Goal: Transaction & Acquisition: Purchase product/service

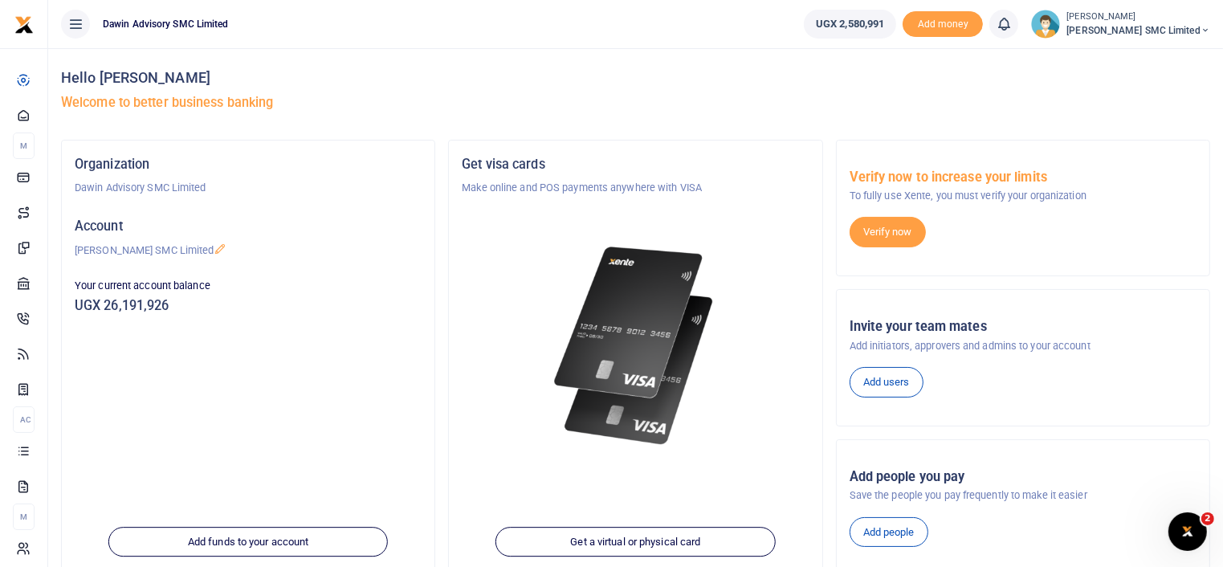
click at [295, 280] on p "Your current account balance" at bounding box center [248, 286] width 347 height 16
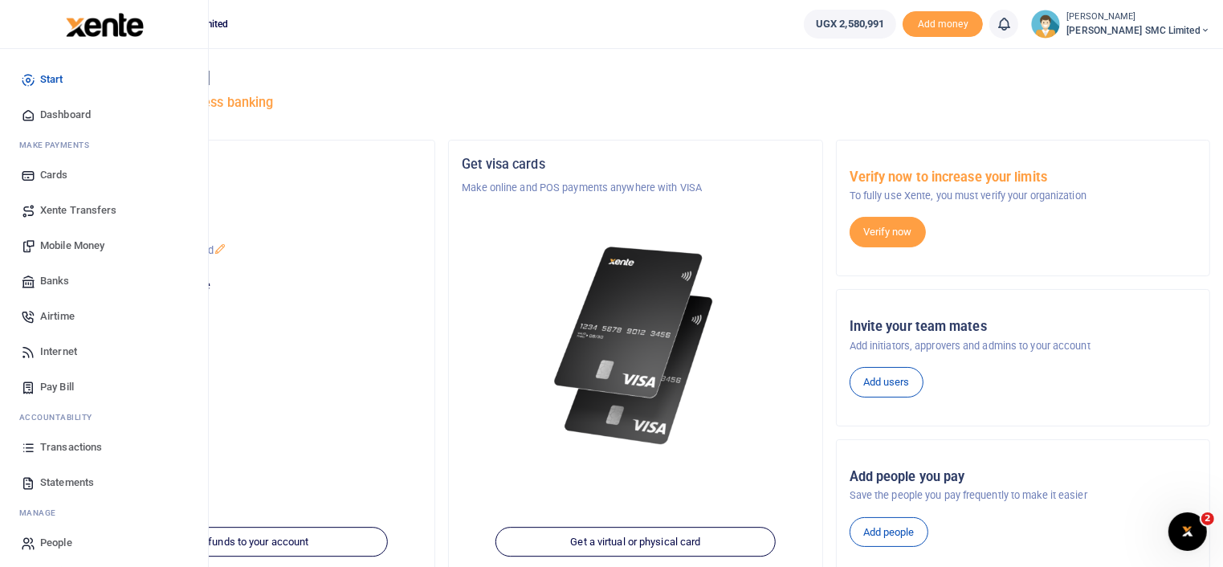
click at [80, 441] on span "Transactions" at bounding box center [71, 447] width 62 height 16
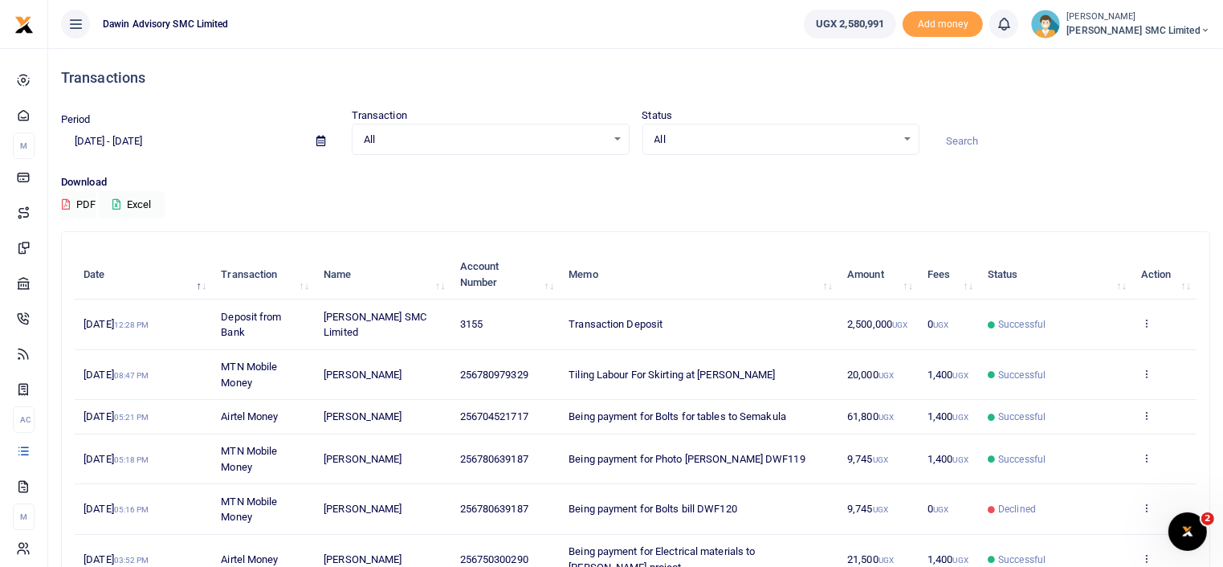
click at [703, 205] on div "Download PDF Excel" at bounding box center [635, 196] width 1149 height 44
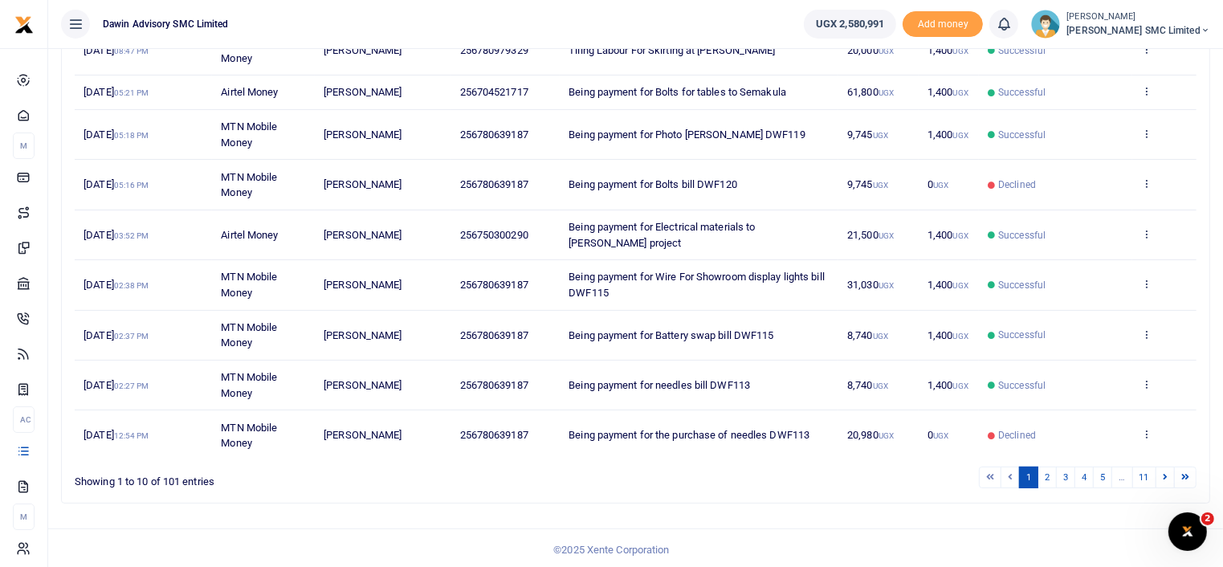
scroll to position [324, 0]
click at [1103, 477] on link "5" at bounding box center [1101, 477] width 19 height 22
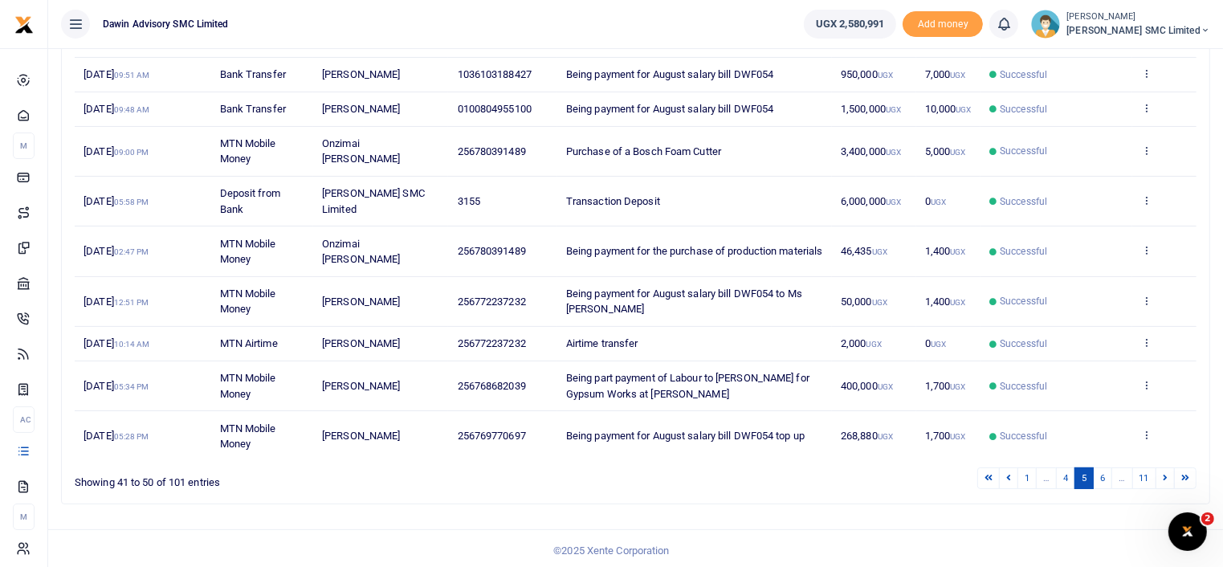
scroll to position [294, 0]
click at [1105, 470] on link "6" at bounding box center [1101, 477] width 19 height 22
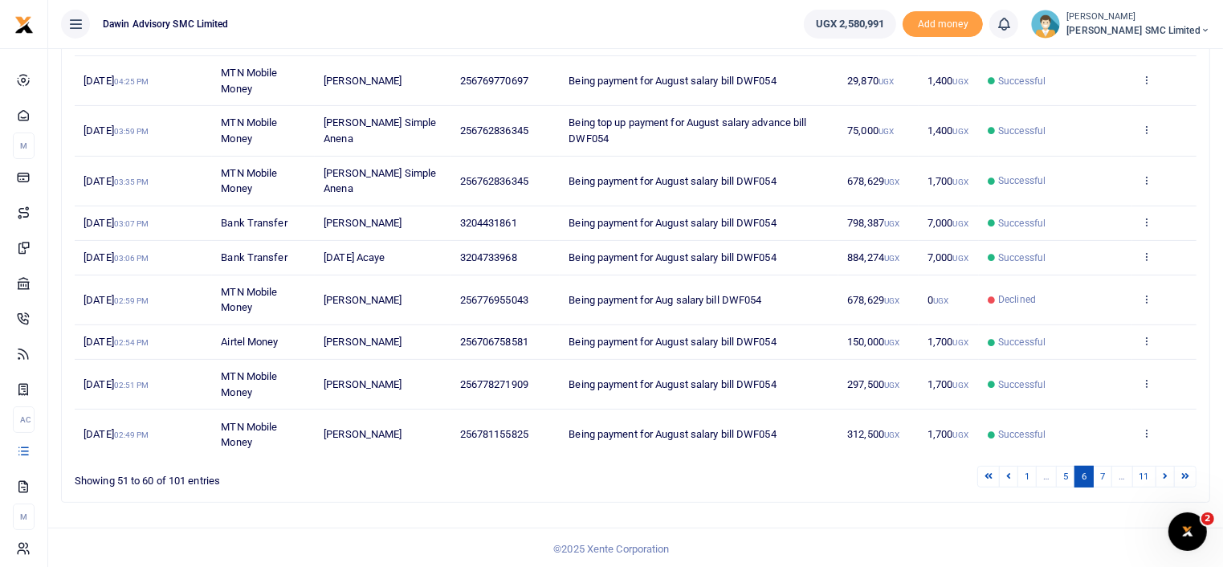
scroll to position [278, 0]
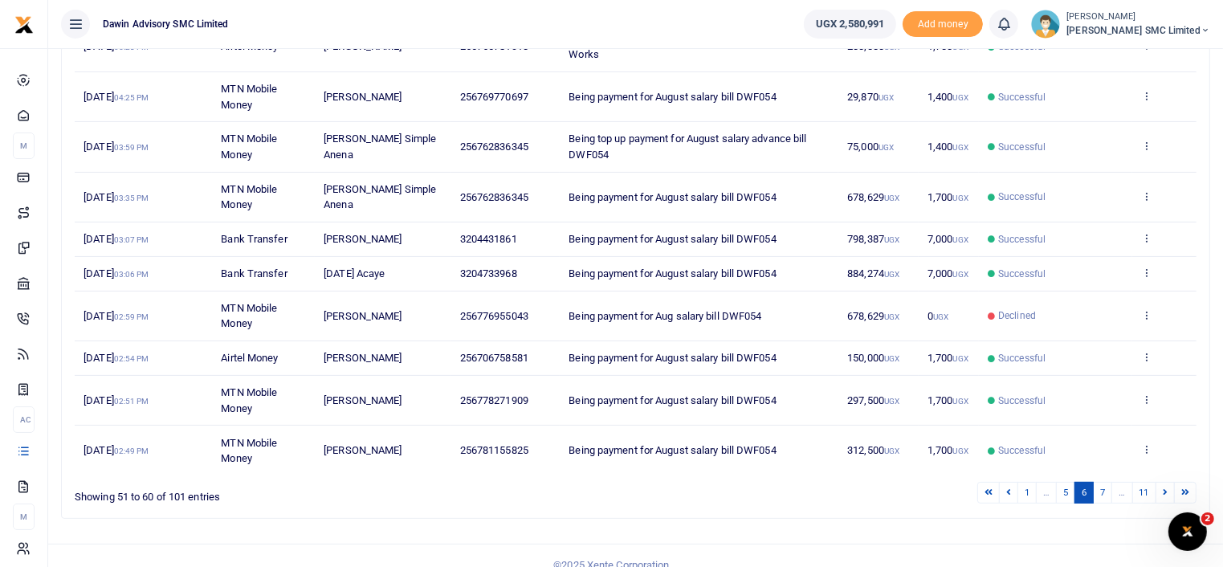
click at [1105, 482] on link "7" at bounding box center [1101, 493] width 19 height 22
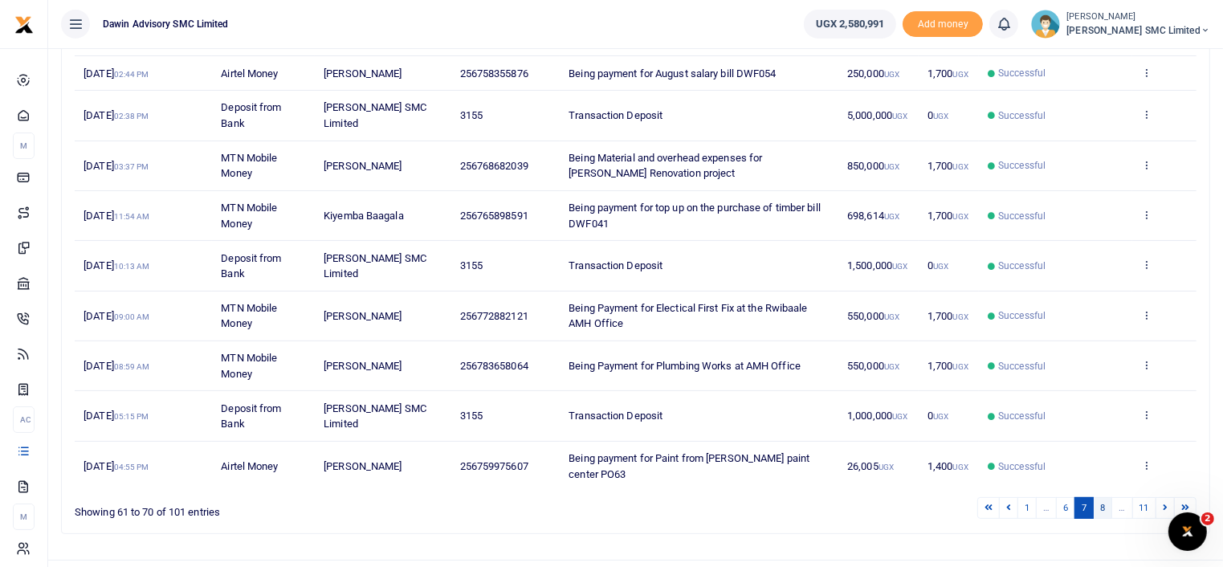
click at [1107, 497] on link "8" at bounding box center [1101, 508] width 19 height 22
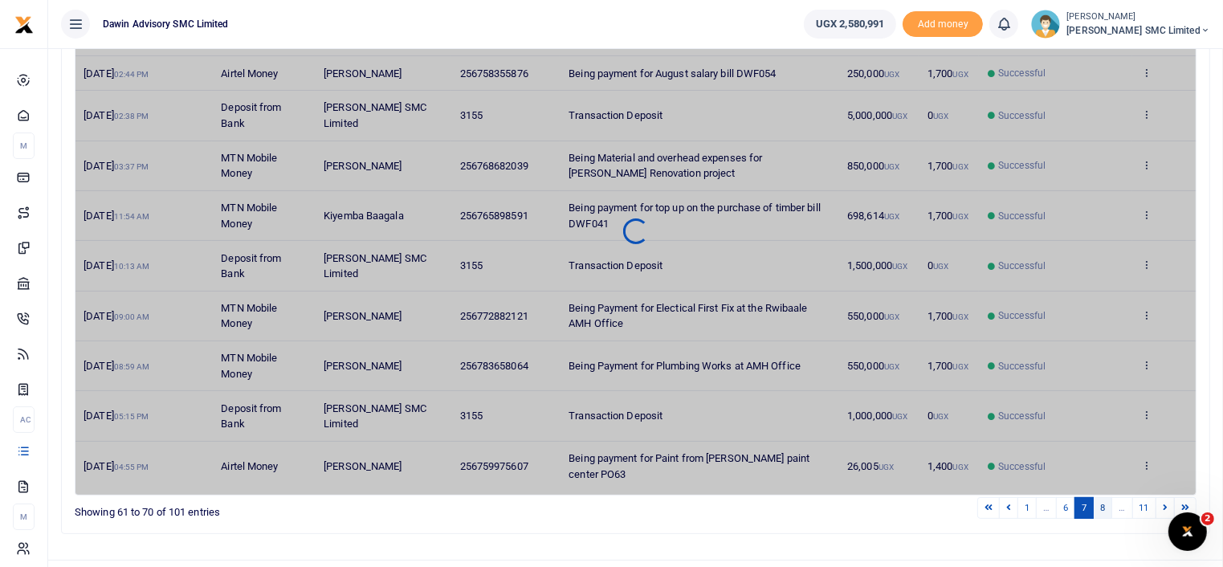
scroll to position [262, 0]
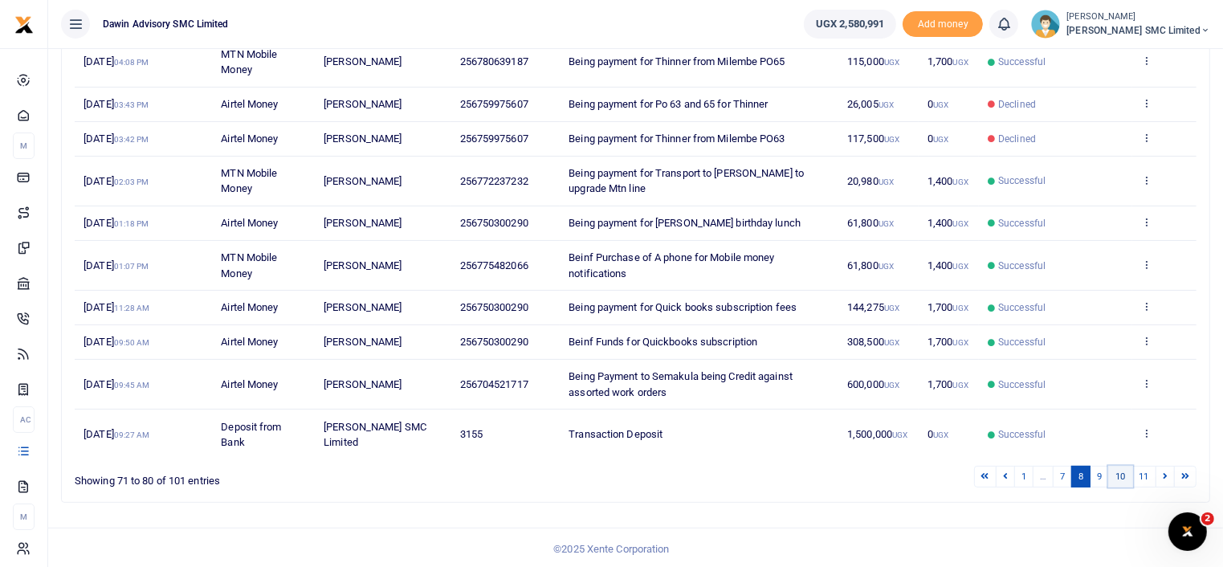
click at [1121, 471] on link "10" at bounding box center [1120, 477] width 24 height 22
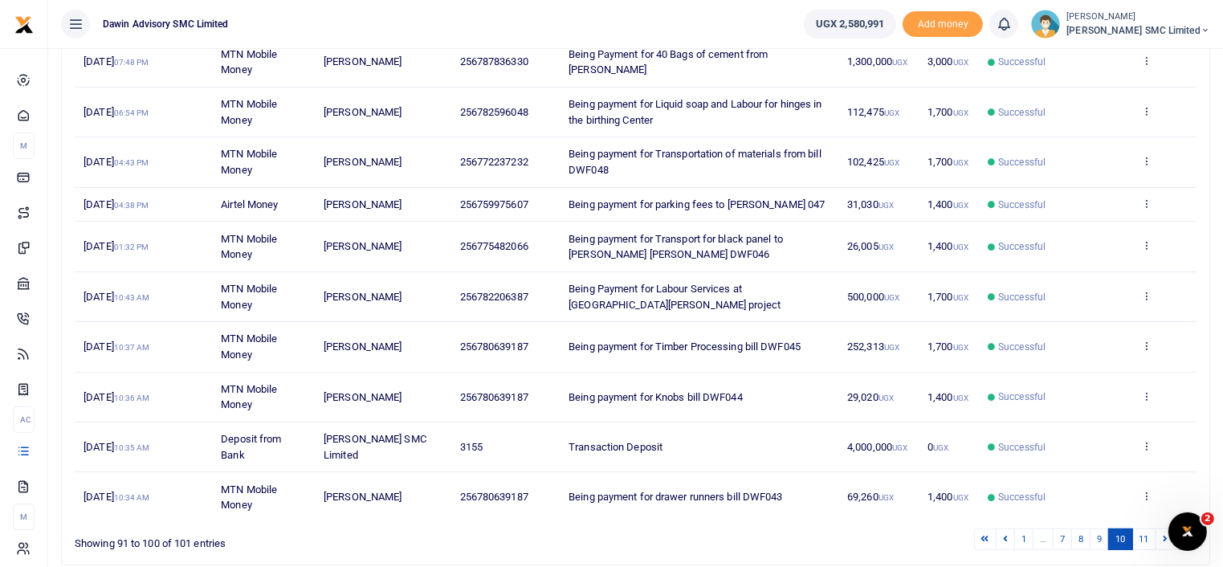
click at [867, 528] on ul "1 … 7 8 9 10 11" at bounding box center [872, 539] width 648 height 22
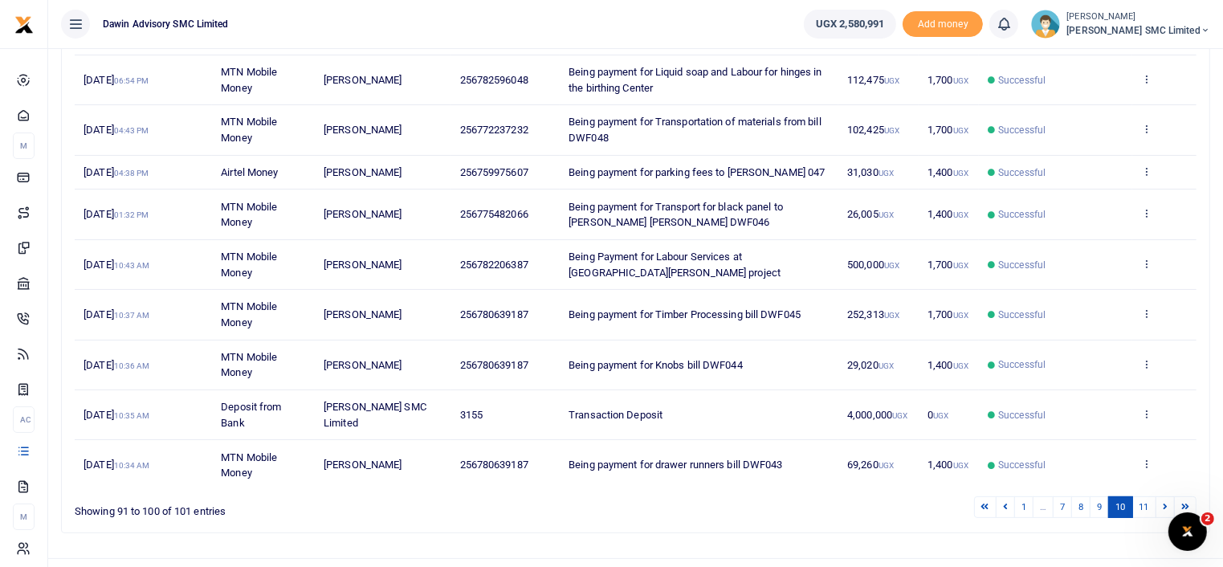
scroll to position [324, 0]
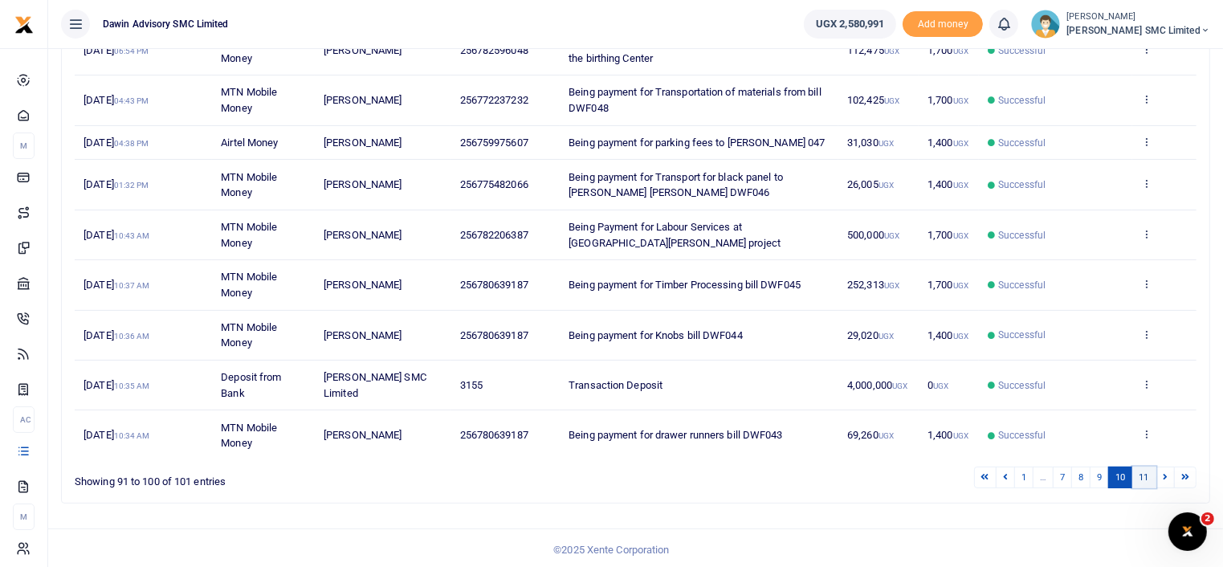
click at [1139, 474] on link "11" at bounding box center [1144, 477] width 24 height 22
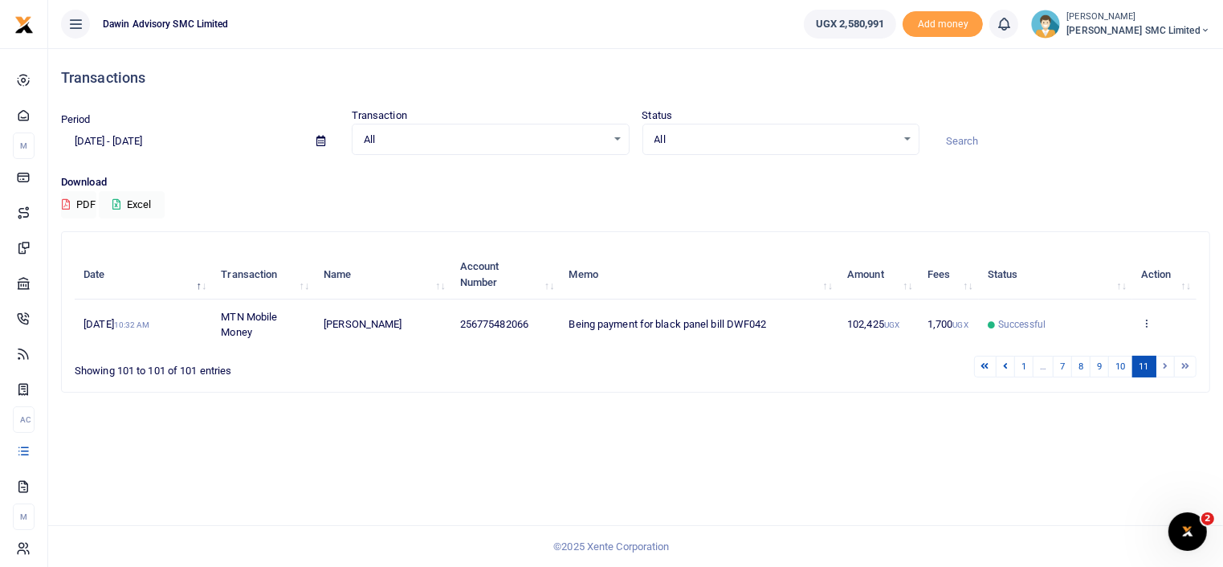
scroll to position [0, 0]
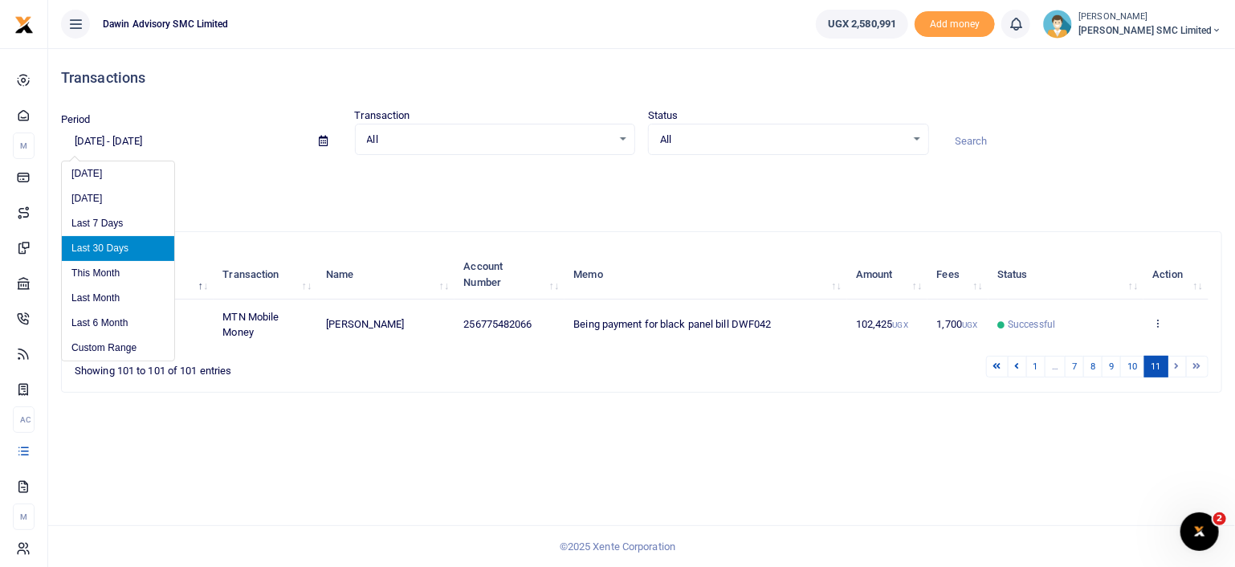
click at [132, 144] on input "08/25/2025 - 09/23/2025" at bounding box center [183, 141] width 245 height 27
click at [118, 320] on li "Last 6 Month" at bounding box center [118, 323] width 112 height 25
type input "03/23/2025 - 09/23/2025"
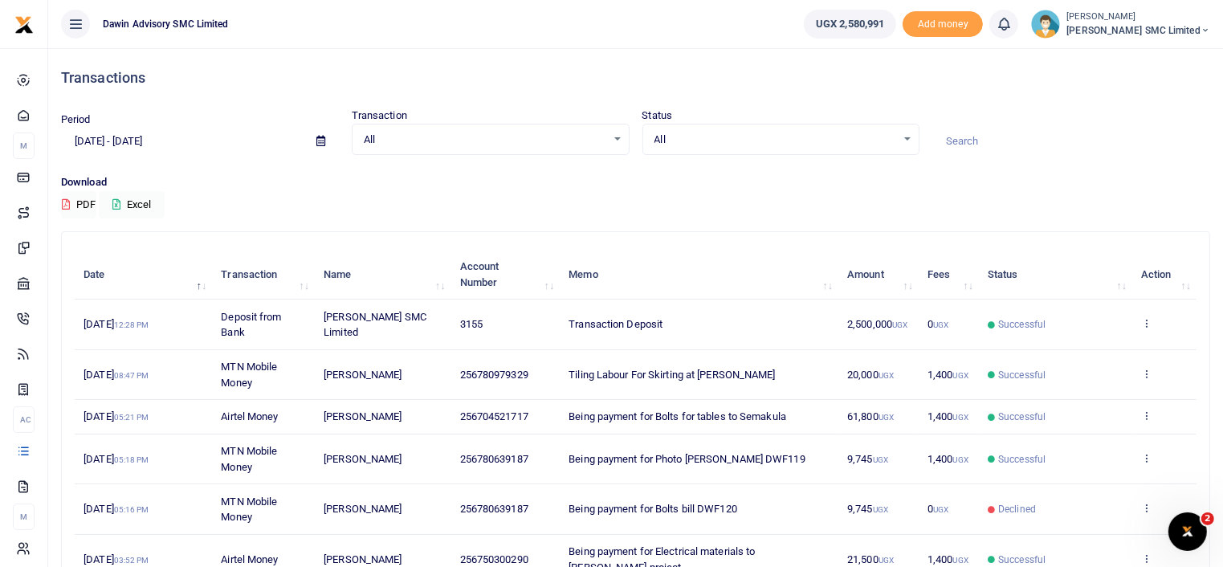
click at [572, 205] on div "Download PDF Excel" at bounding box center [635, 196] width 1149 height 44
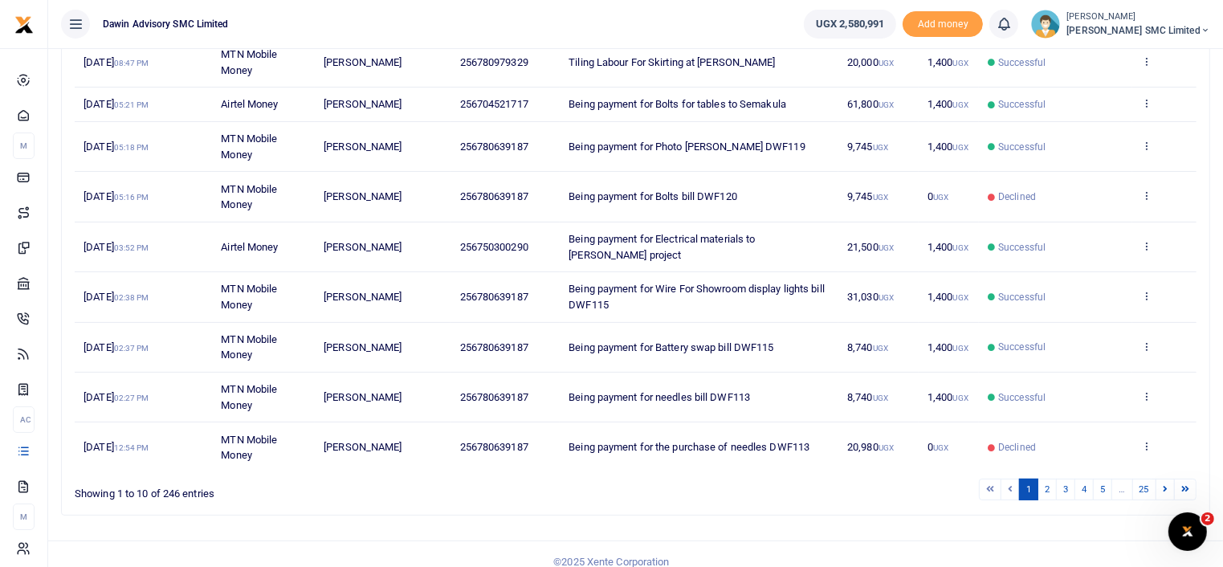
scroll to position [324, 0]
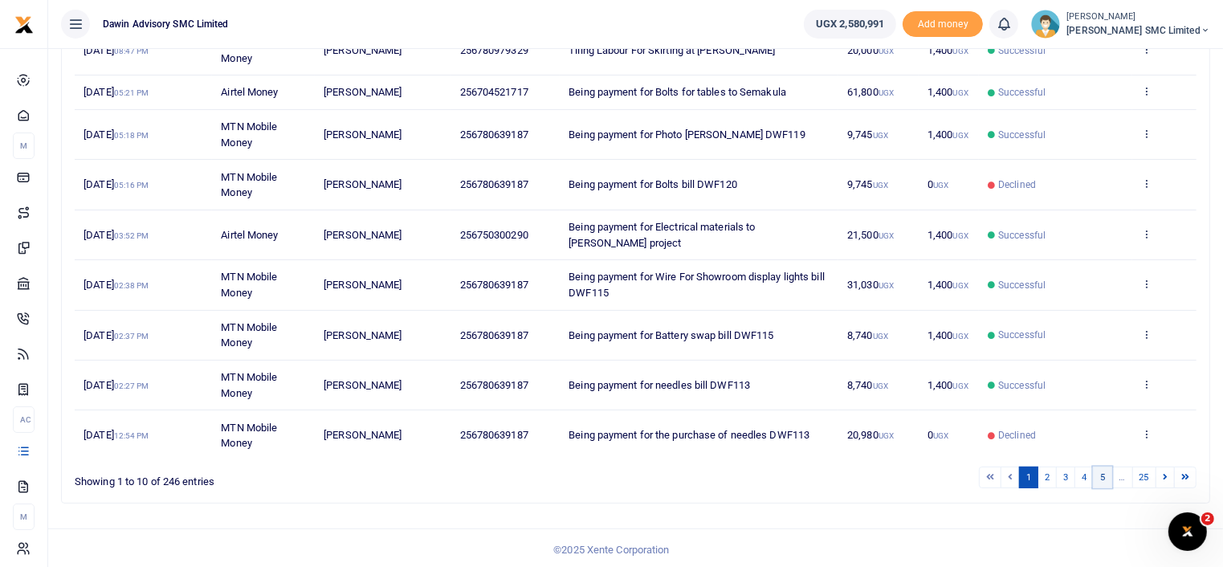
click at [1105, 476] on link "5" at bounding box center [1101, 477] width 19 height 22
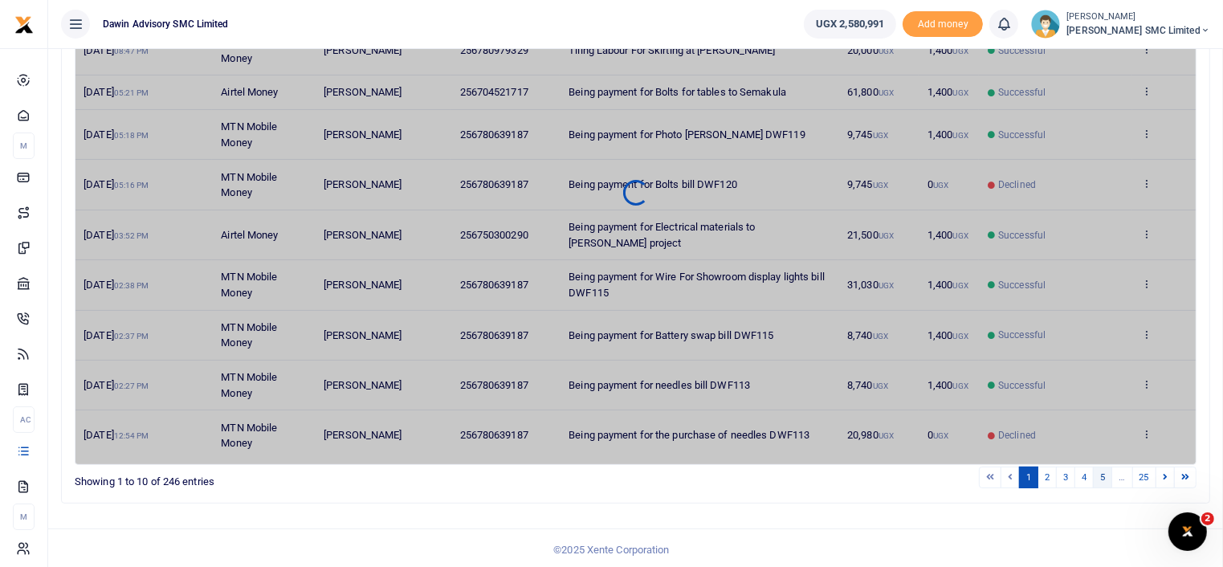
scroll to position [294, 0]
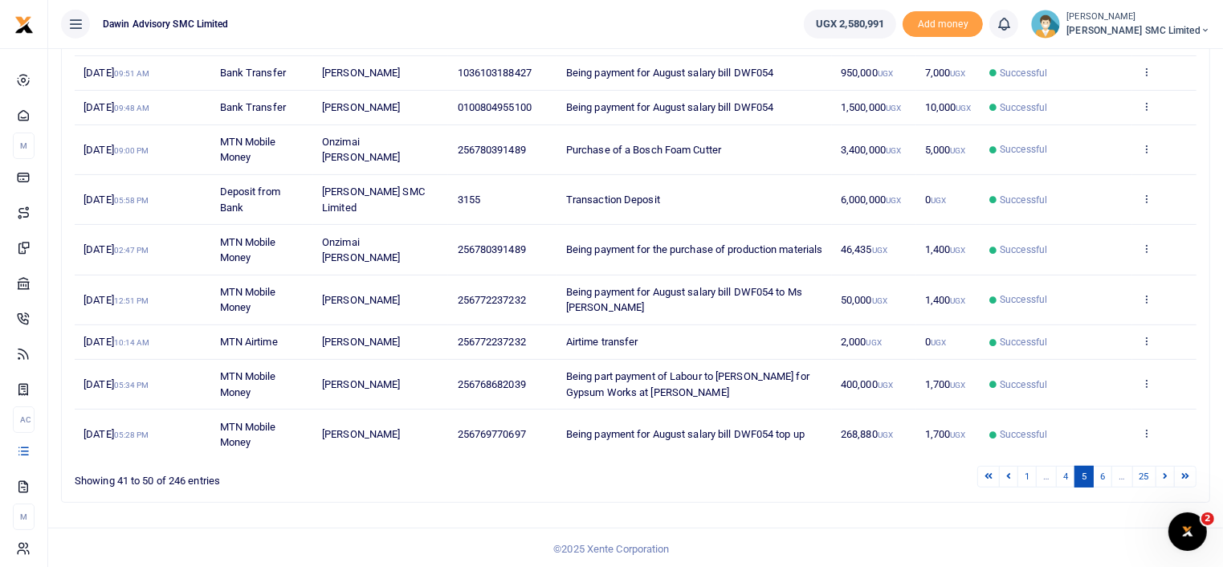
click at [1105, 476] on link "6" at bounding box center [1101, 477] width 19 height 22
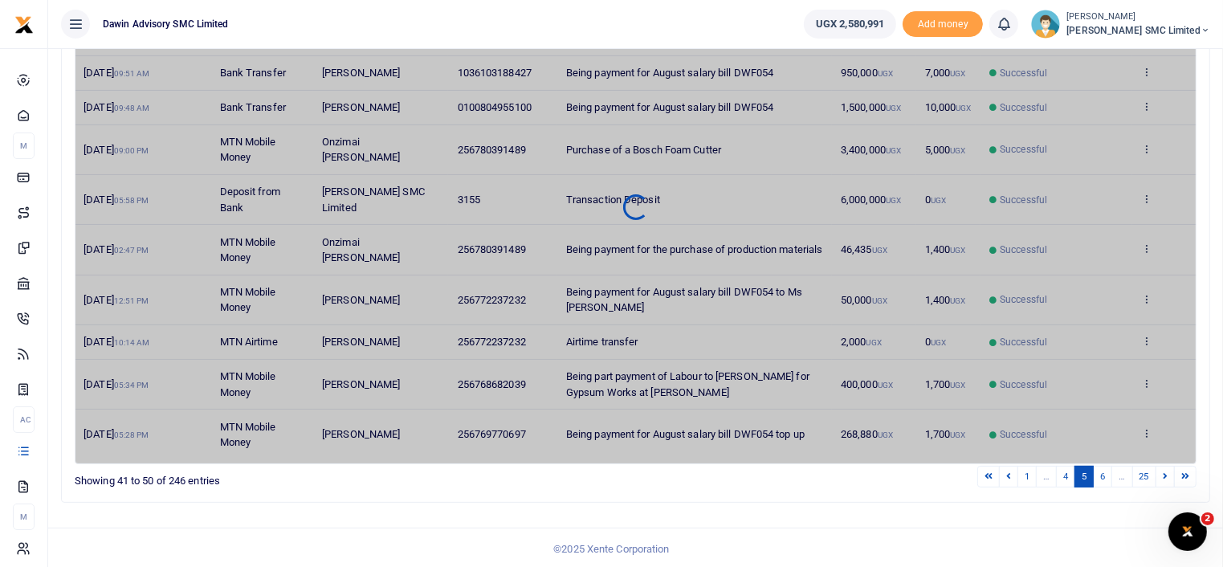
scroll to position [278, 0]
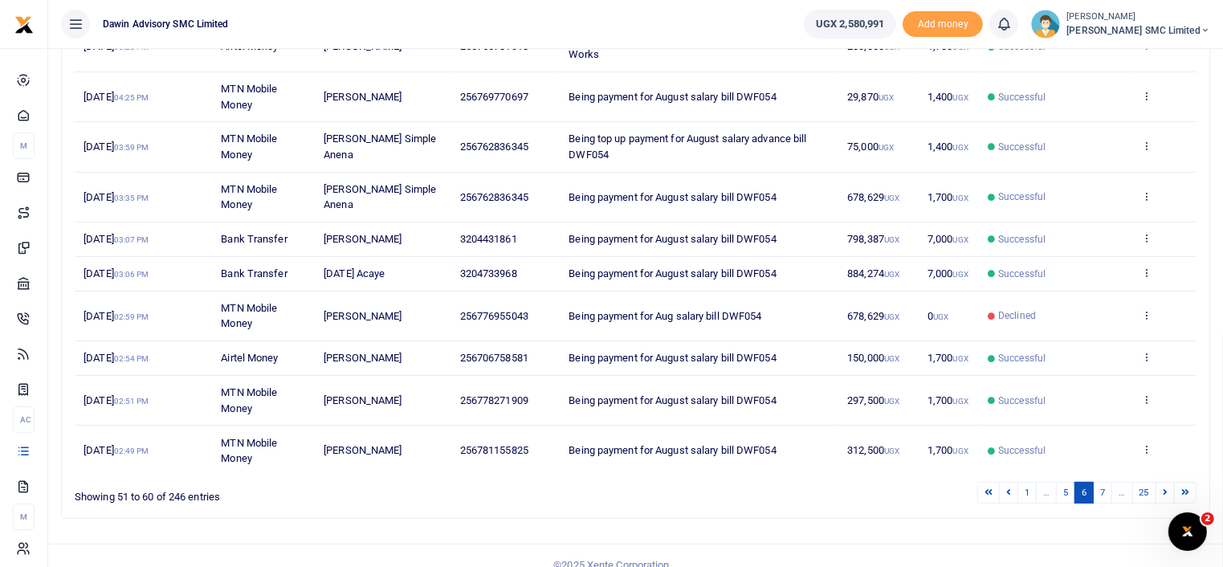
click at [1105, 482] on link "7" at bounding box center [1101, 493] width 19 height 22
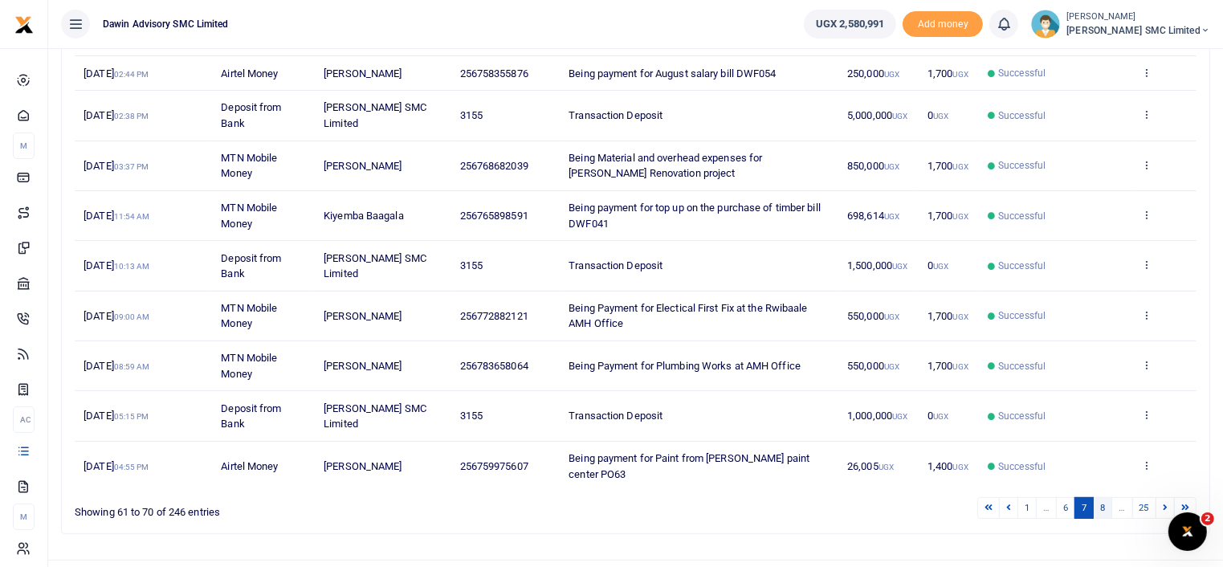
click at [1105, 497] on link "8" at bounding box center [1101, 508] width 19 height 22
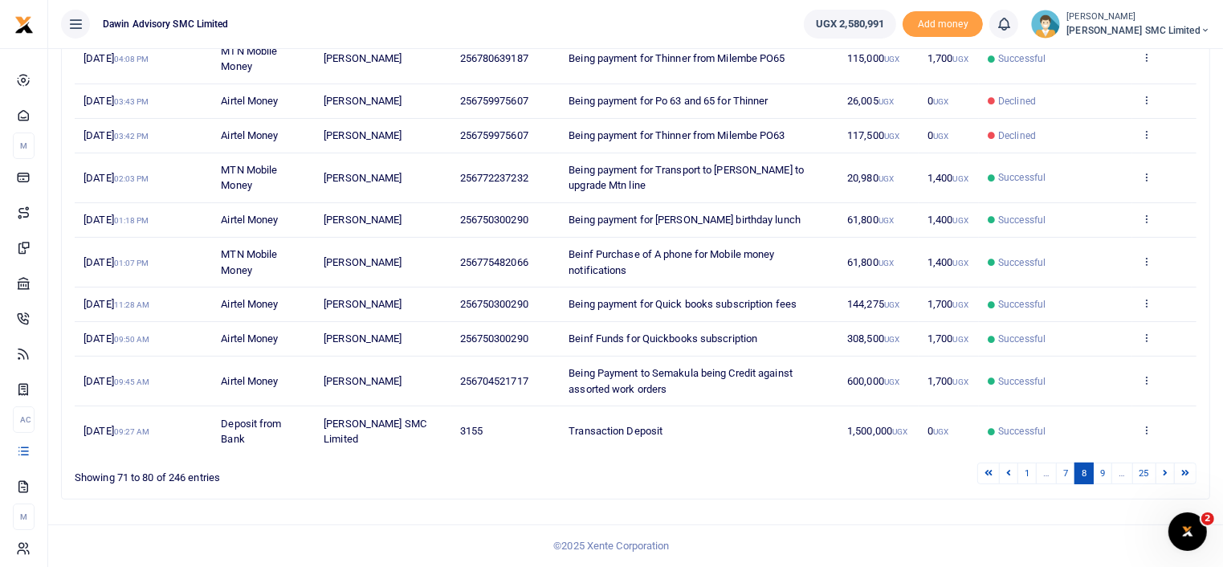
scroll to position [262, 0]
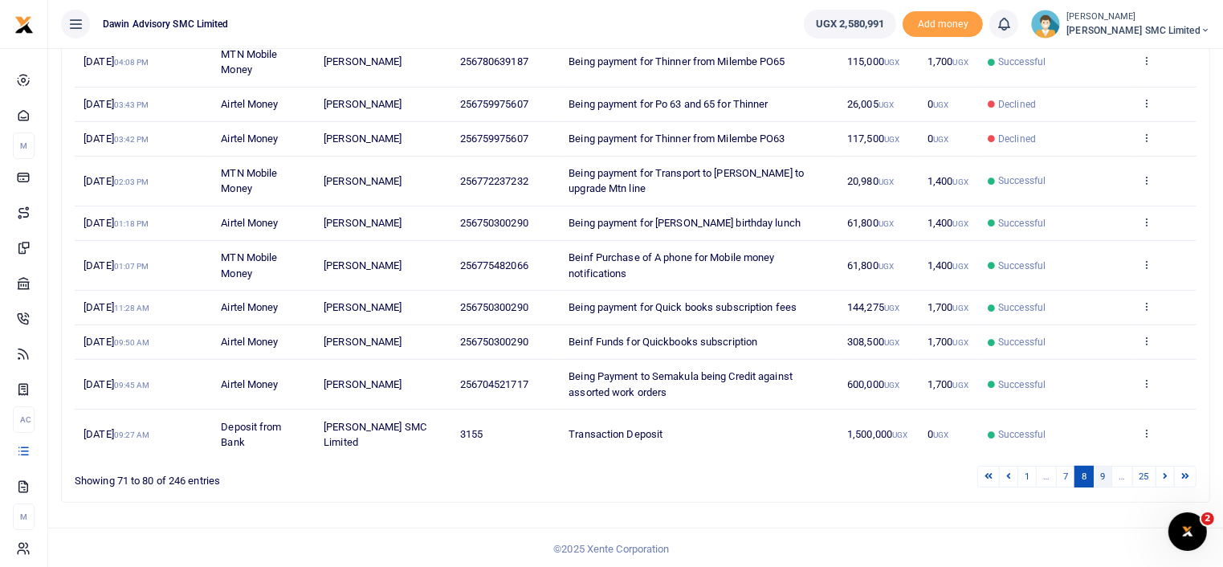
click at [1105, 466] on link "9" at bounding box center [1101, 477] width 19 height 22
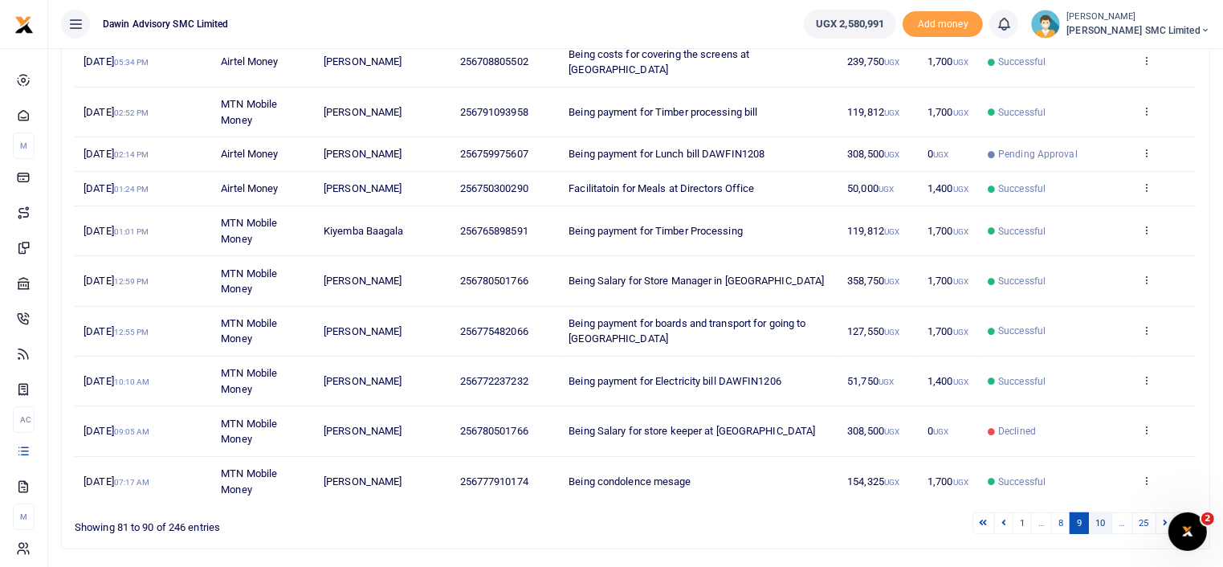
click at [1101, 512] on link "10" at bounding box center [1100, 523] width 24 height 22
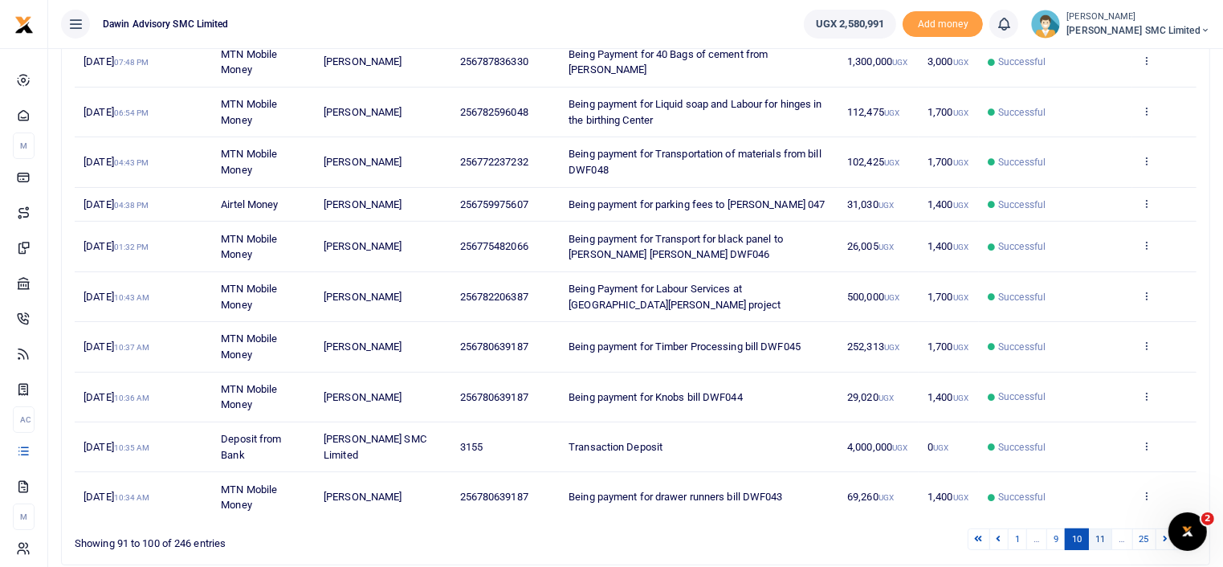
click at [1101, 532] on link "11" at bounding box center [1100, 539] width 24 height 22
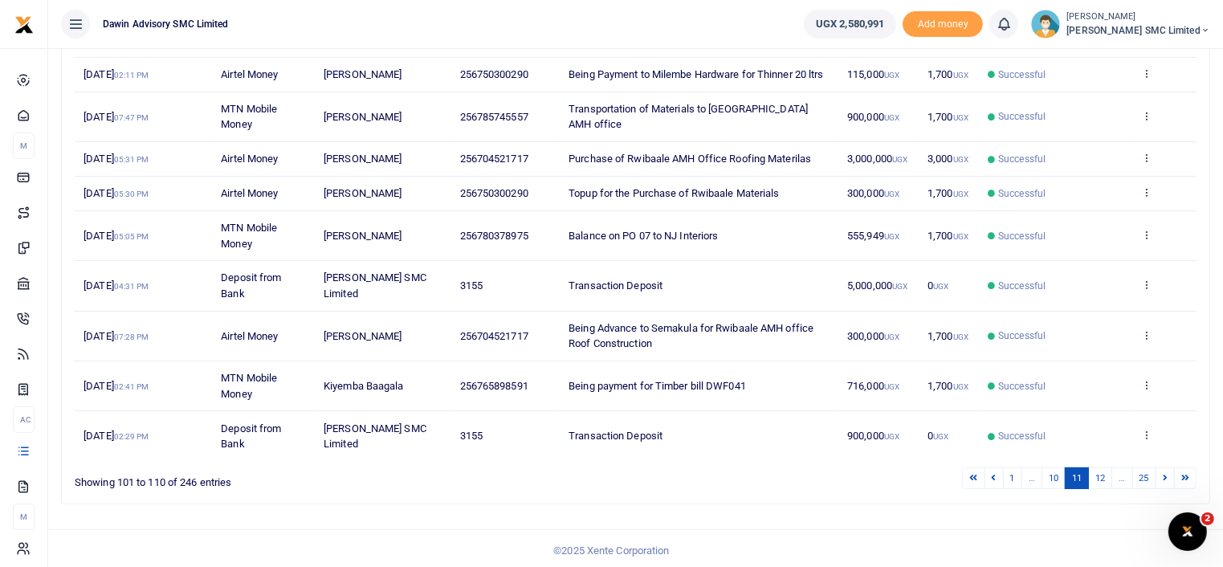
scroll to position [295, 0]
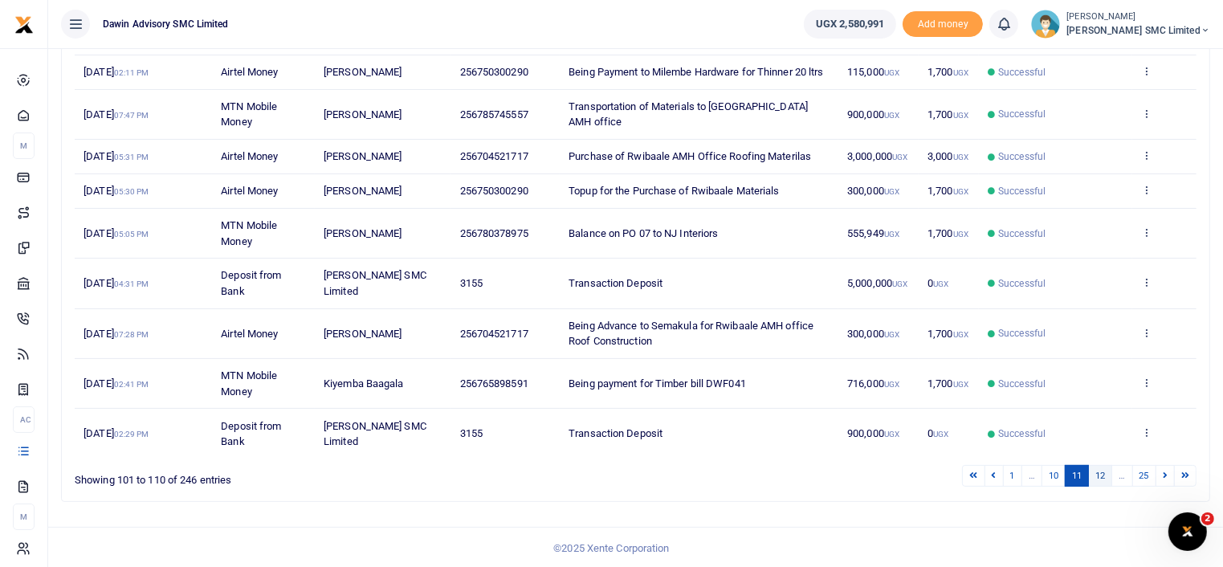
click at [1101, 481] on link "12" at bounding box center [1100, 476] width 24 height 22
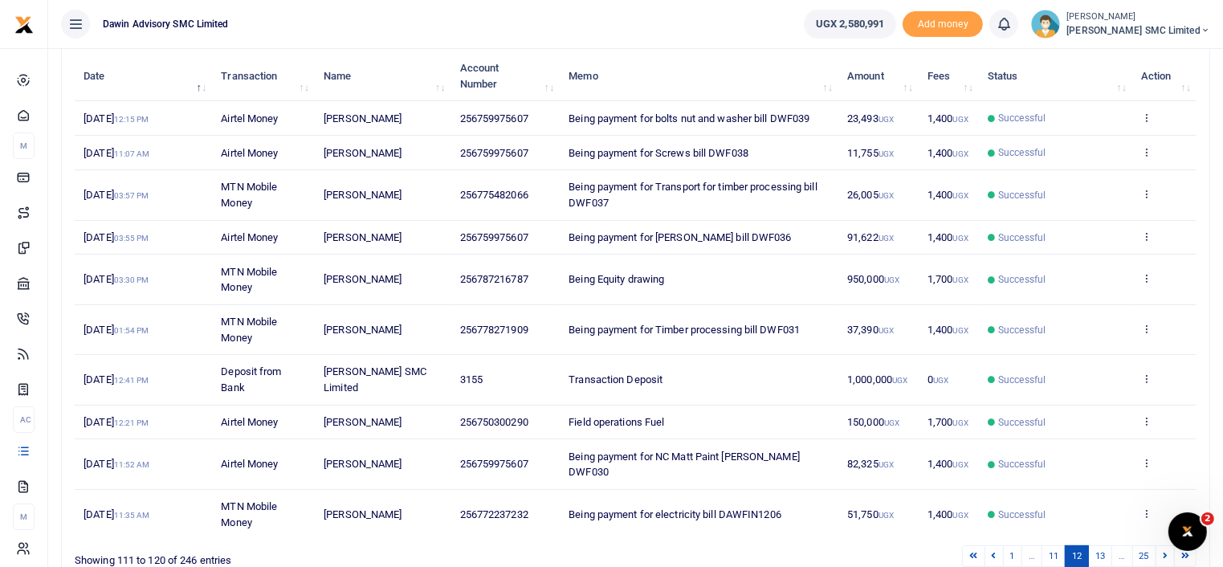
scroll to position [230, 0]
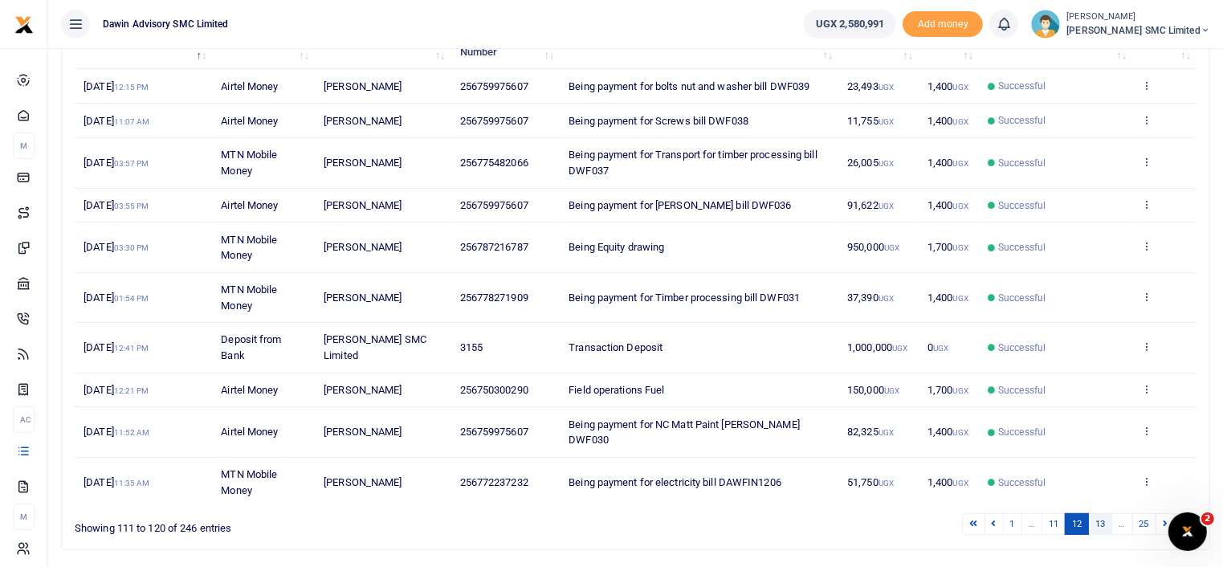
click at [1101, 513] on link "13" at bounding box center [1100, 524] width 24 height 22
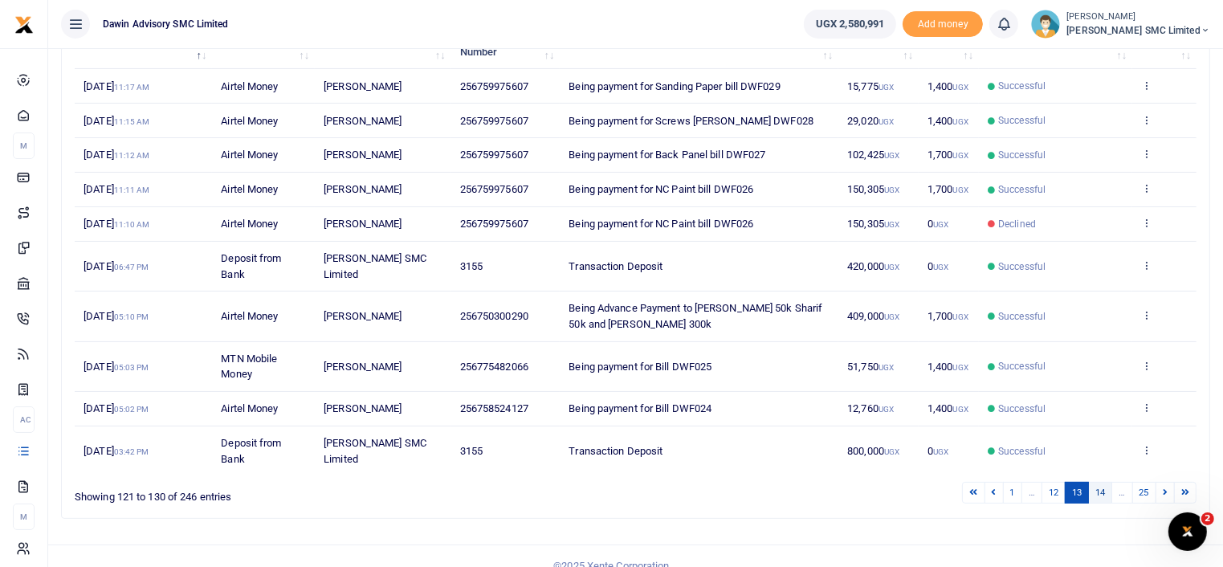
click at [1109, 489] on link "14" at bounding box center [1100, 493] width 24 height 22
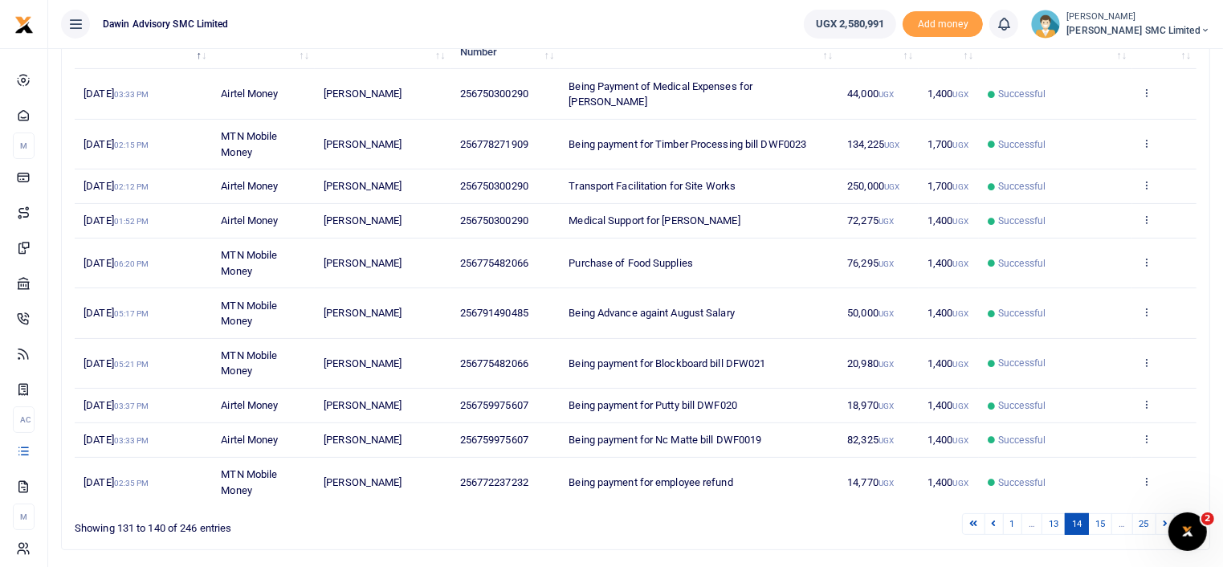
click at [805, 507] on div "Date Transaction Name Account Number Memo Amount Fees Status Action 18th Aug 20…" at bounding box center [635, 262] width 1121 height 497
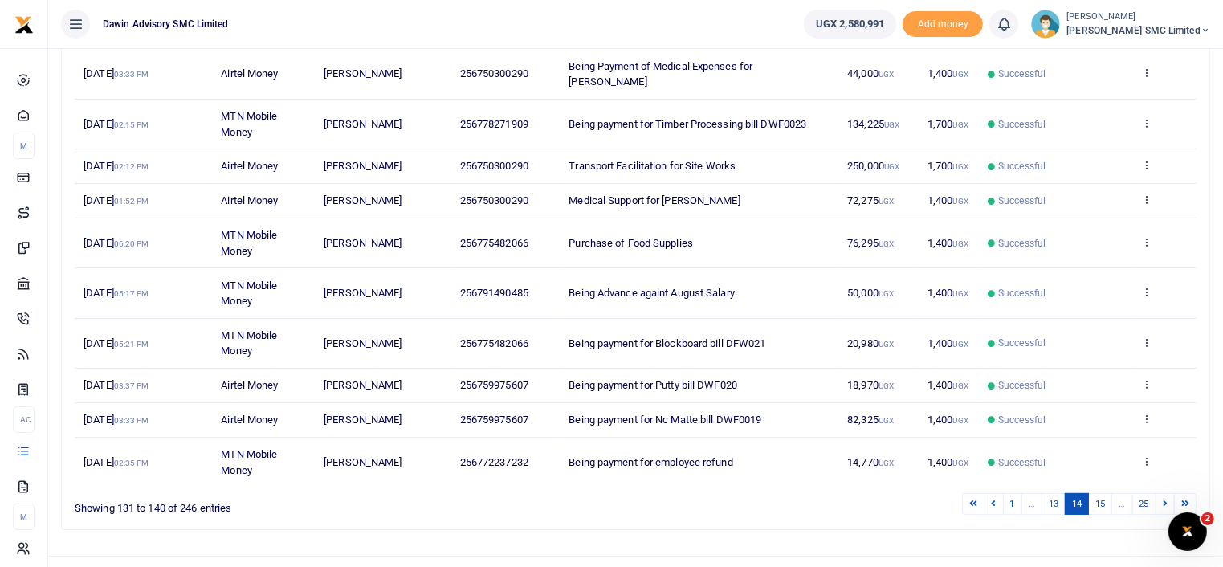
scroll to position [278, 0]
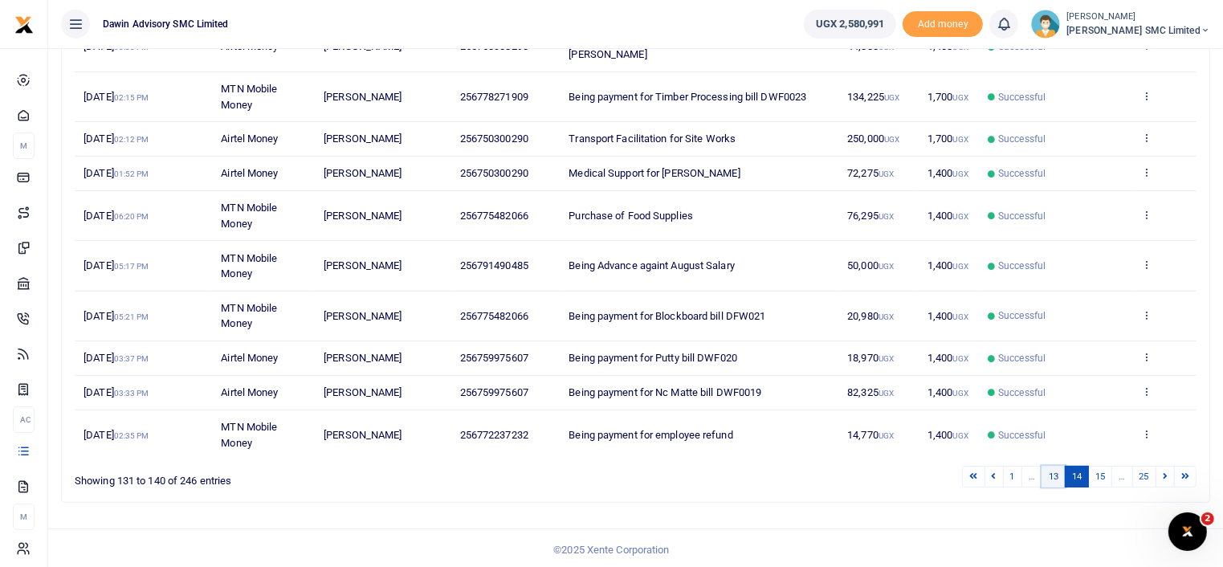
click at [1051, 470] on link "13" at bounding box center [1053, 477] width 24 height 22
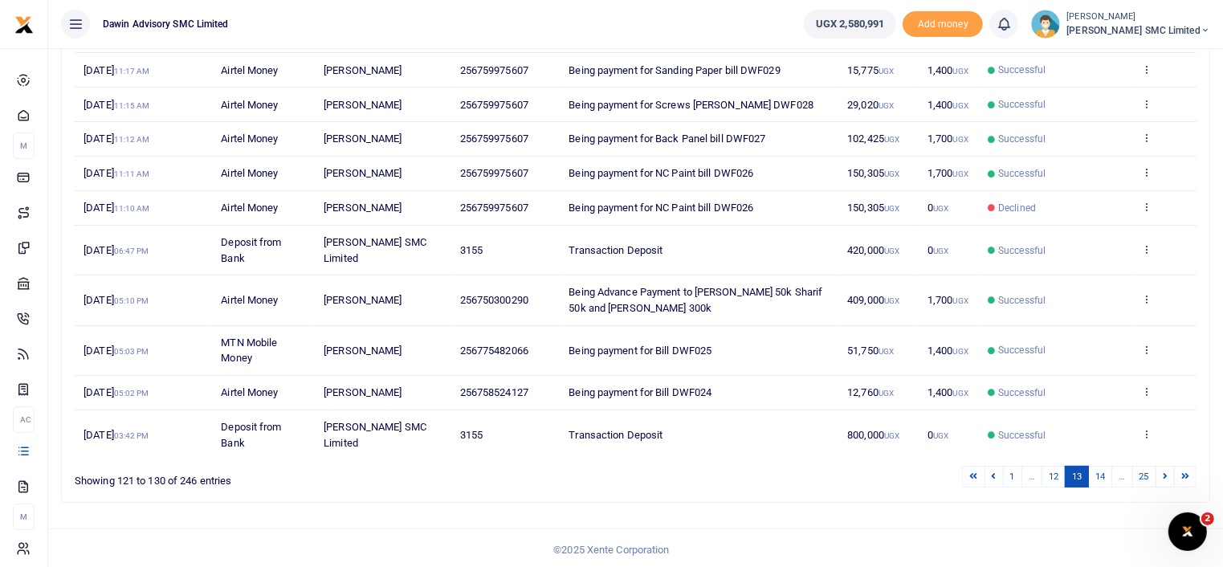
scroll to position [214, 0]
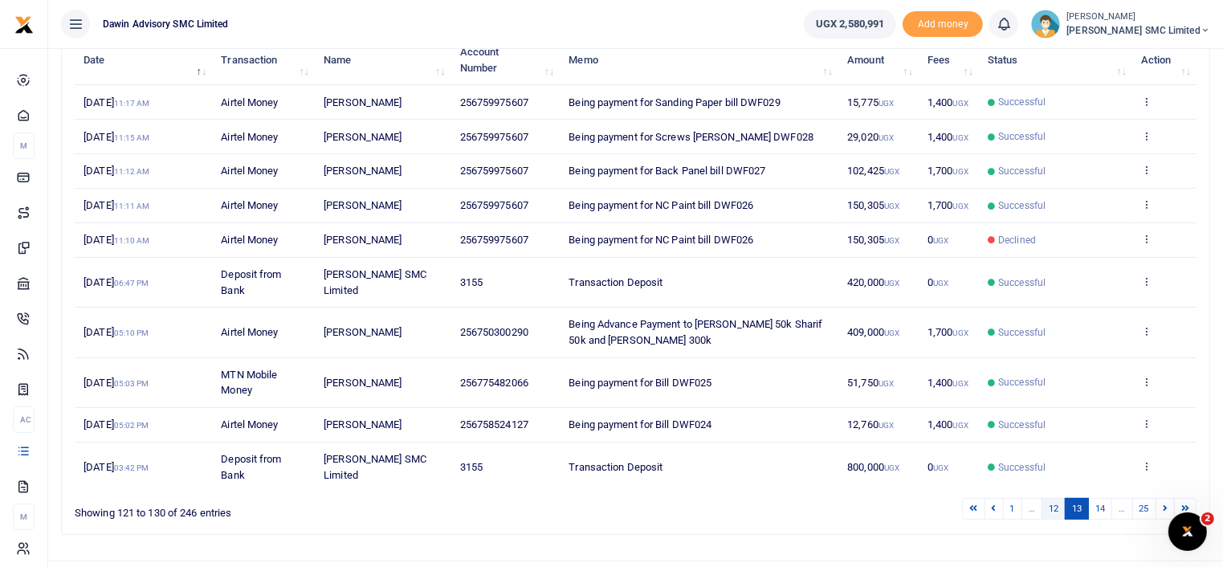
click at [1056, 507] on link "12" at bounding box center [1053, 509] width 24 height 22
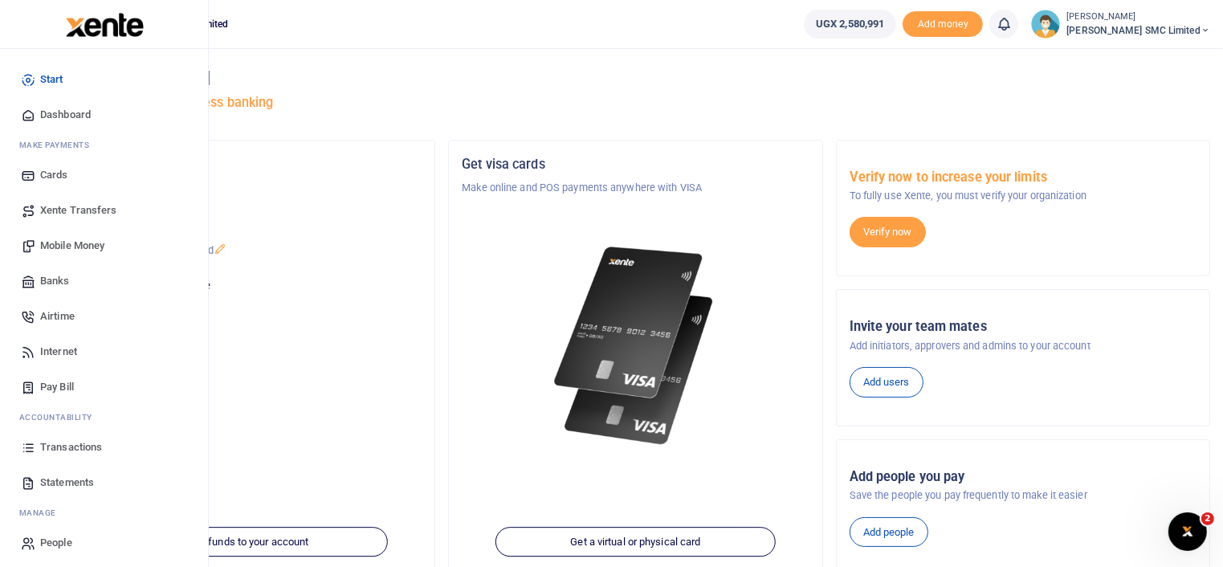
click at [66, 445] on span "Transactions" at bounding box center [71, 447] width 62 height 16
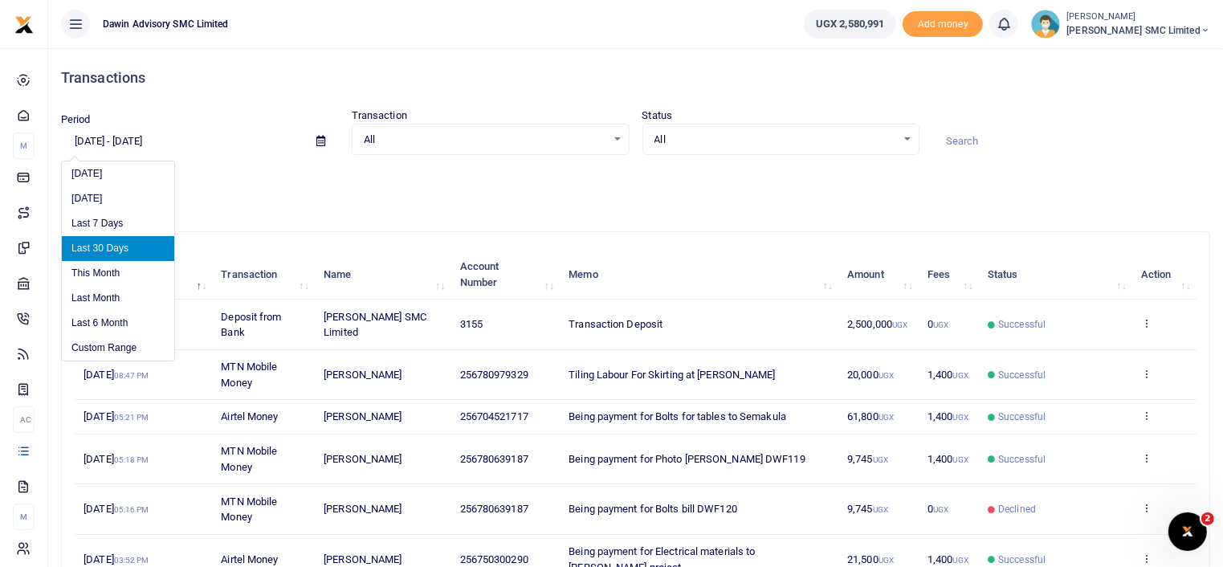
click at [151, 147] on input "08/25/2025 - 09/23/2025" at bounding box center [182, 141] width 242 height 27
click at [108, 327] on li "Last 6 Month" at bounding box center [118, 323] width 112 height 25
type input "03/23/2025 - 09/23/2025"
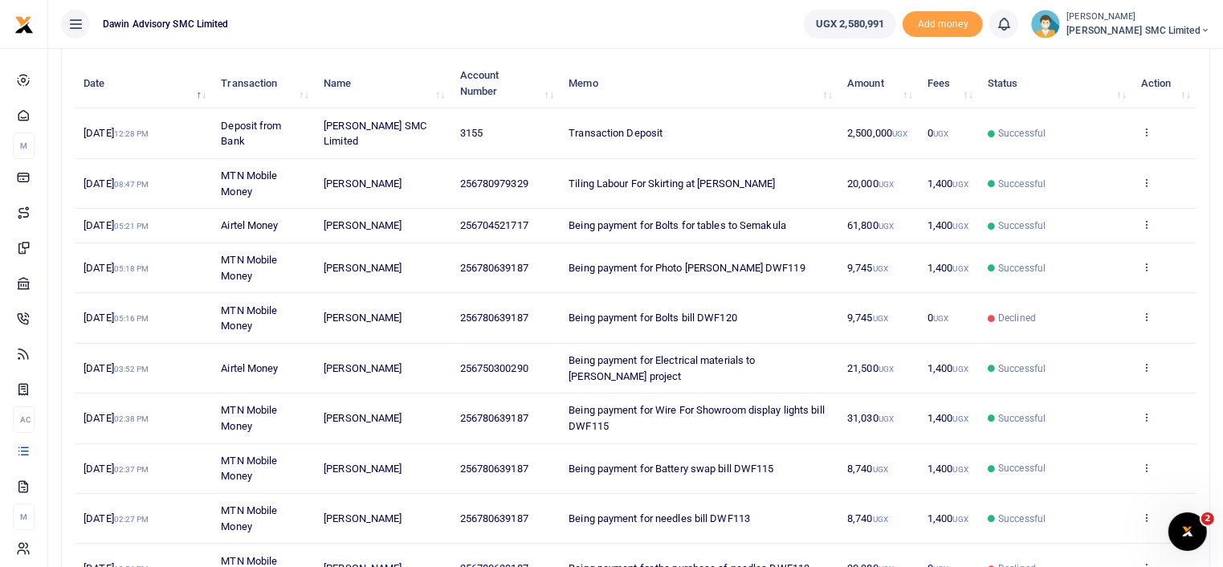
scroll to position [324, 0]
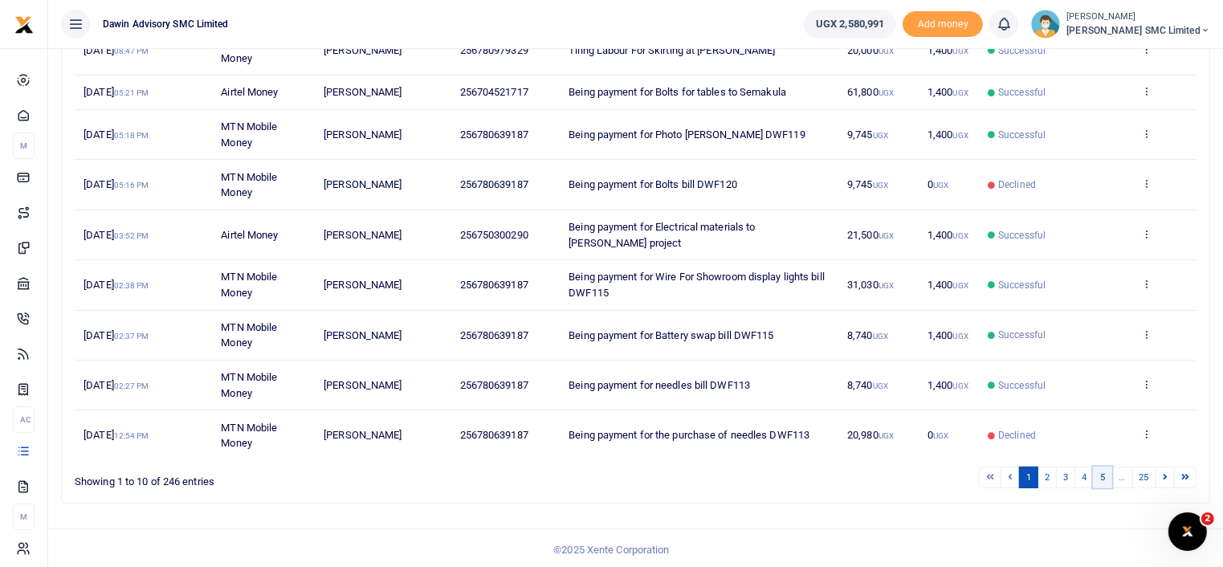
click at [1104, 473] on link "5" at bounding box center [1101, 477] width 19 height 22
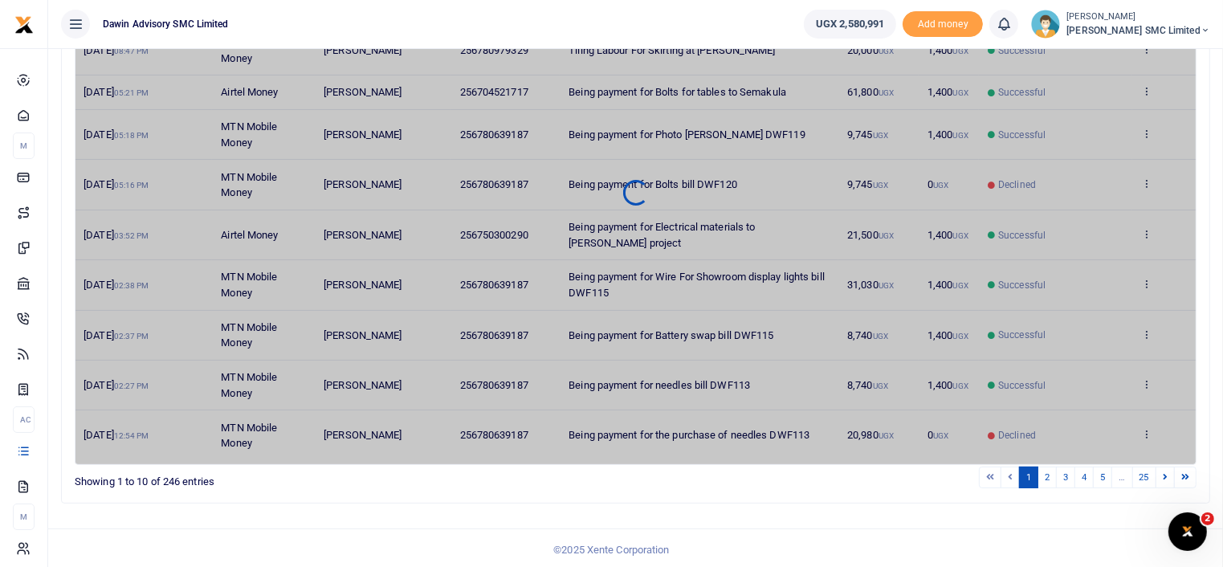
scroll to position [294, 0]
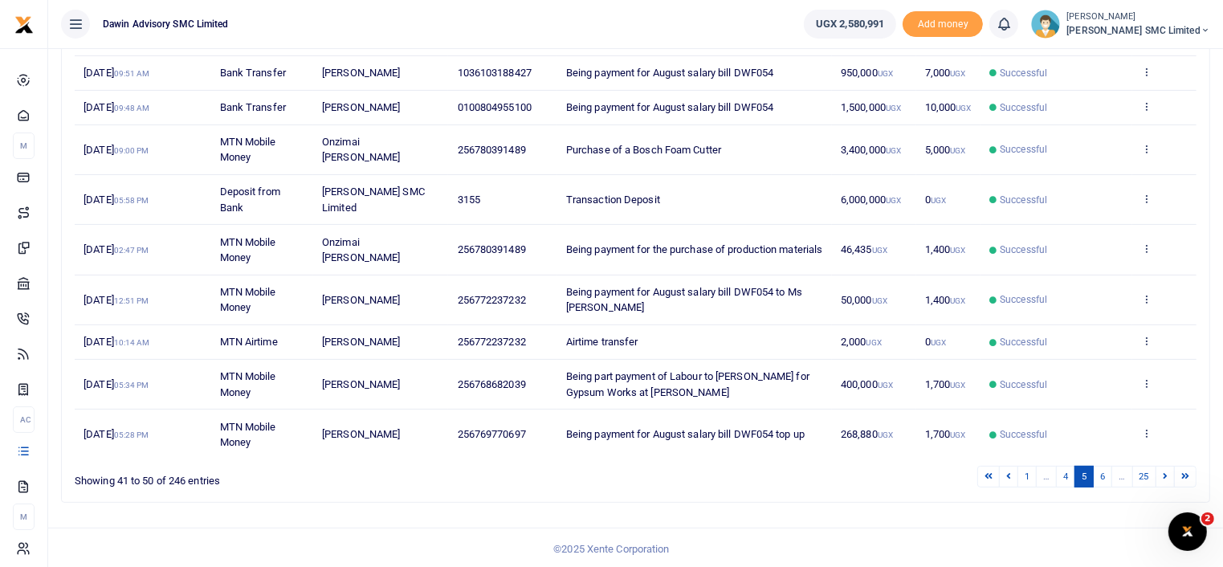
click at [1104, 473] on link "6" at bounding box center [1101, 477] width 19 height 22
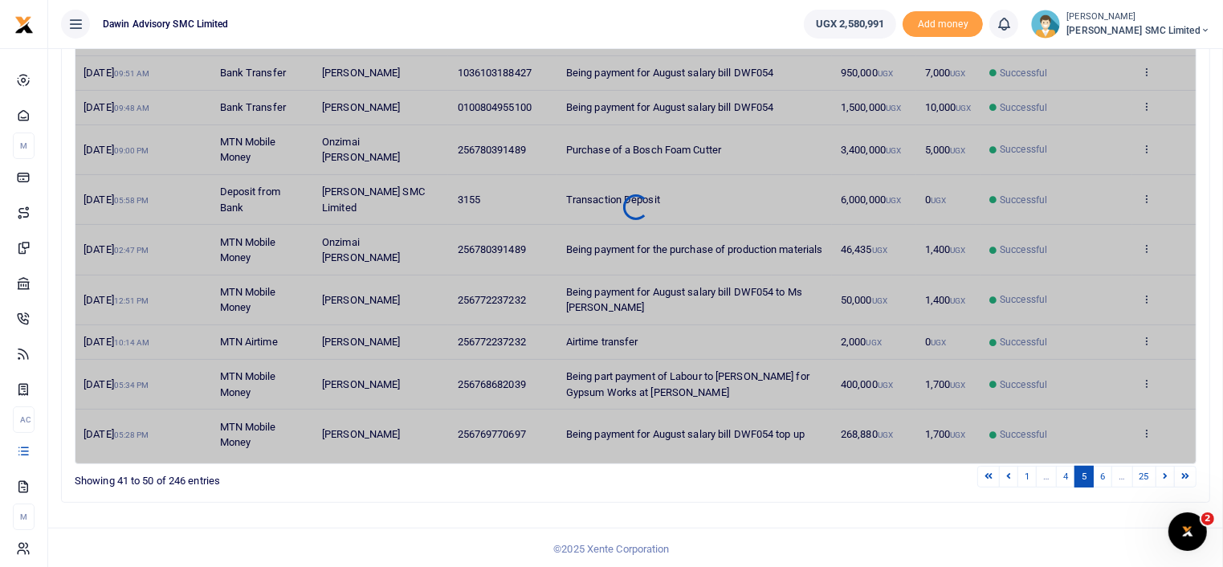
scroll to position [278, 0]
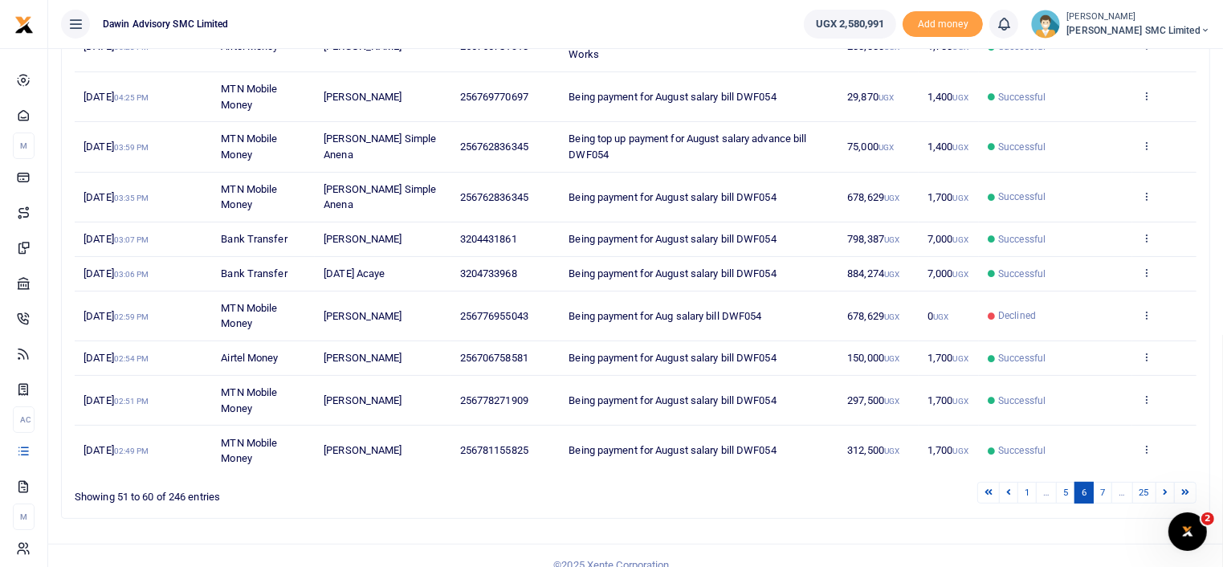
click at [1104, 482] on link "7" at bounding box center [1101, 493] width 19 height 22
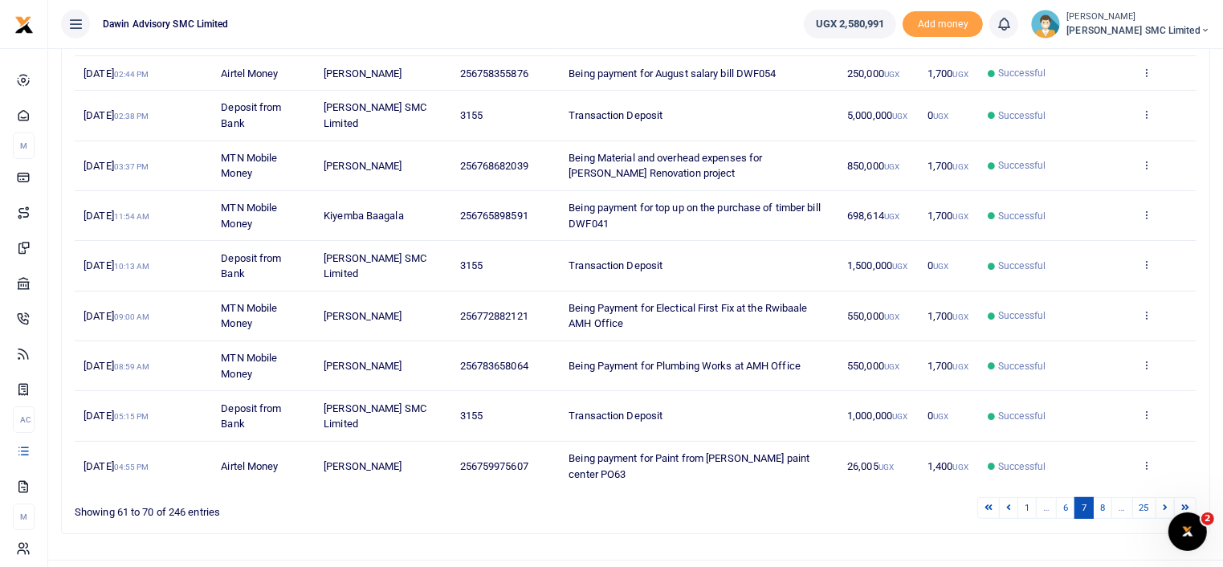
click at [1104, 473] on div "Date Transaction Name Account Number Memo Amount Fees Status Action 4th Sep 202…" at bounding box center [635, 231] width 1121 height 528
click at [1104, 497] on link "8" at bounding box center [1101, 508] width 19 height 22
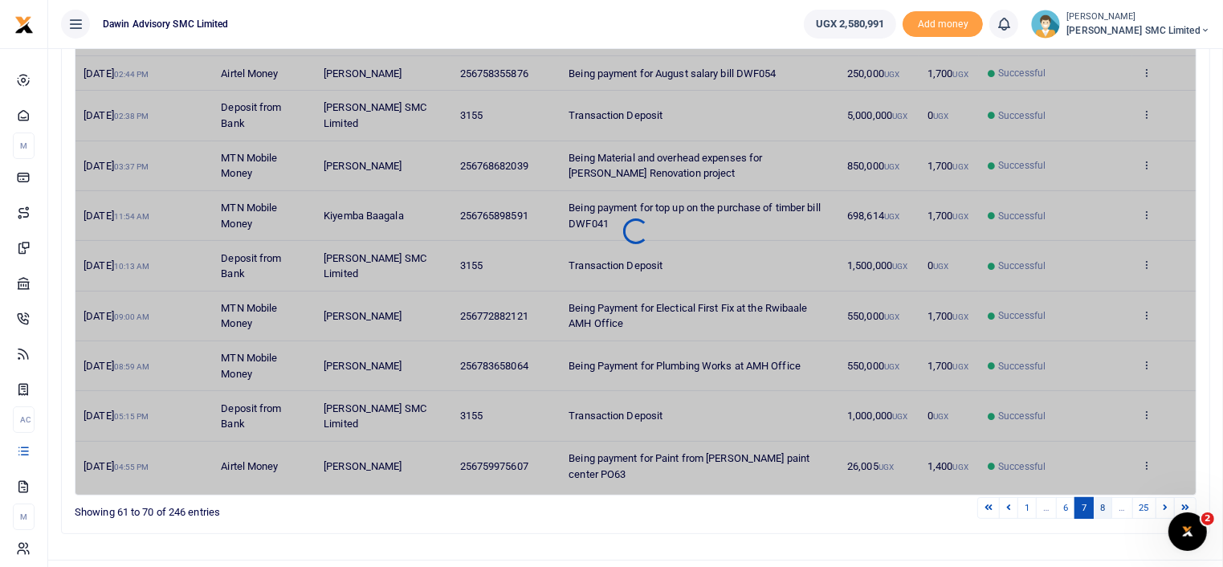
scroll to position [262, 0]
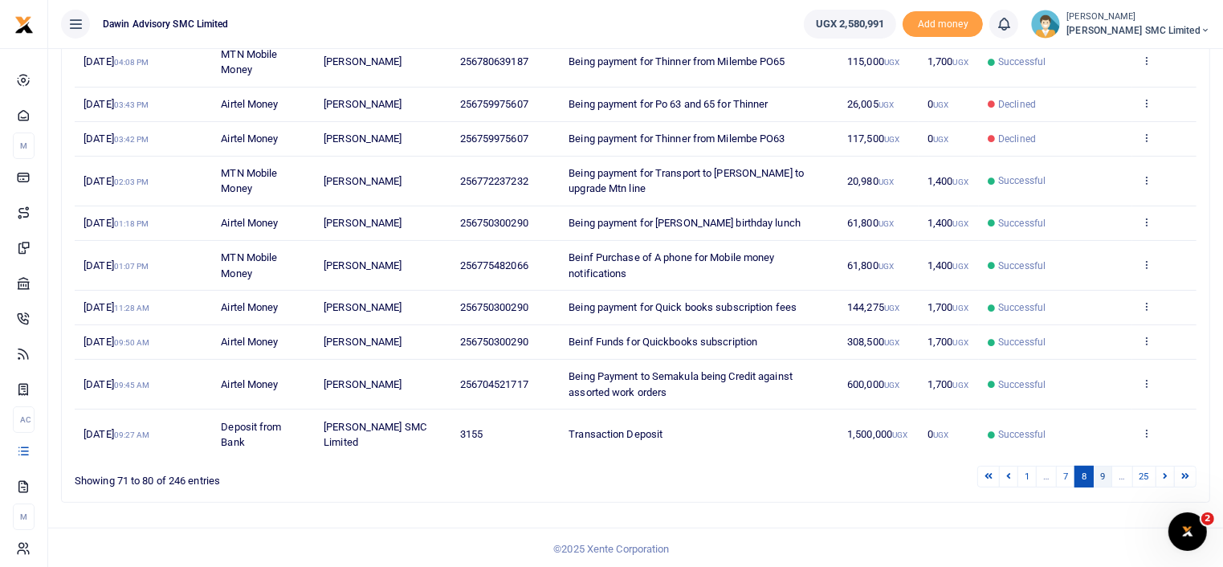
click at [1104, 468] on link "9" at bounding box center [1101, 477] width 19 height 22
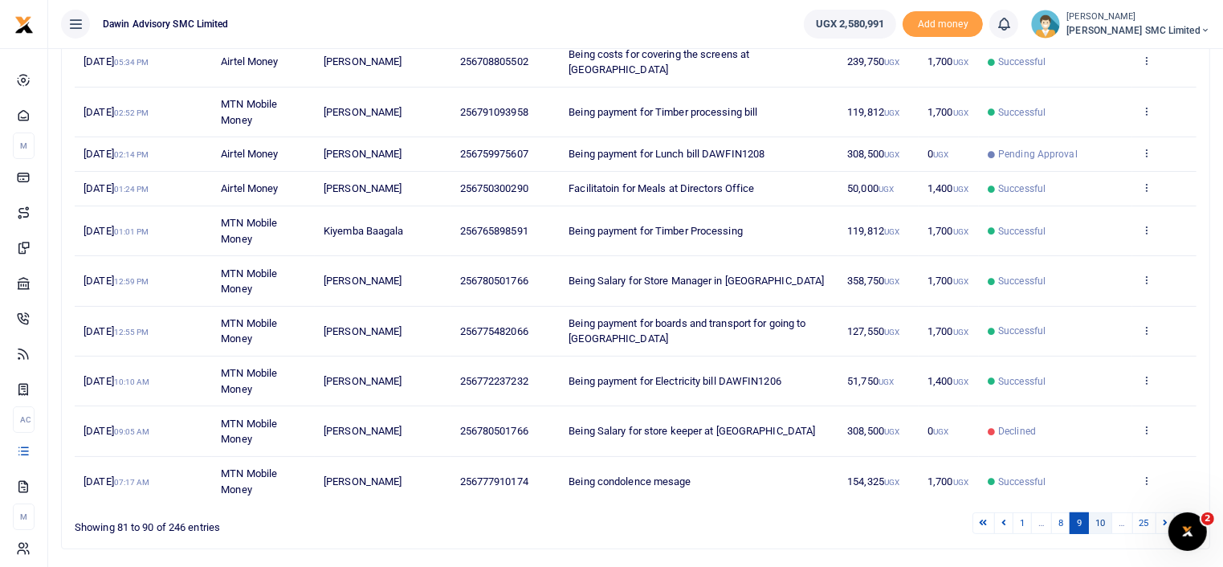
click at [1108, 512] on link "10" at bounding box center [1100, 523] width 24 height 22
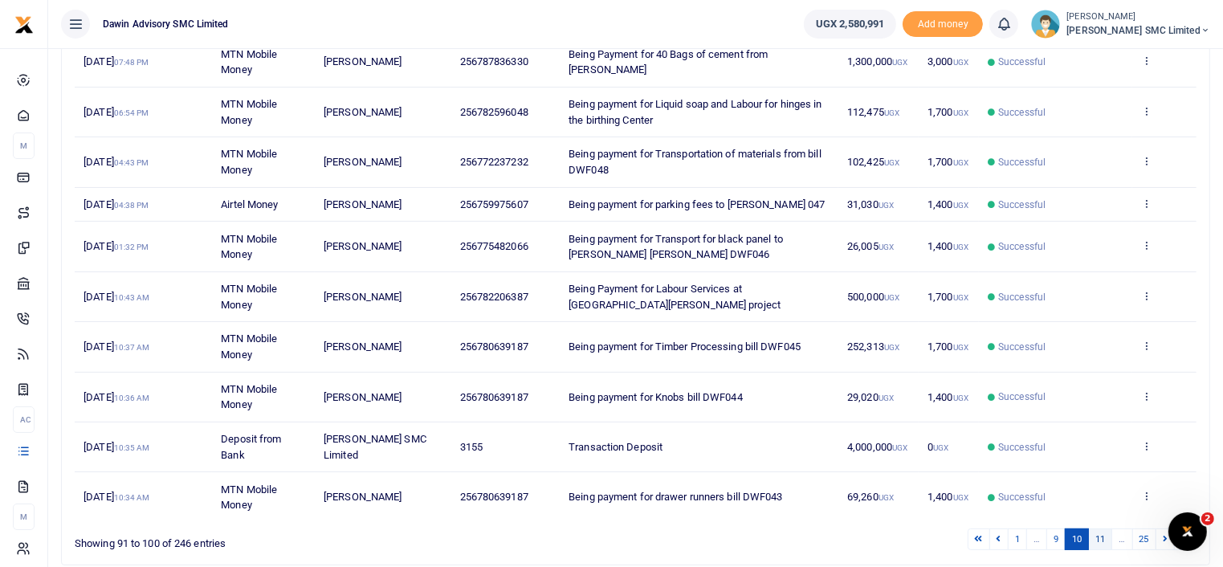
click at [1103, 537] on link "11" at bounding box center [1100, 539] width 24 height 22
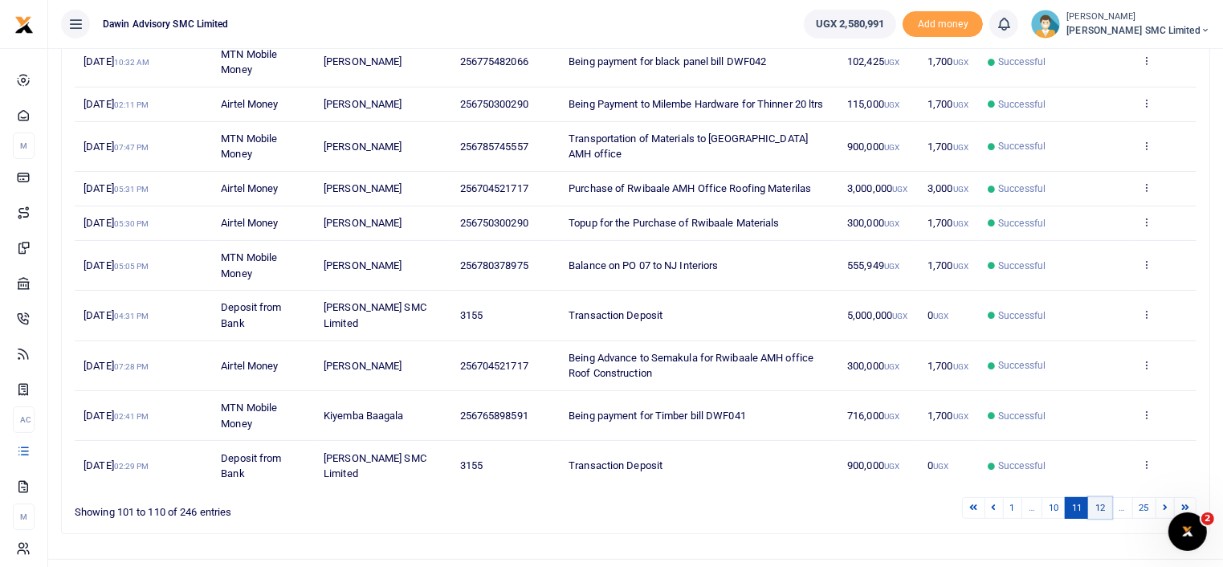
click at [1106, 516] on link "12" at bounding box center [1100, 508] width 24 height 22
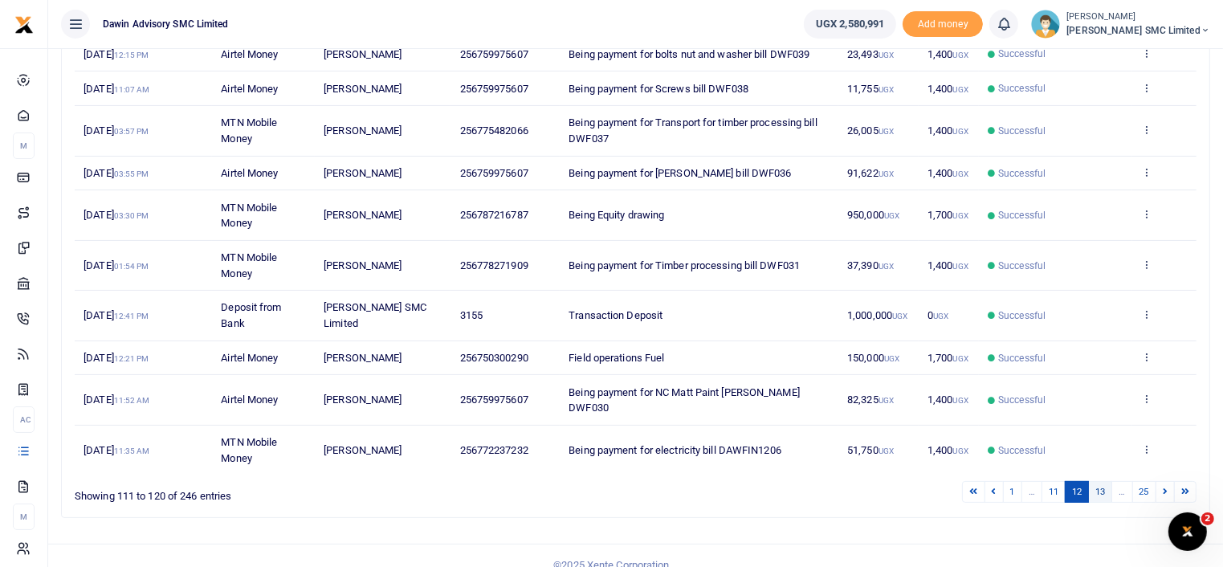
click at [1104, 481] on link "13" at bounding box center [1100, 492] width 24 height 22
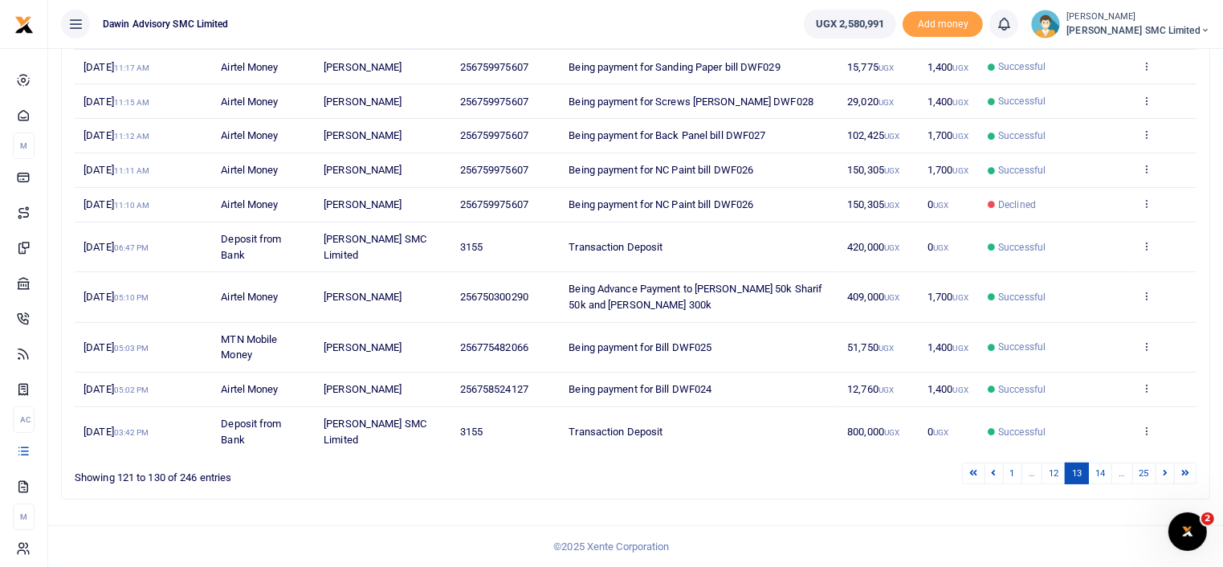
scroll to position [246, 0]
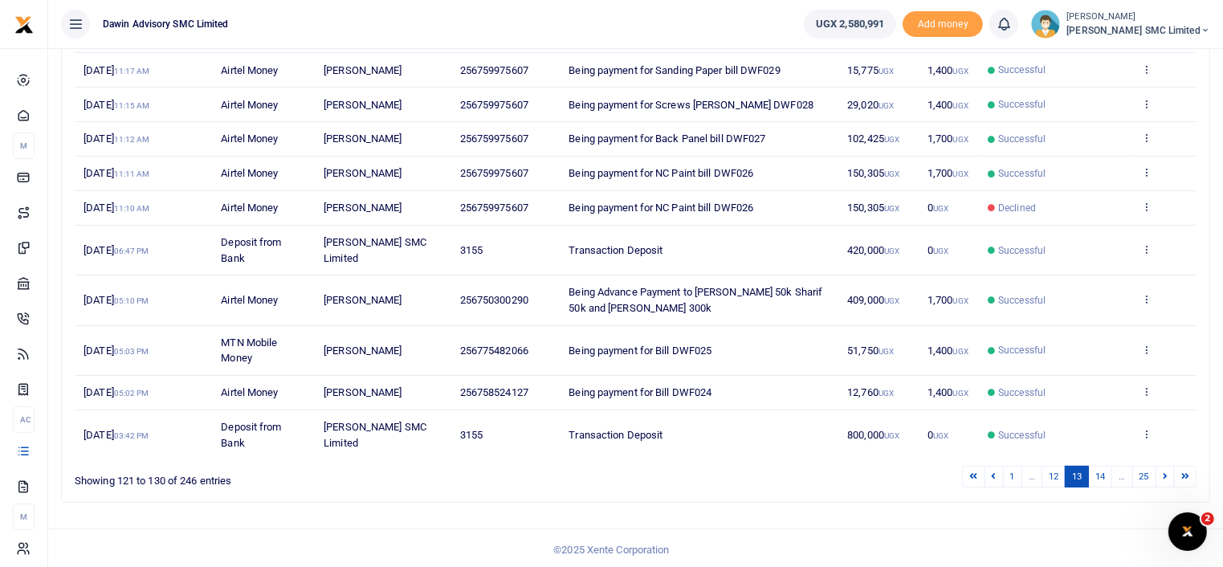
click at [1104, 470] on link "14" at bounding box center [1100, 477] width 24 height 22
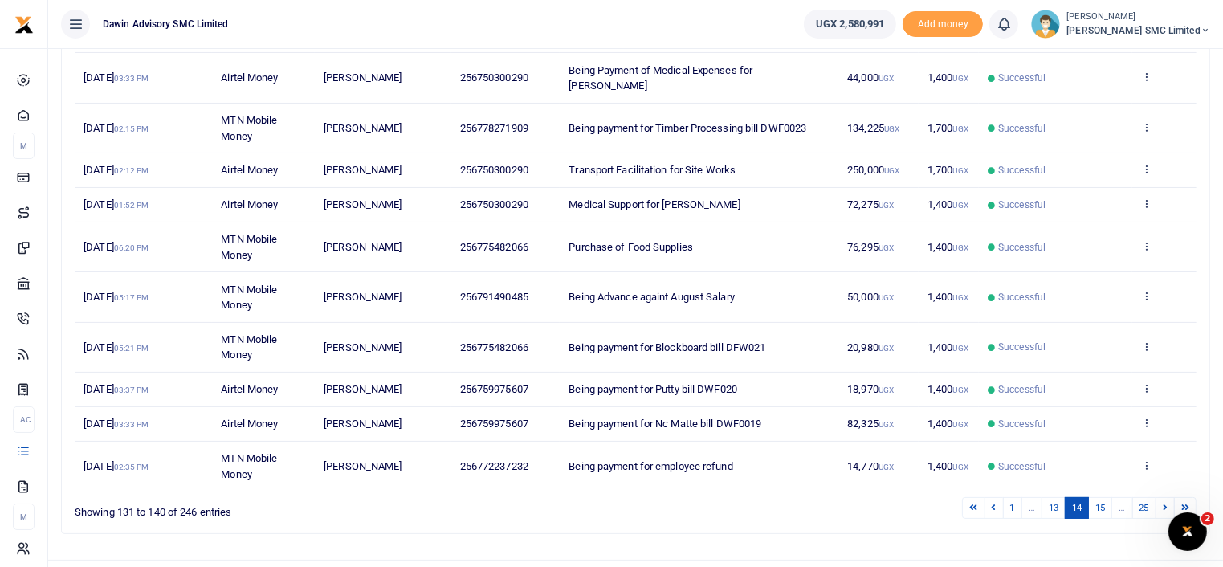
click at [1104, 470] on span "Successful" at bounding box center [1055, 466] width 136 height 14
click at [1103, 497] on link "15" at bounding box center [1100, 508] width 24 height 22
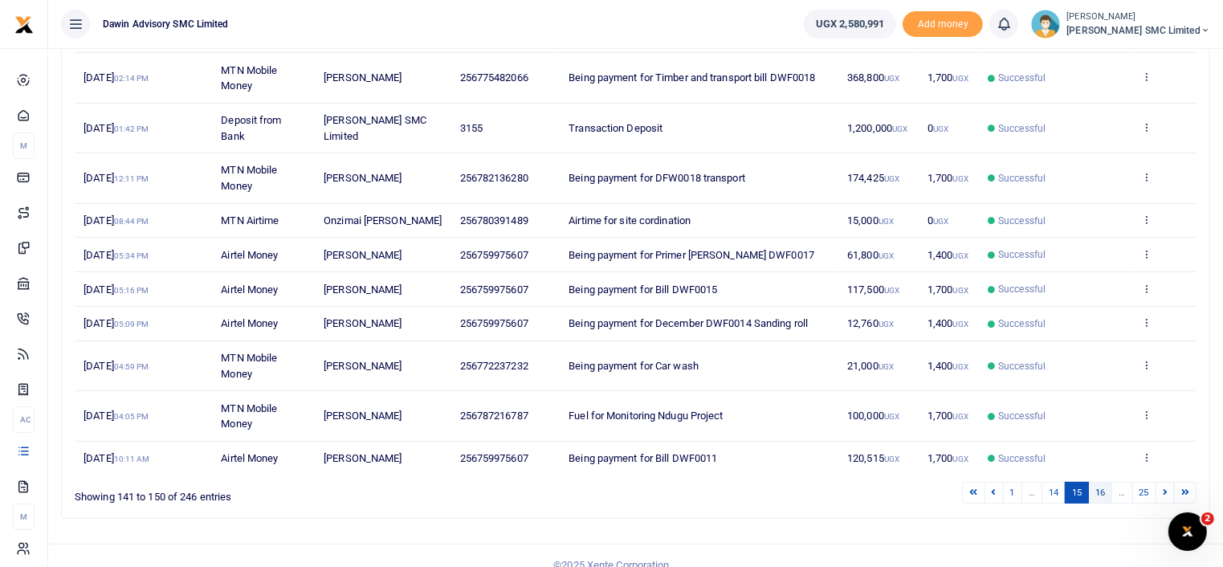
click at [1101, 486] on link "16" at bounding box center [1100, 493] width 24 height 22
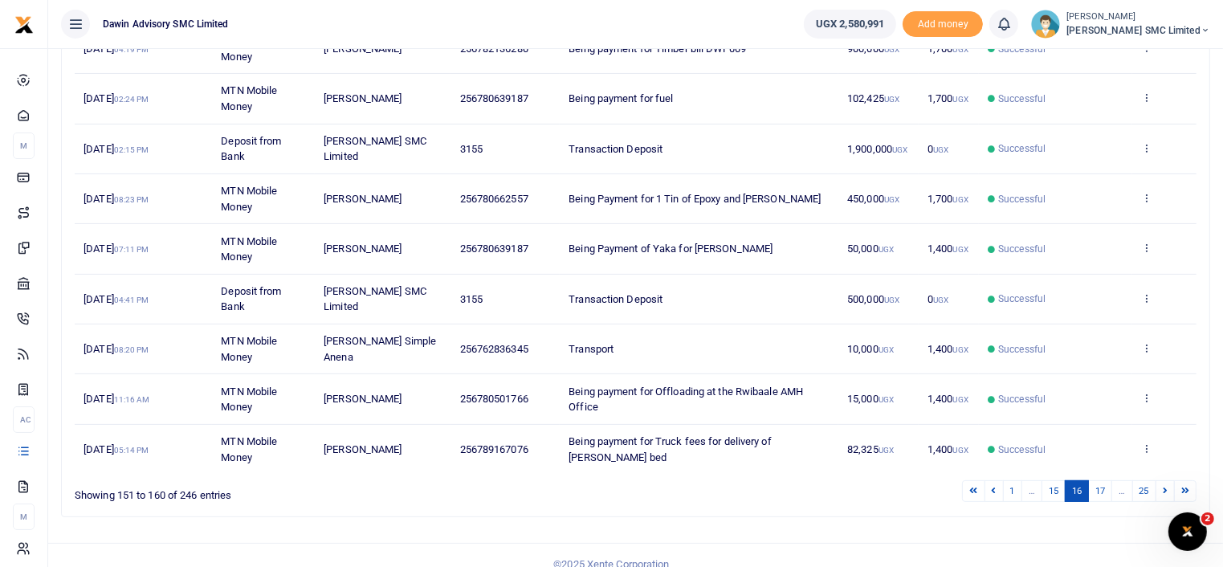
scroll to position [340, 0]
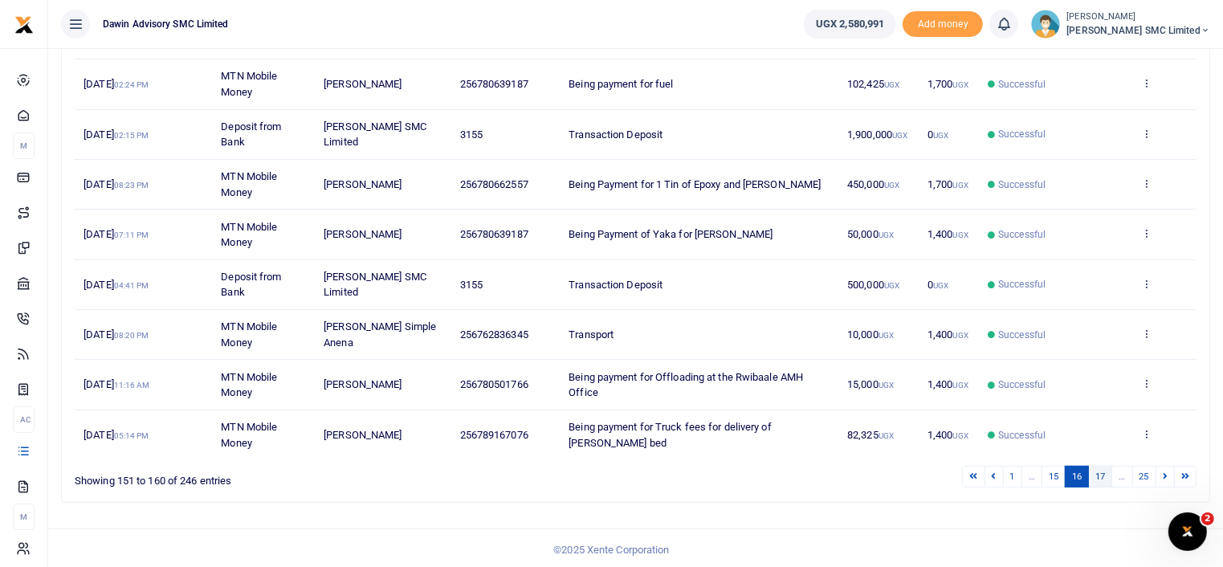
click at [1107, 474] on link "17" at bounding box center [1100, 477] width 24 height 22
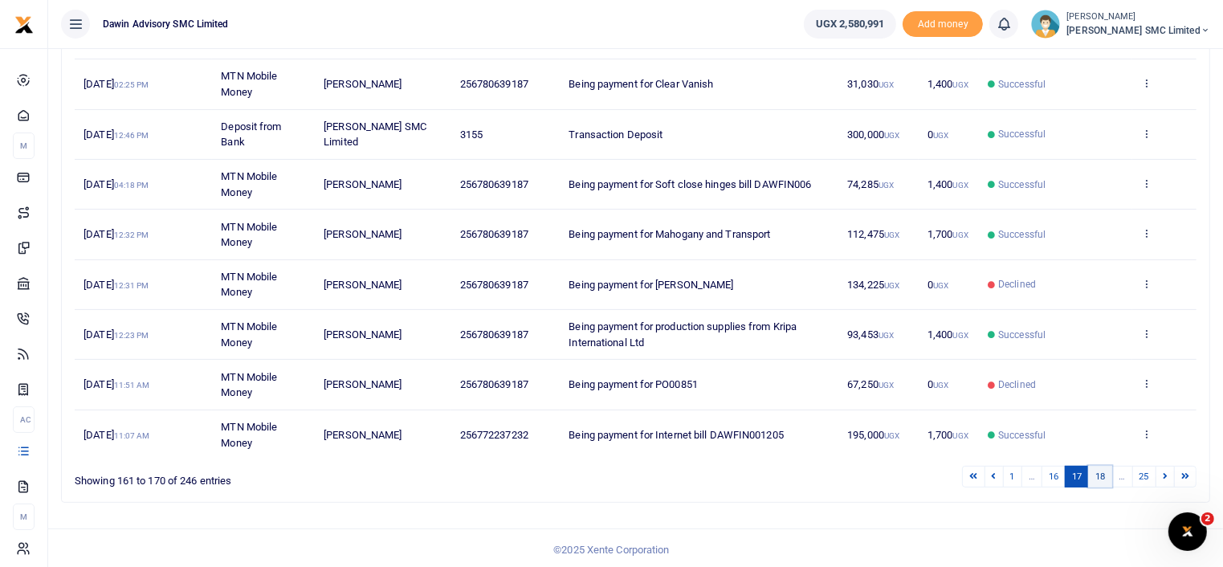
click at [1097, 474] on link "18" at bounding box center [1100, 477] width 24 height 22
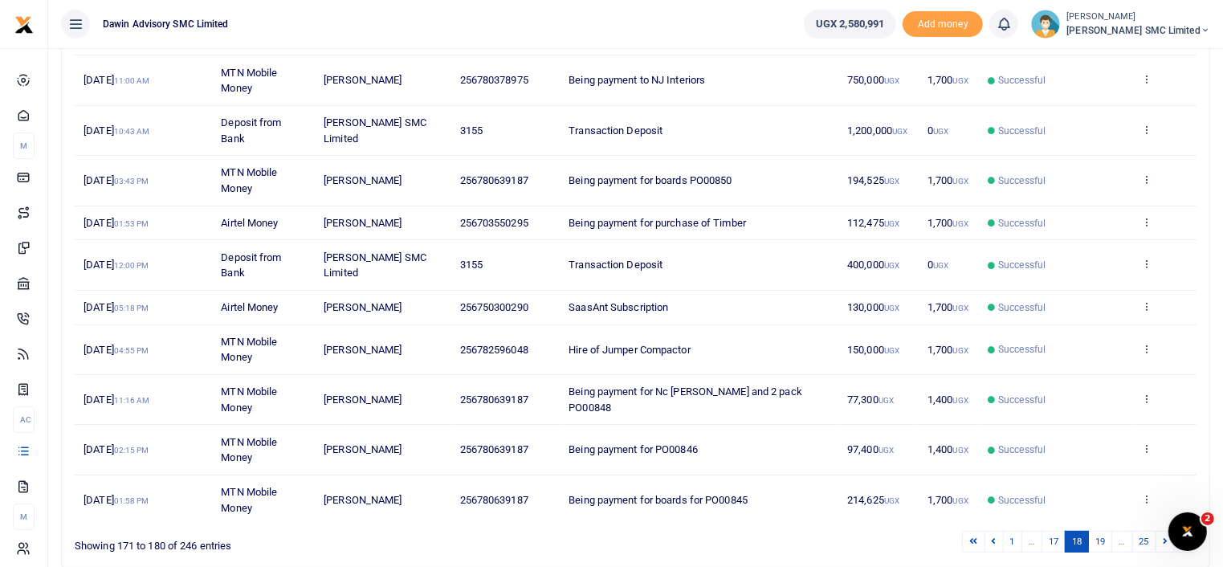
scroll to position [245, 0]
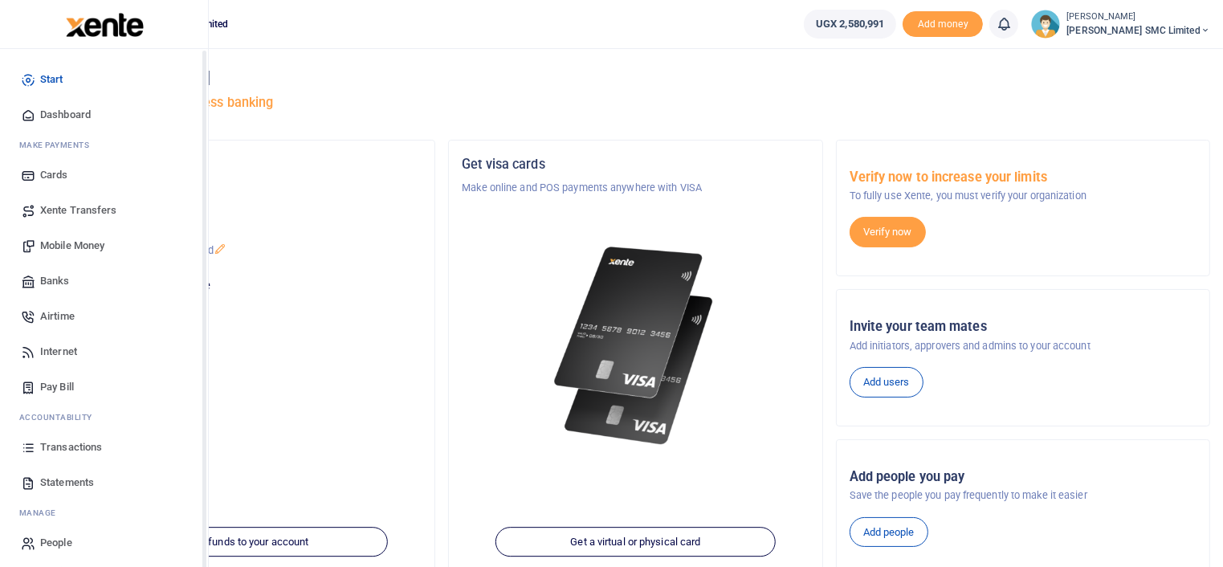
click at [62, 446] on span "Transactions" at bounding box center [71, 447] width 62 height 16
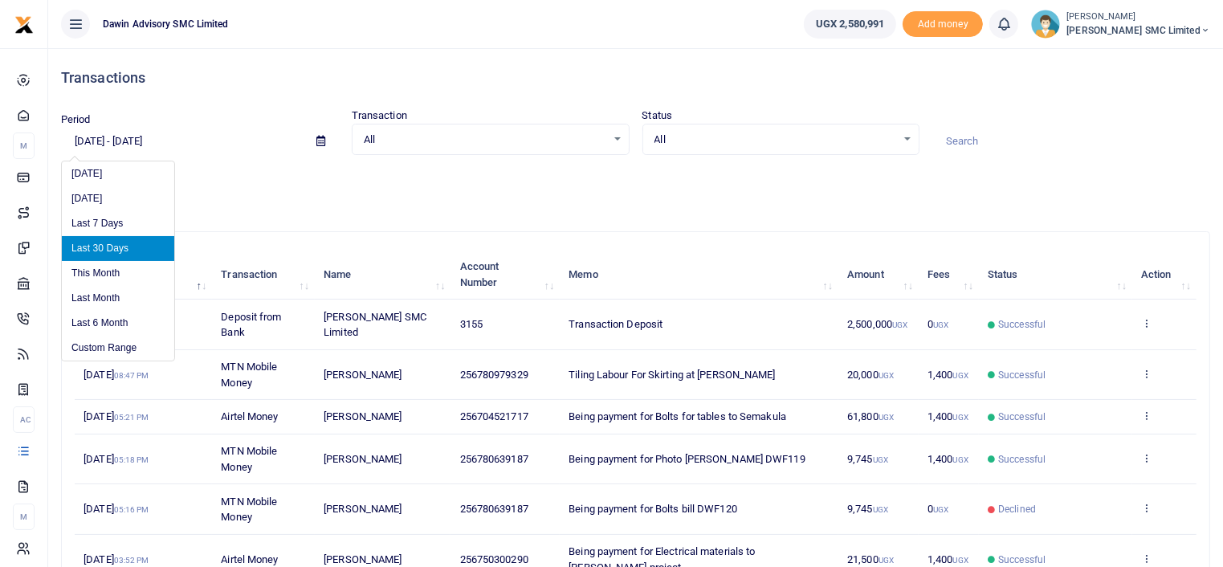
click at [116, 144] on input "08/25/2025 - 09/23/2025" at bounding box center [182, 141] width 242 height 27
click at [110, 320] on li "Last 6 Month" at bounding box center [118, 323] width 112 height 25
type input "03/23/2025 - 09/23/2025"
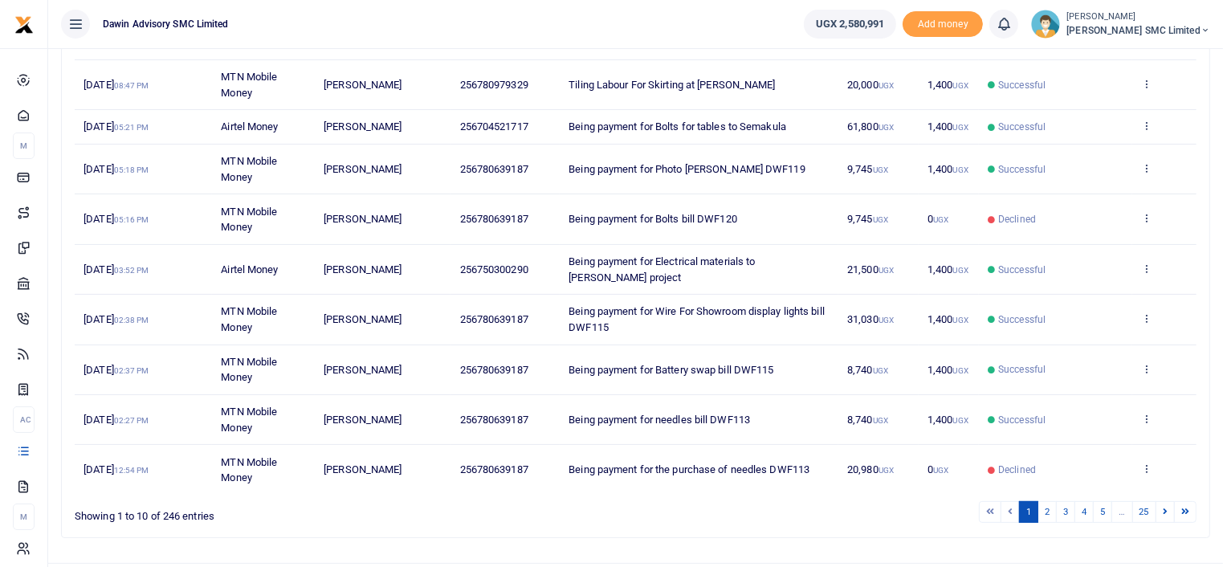
scroll to position [324, 0]
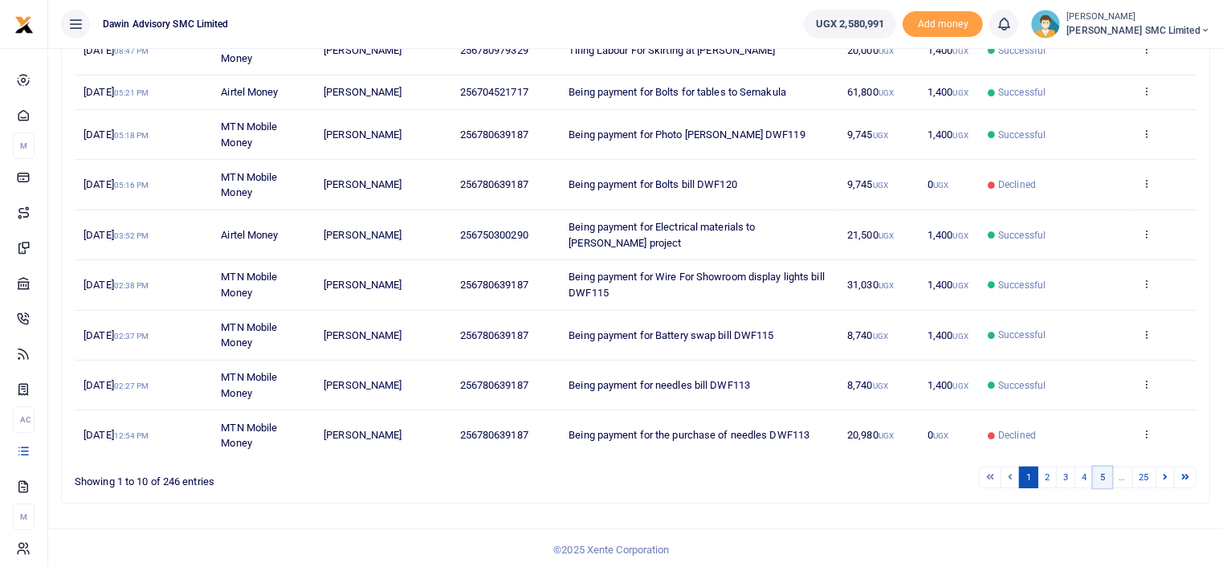
click at [1107, 479] on link "5" at bounding box center [1101, 477] width 19 height 22
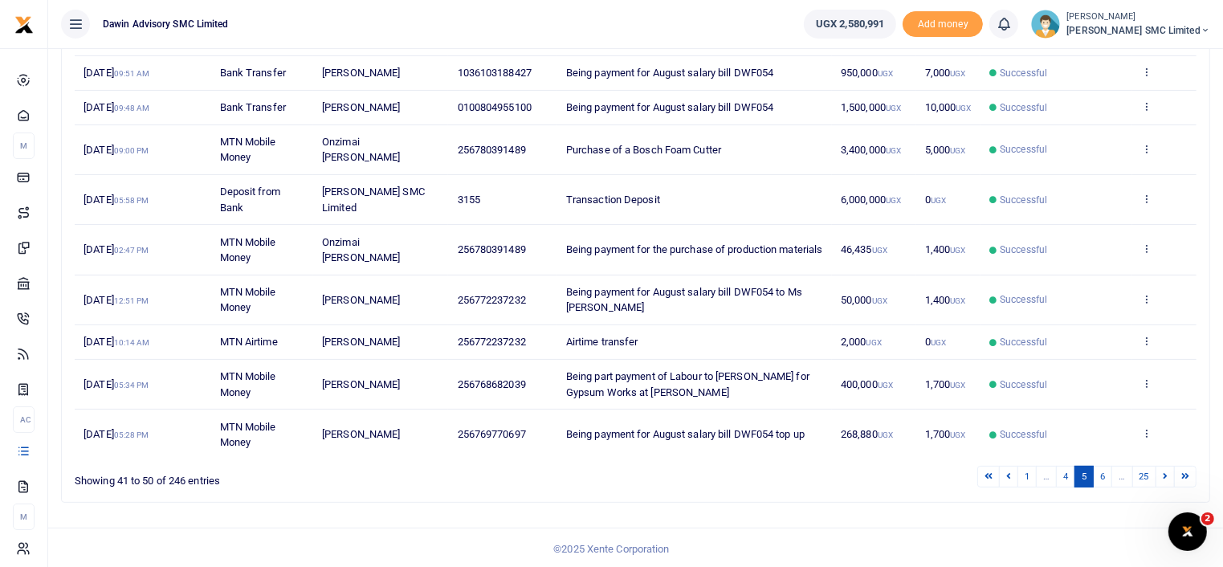
scroll to position [0, 0]
click at [1102, 476] on link "6" at bounding box center [1101, 477] width 19 height 22
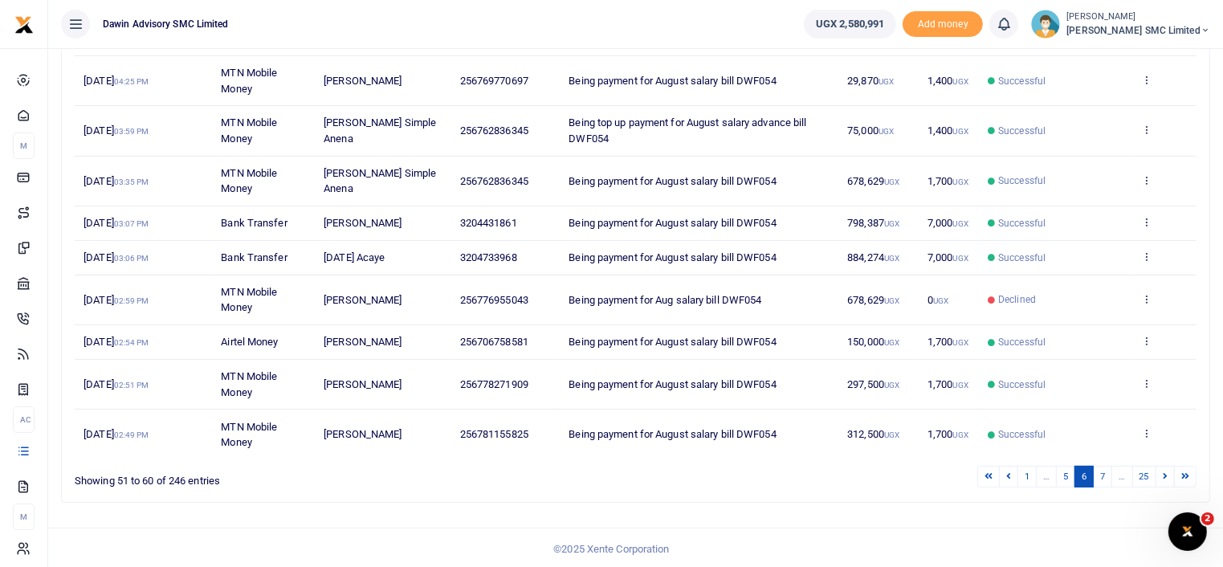
scroll to position [278, 0]
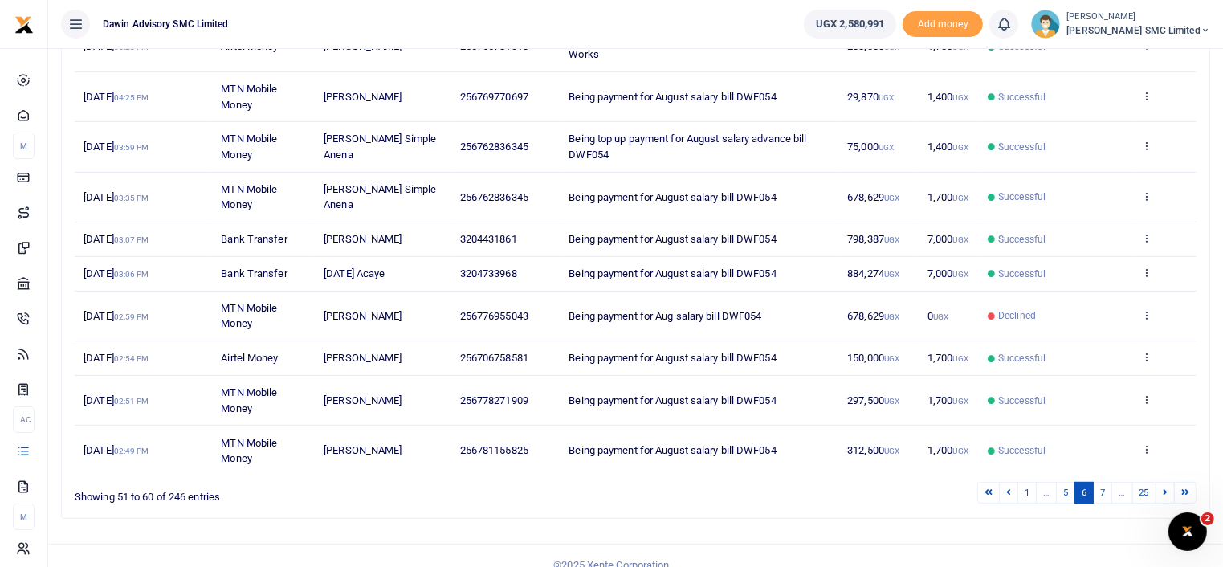
click at [1102, 482] on link "7" at bounding box center [1101, 493] width 19 height 22
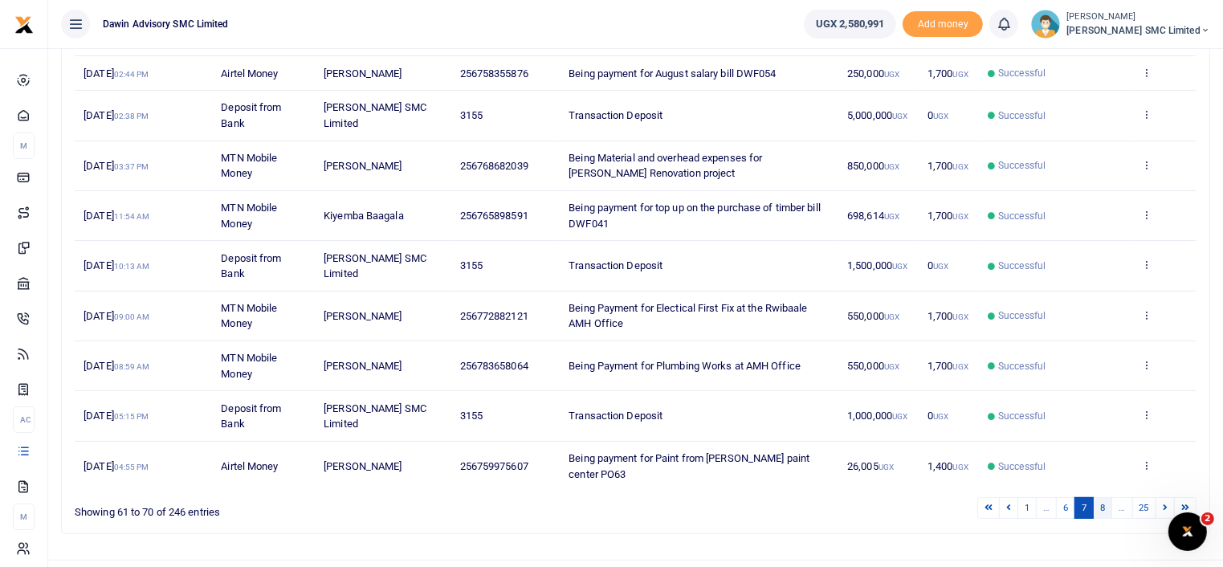
click at [1103, 497] on link "8" at bounding box center [1101, 508] width 19 height 22
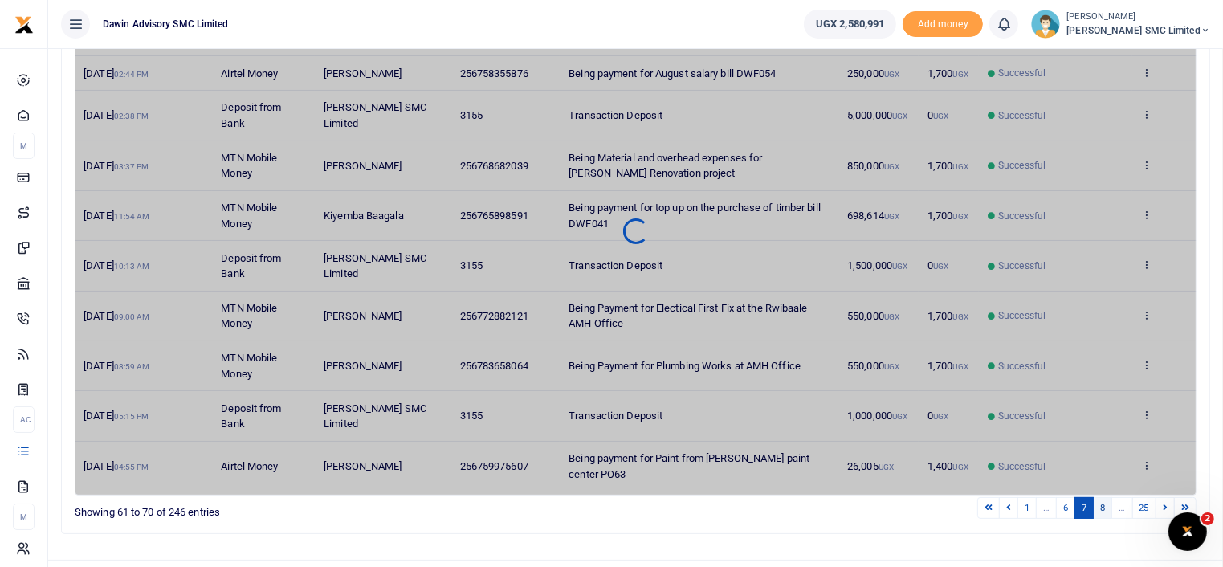
scroll to position [262, 0]
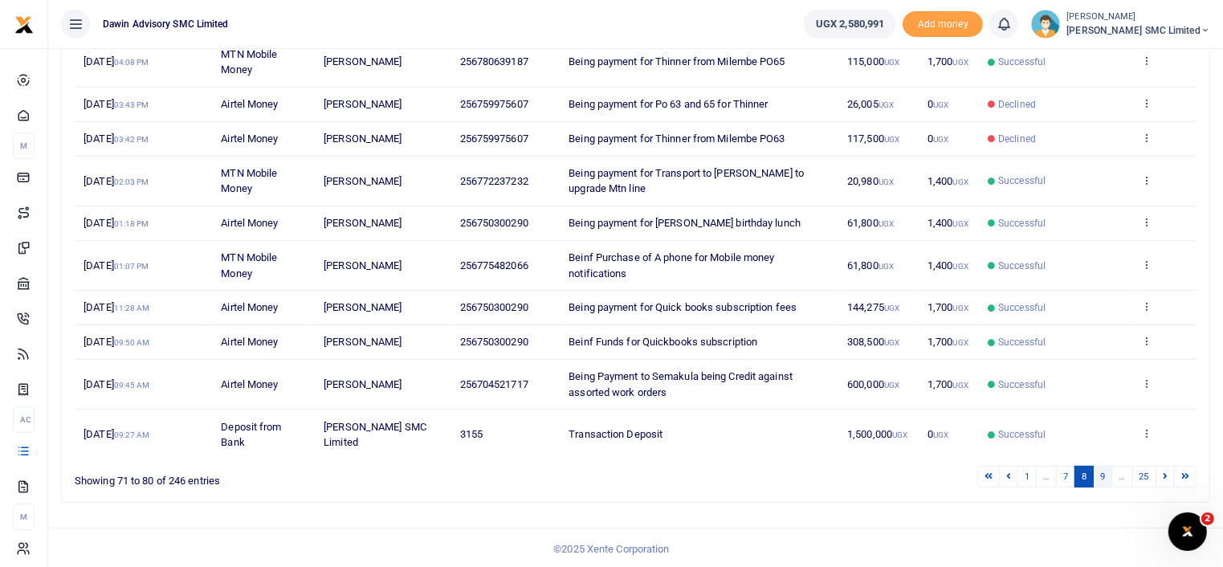
click at [1101, 466] on link "9" at bounding box center [1101, 477] width 19 height 22
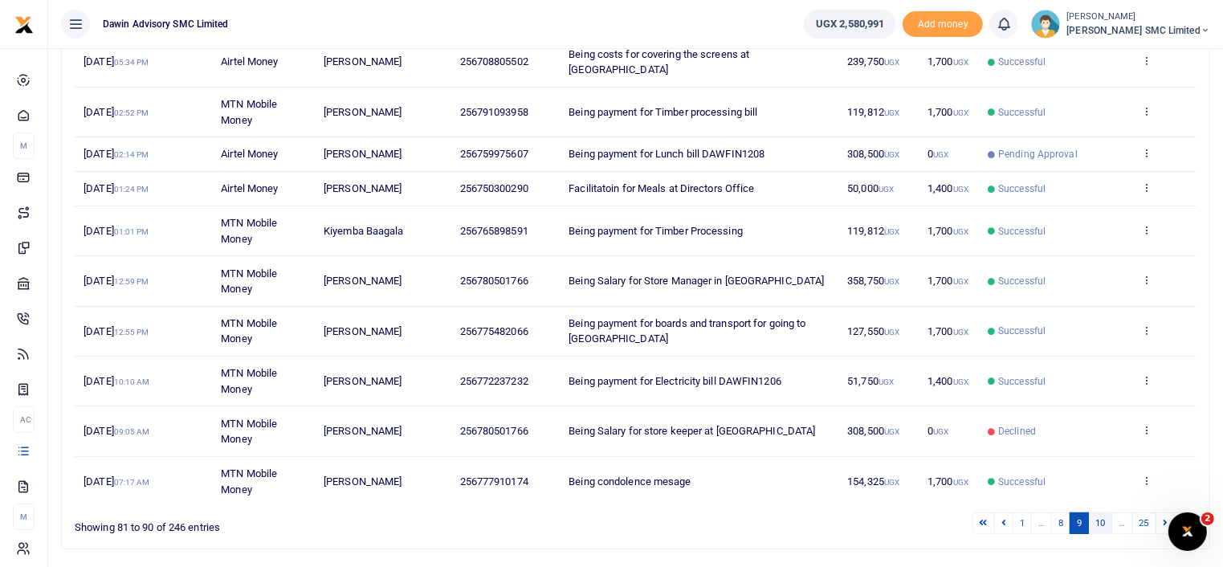
click at [1105, 512] on link "10" at bounding box center [1100, 523] width 24 height 22
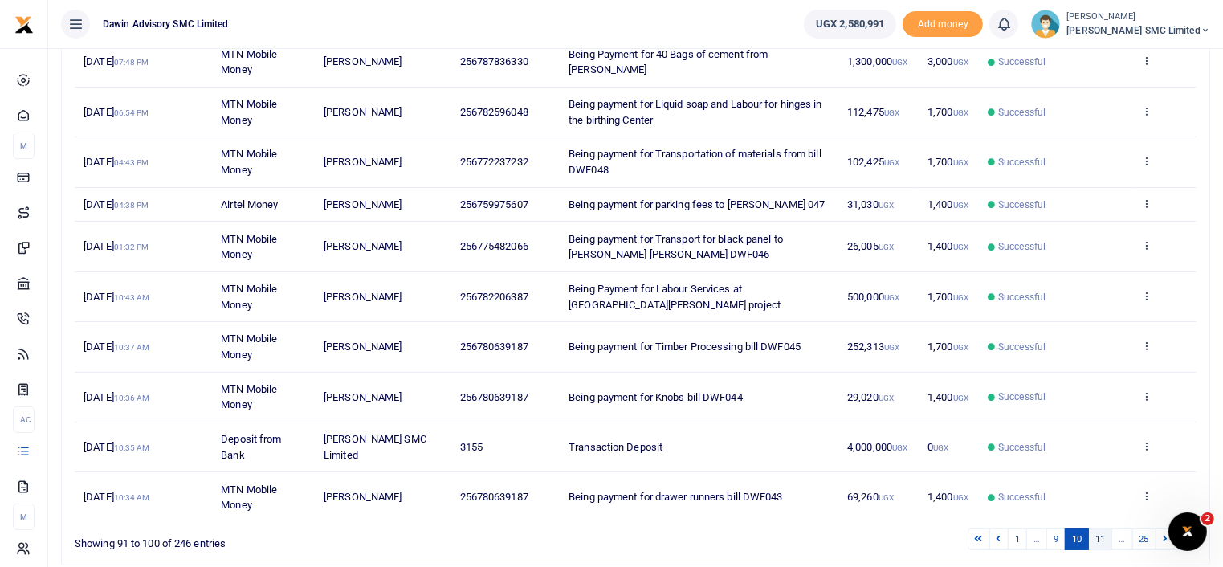
click at [1098, 536] on link "11" at bounding box center [1100, 539] width 24 height 22
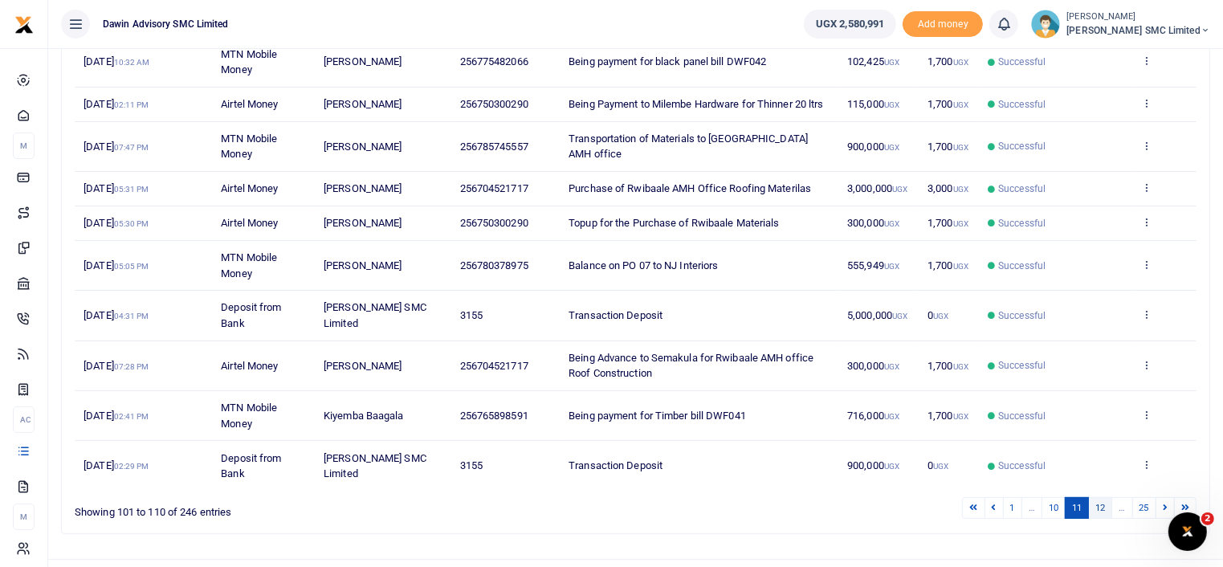
click at [1096, 516] on link "12" at bounding box center [1100, 508] width 24 height 22
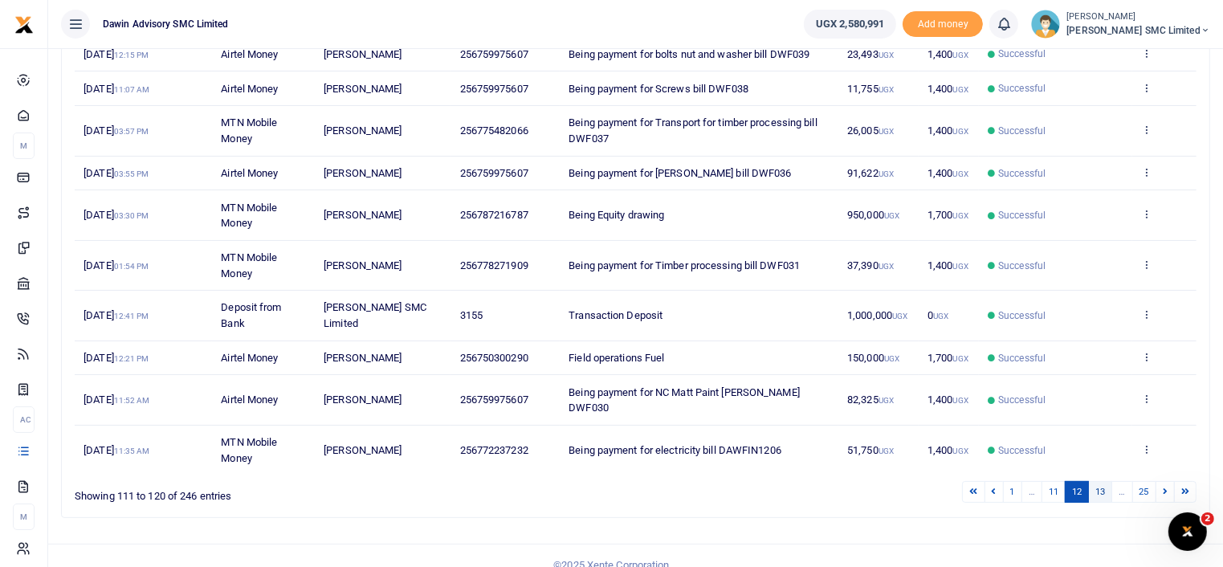
click at [1098, 481] on link "13" at bounding box center [1100, 492] width 24 height 22
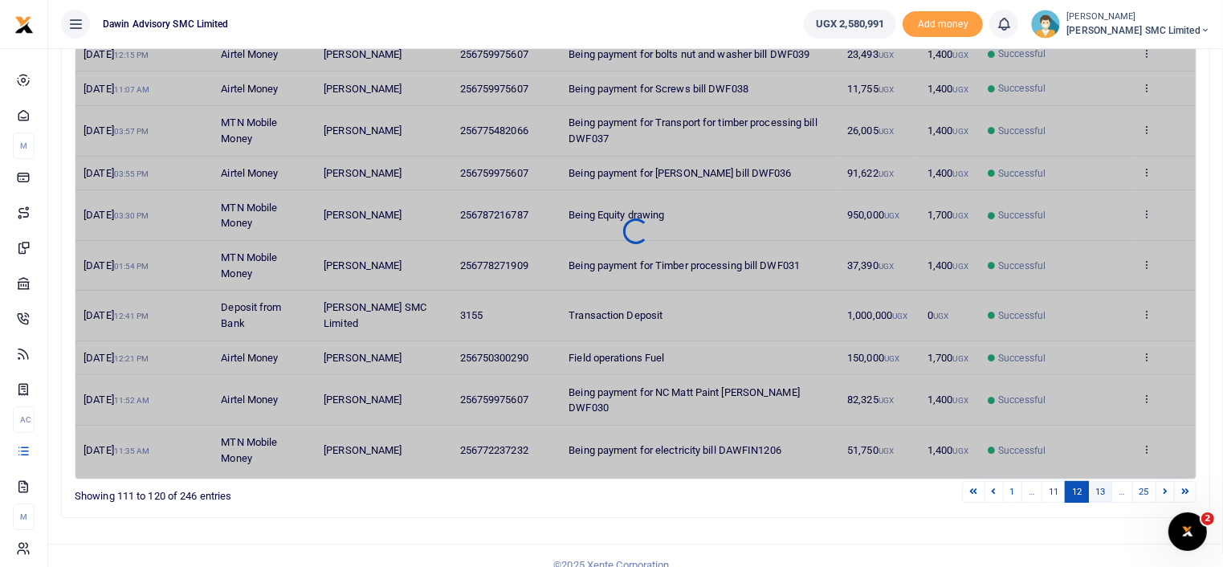
scroll to position [246, 0]
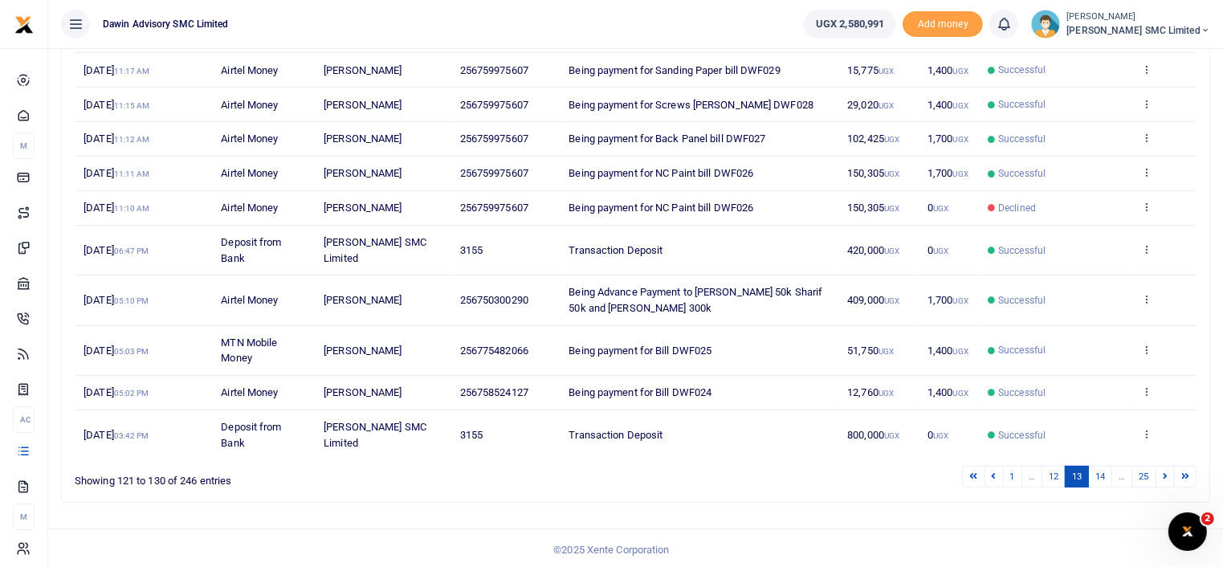
click at [1098, 474] on link "14" at bounding box center [1100, 477] width 24 height 22
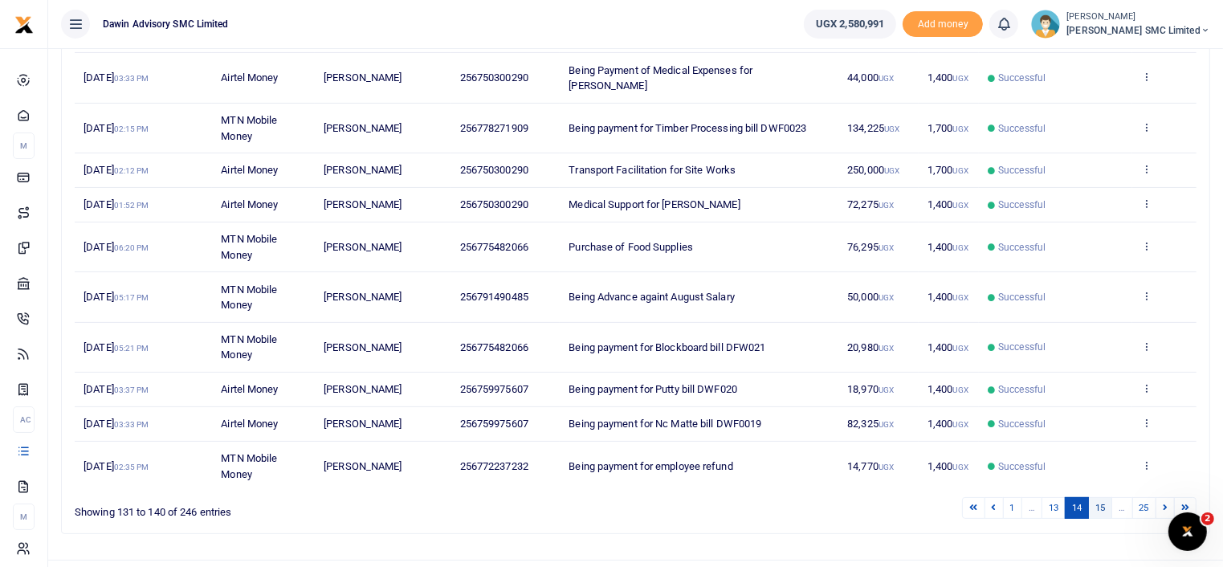
click at [1098, 497] on link "15" at bounding box center [1100, 508] width 24 height 22
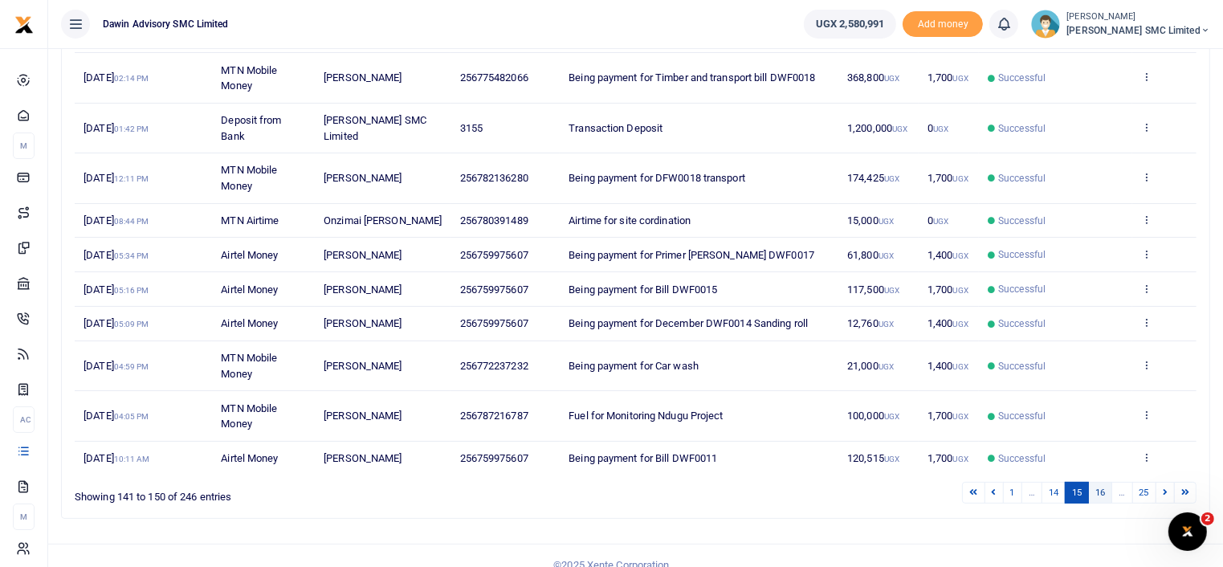
click at [1098, 493] on link "16" at bounding box center [1100, 493] width 24 height 22
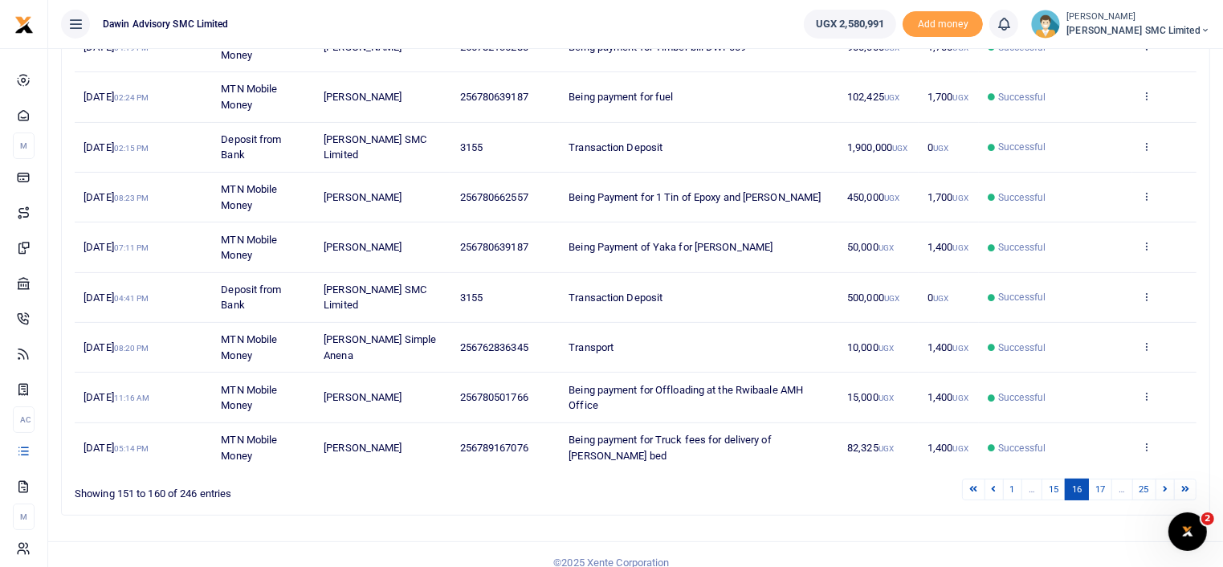
scroll to position [340, 0]
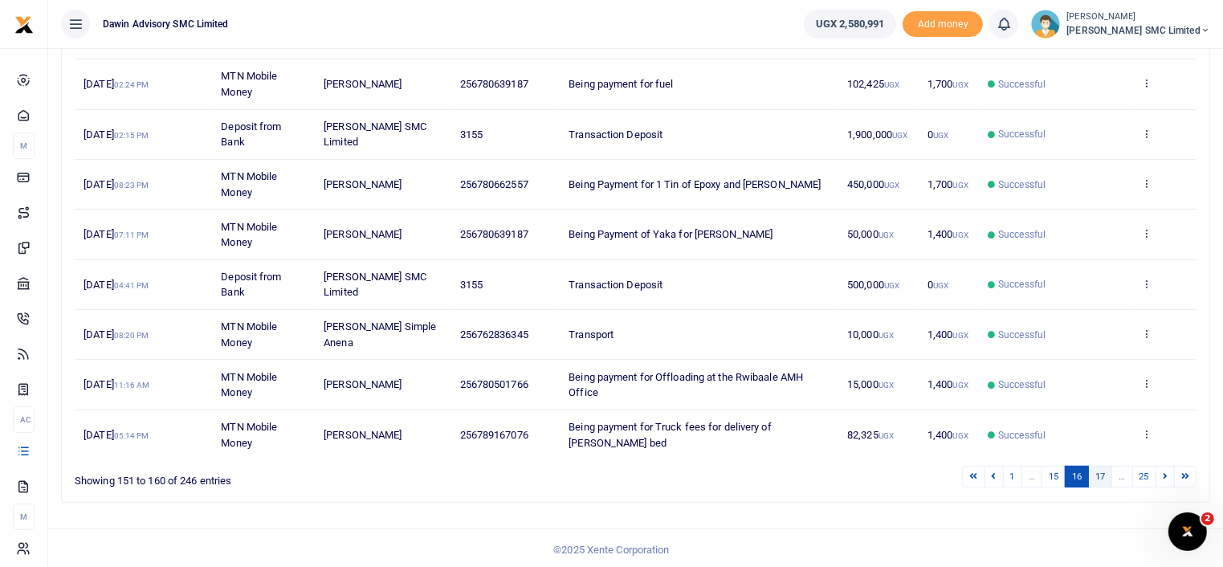
click at [1105, 474] on link "17" at bounding box center [1100, 477] width 24 height 22
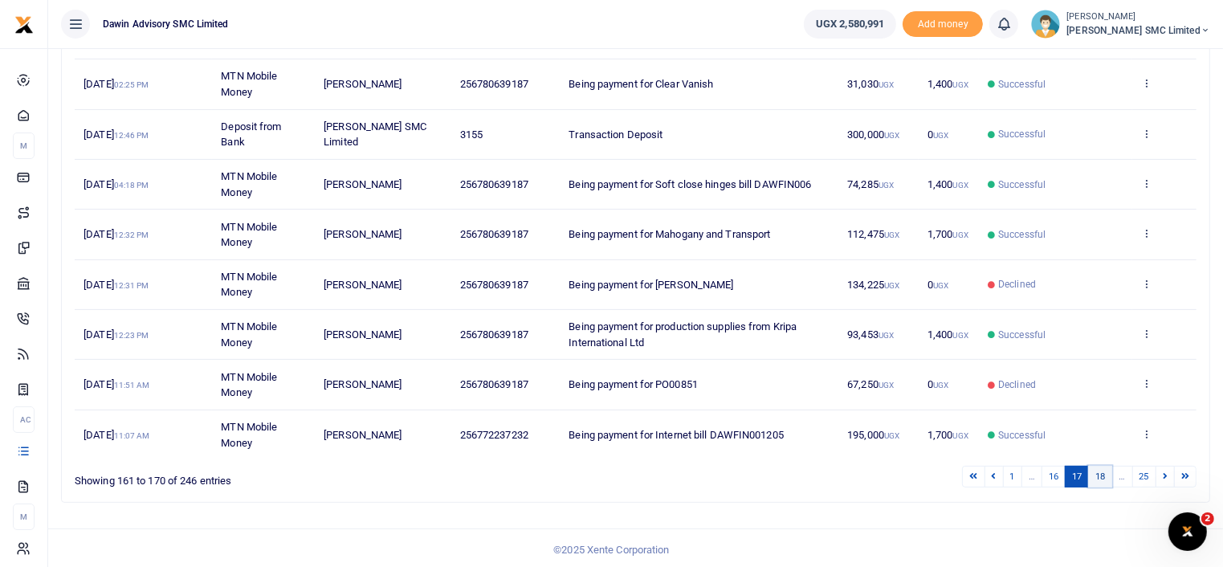
click at [1106, 478] on link "18" at bounding box center [1100, 477] width 24 height 22
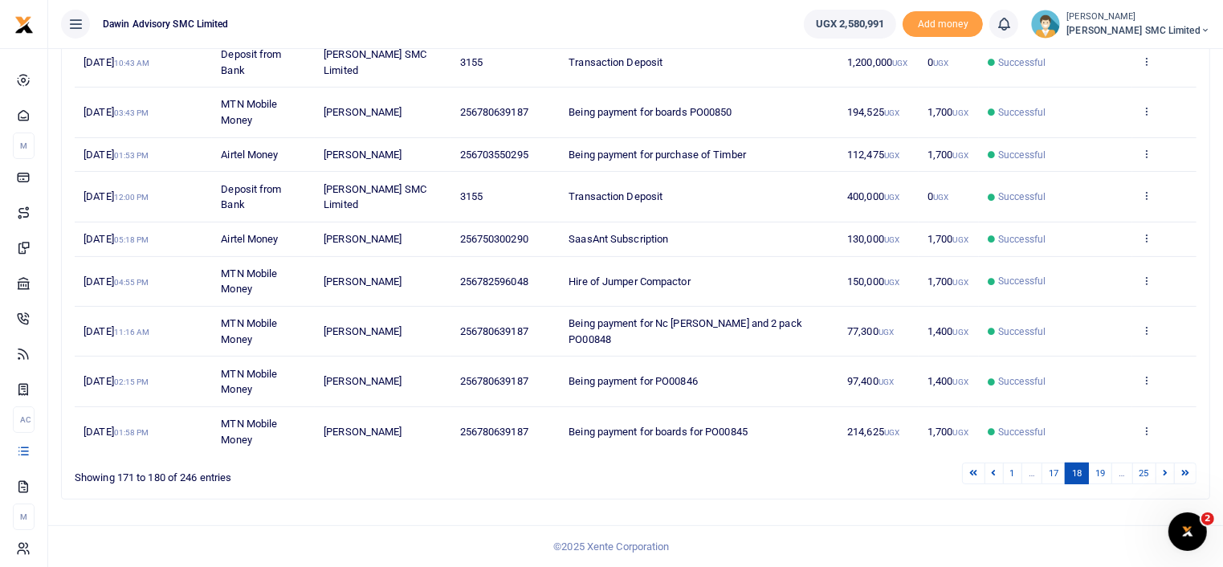
scroll to position [309, 0]
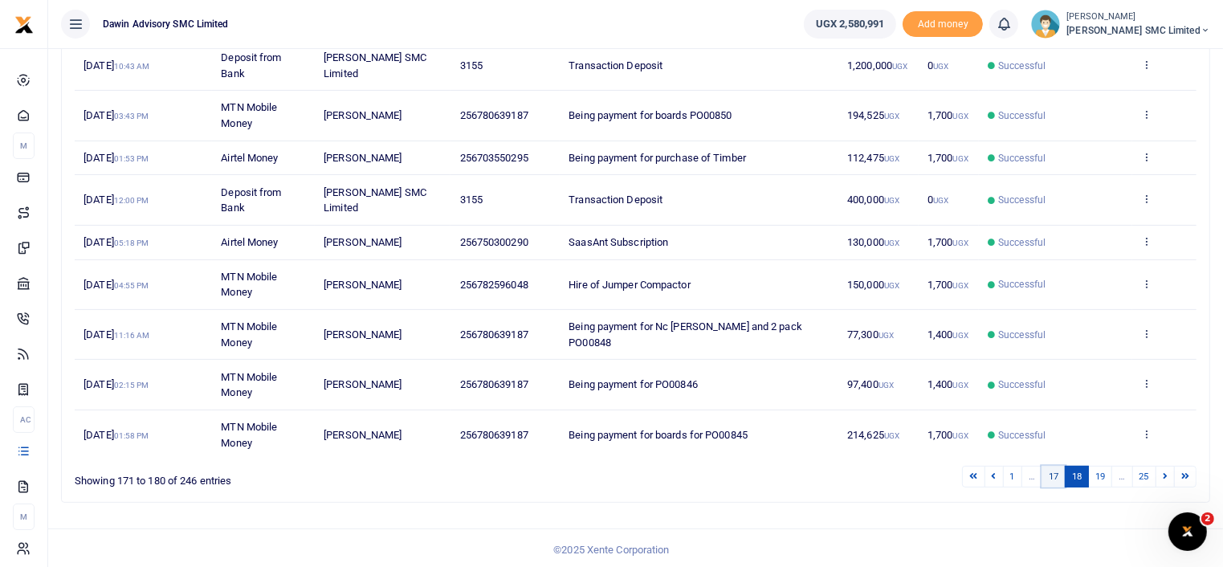
click at [1052, 474] on link "17" at bounding box center [1053, 477] width 24 height 22
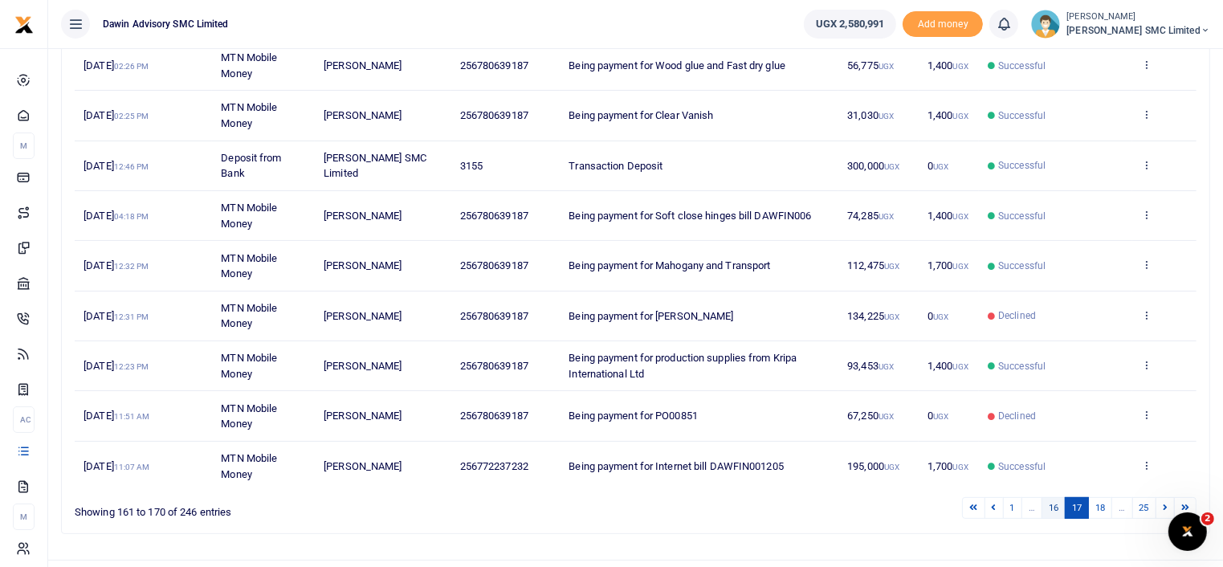
click at [1045, 497] on link "16" at bounding box center [1053, 508] width 24 height 22
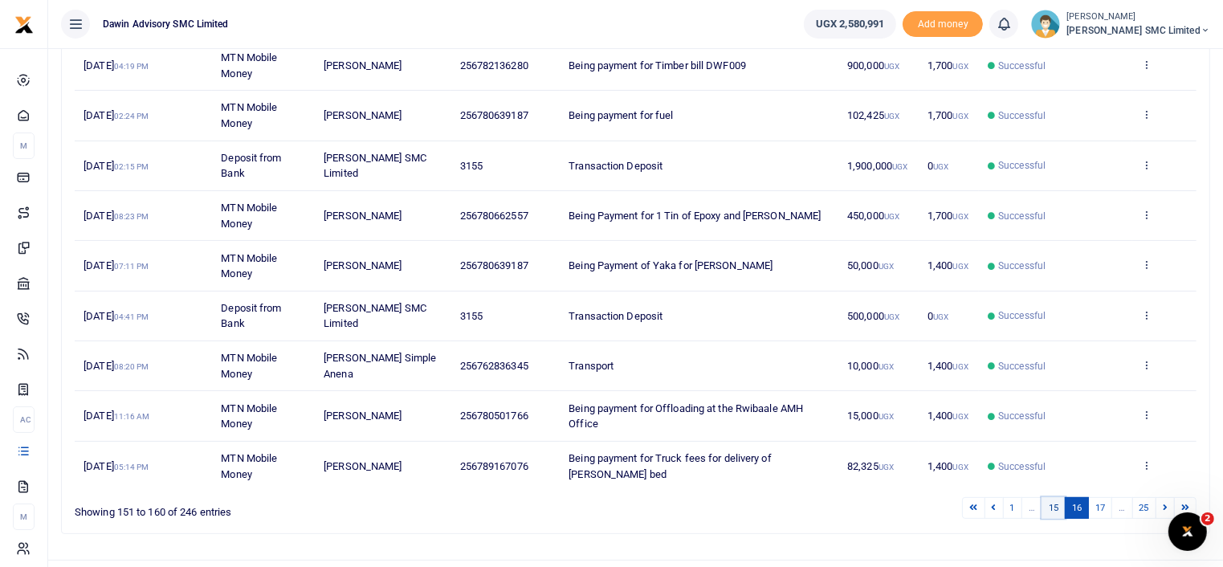
click at [1053, 503] on link "15" at bounding box center [1053, 508] width 24 height 22
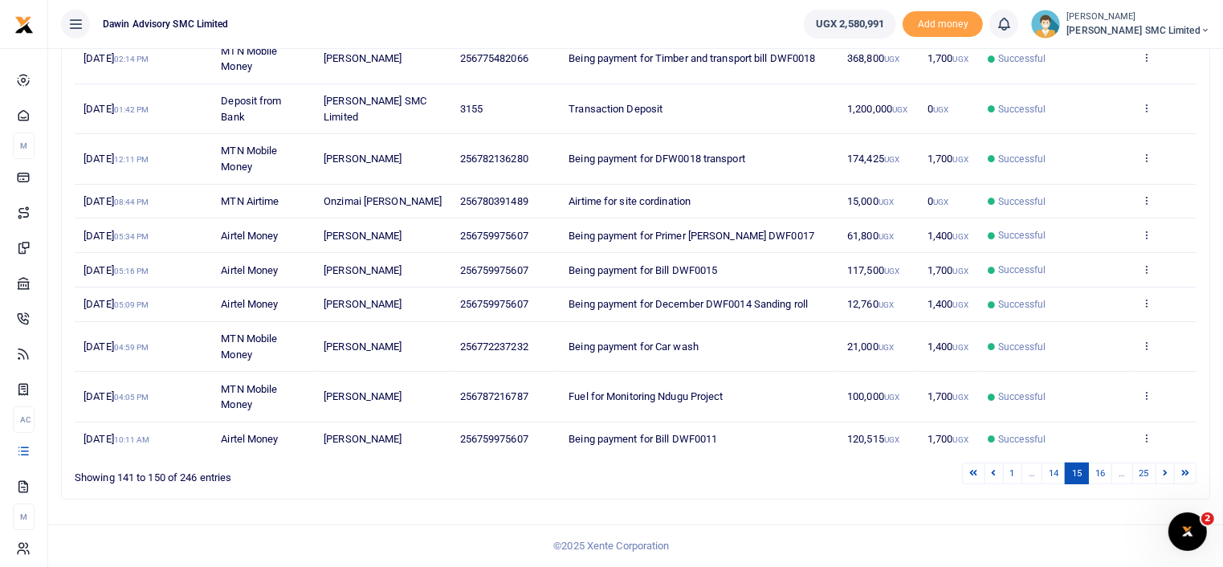
scroll to position [262, 0]
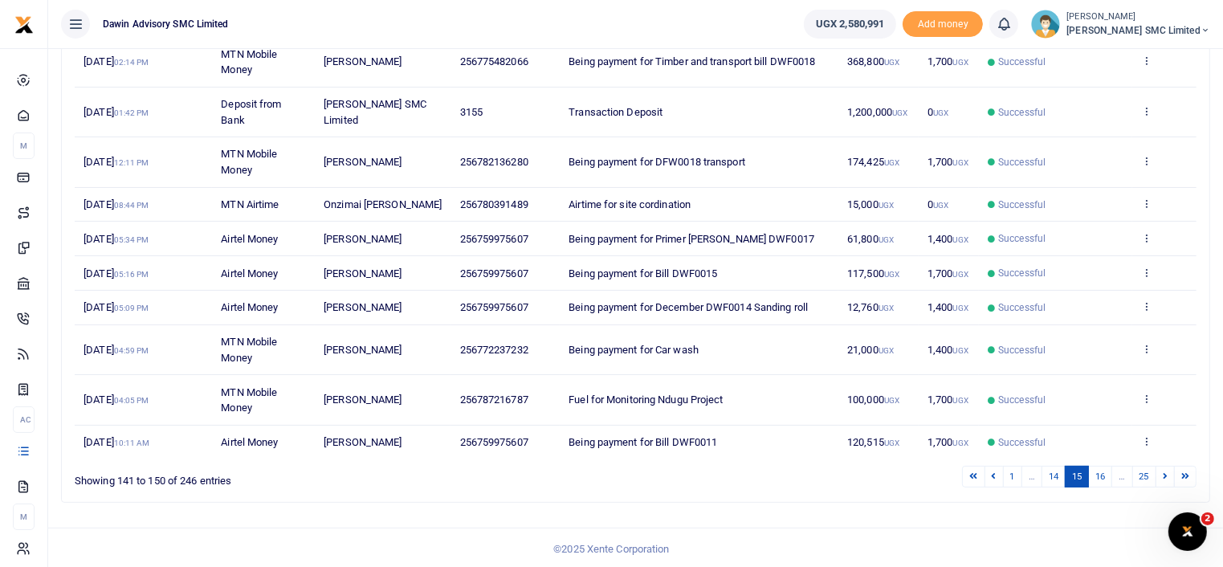
click at [1053, 503] on div "Search: Date Transaction Name Account Number Memo Amount Fees Status Action 15t…" at bounding box center [636, 242] width 1162 height 547
click at [1053, 471] on link "14" at bounding box center [1053, 477] width 24 height 22
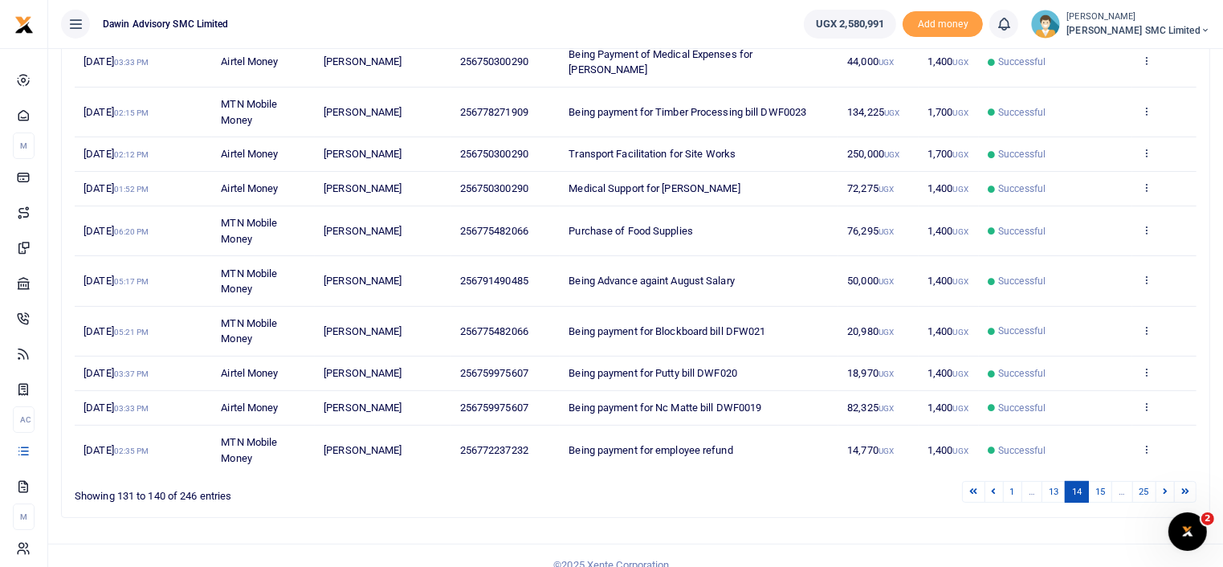
click at [1053, 479] on div "1 … 13 14 15 … 25" at bounding box center [869, 491] width 654 height 25
click at [1050, 490] on link "13" at bounding box center [1053, 492] width 24 height 22
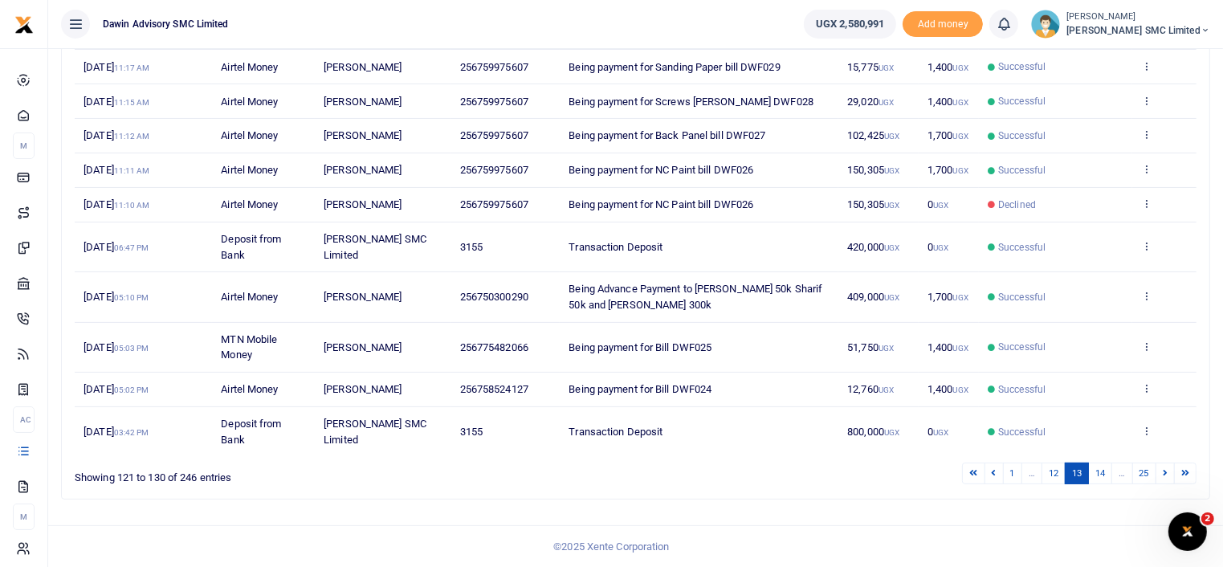
scroll to position [246, 0]
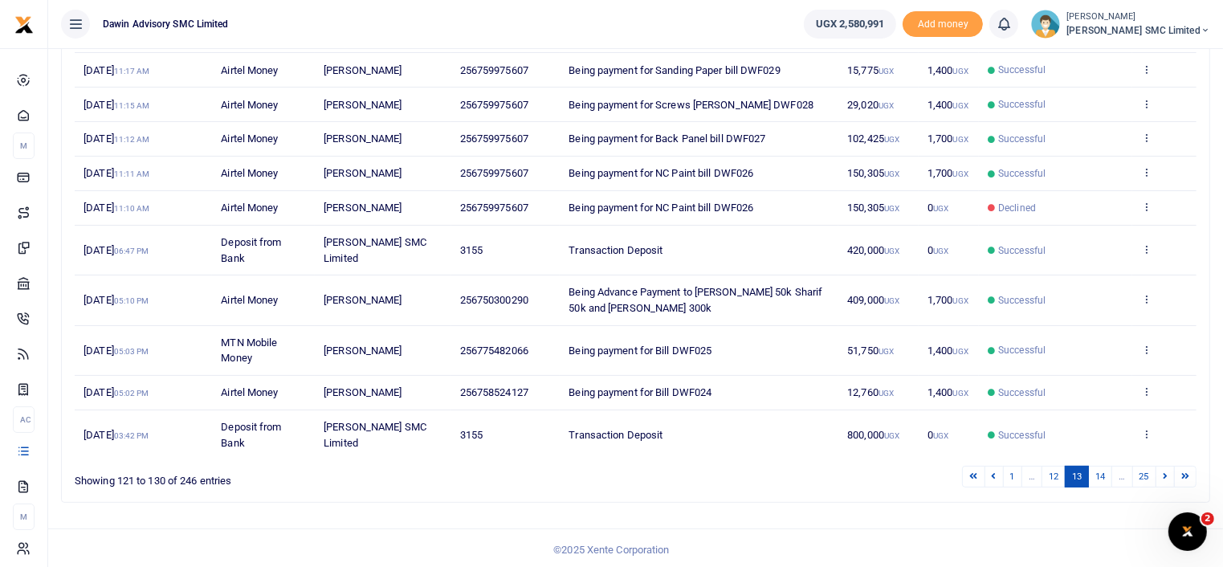
click at [893, 454] on td "800,000 UGX" at bounding box center [878, 434] width 80 height 49
click at [1060, 476] on link "12" at bounding box center [1053, 477] width 24 height 22
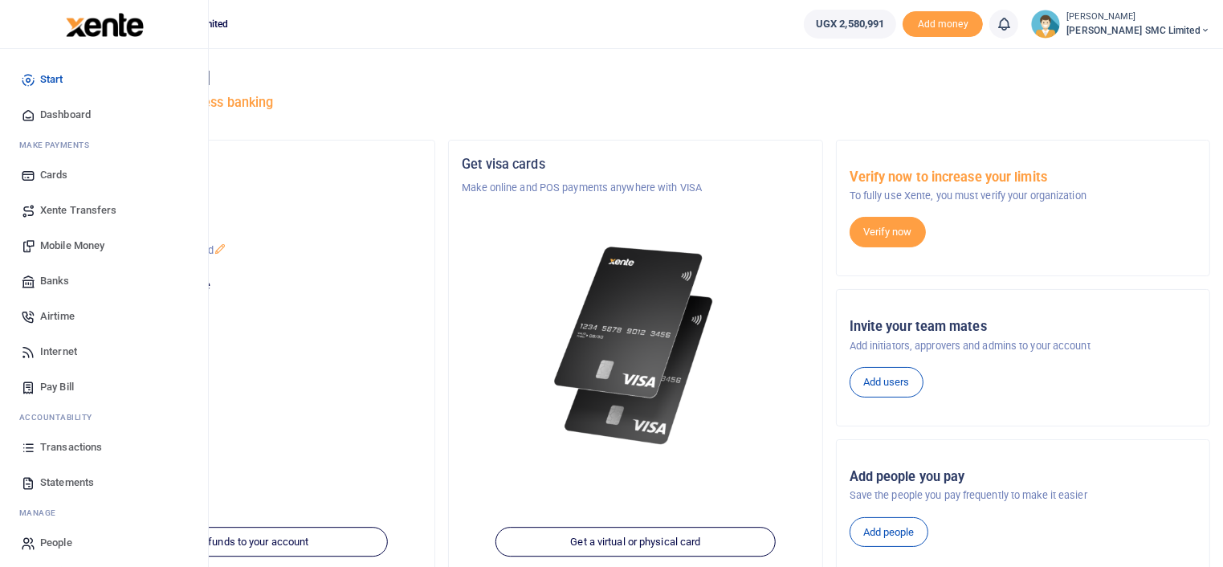
click at [68, 242] on span "Mobile Money" at bounding box center [72, 246] width 64 height 16
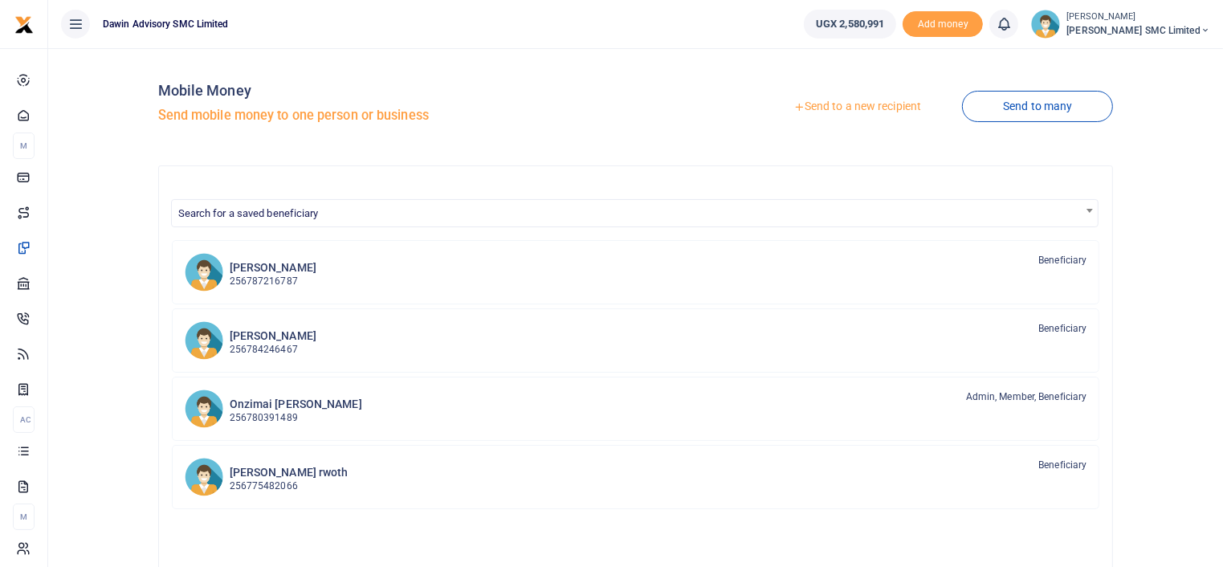
click at [819, 106] on link "Send to a new recipient" at bounding box center [857, 106] width 210 height 29
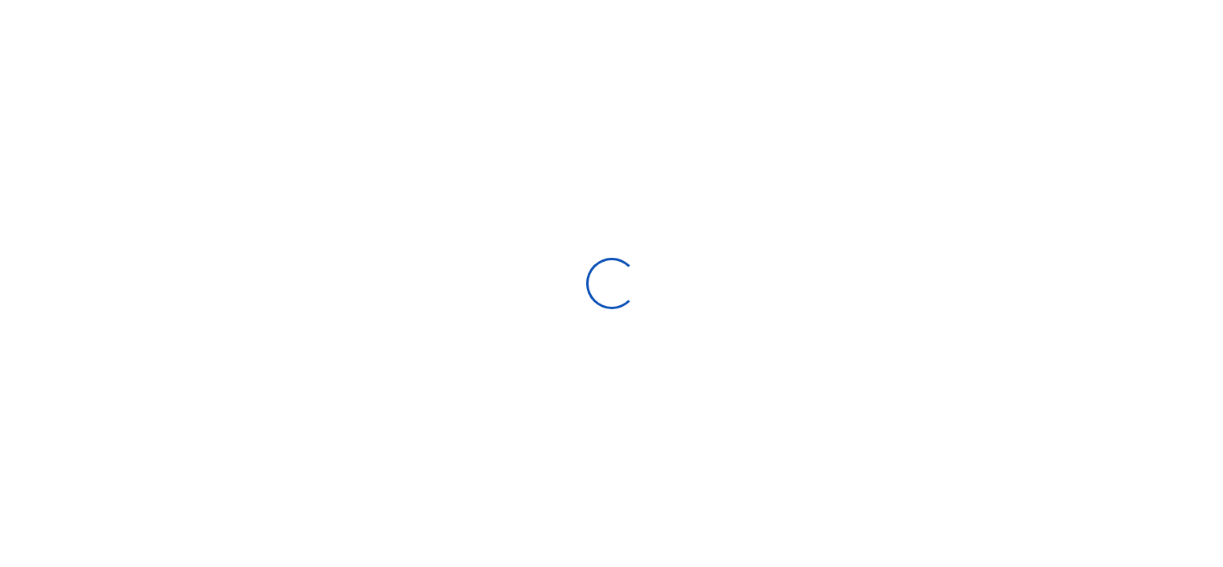
select select
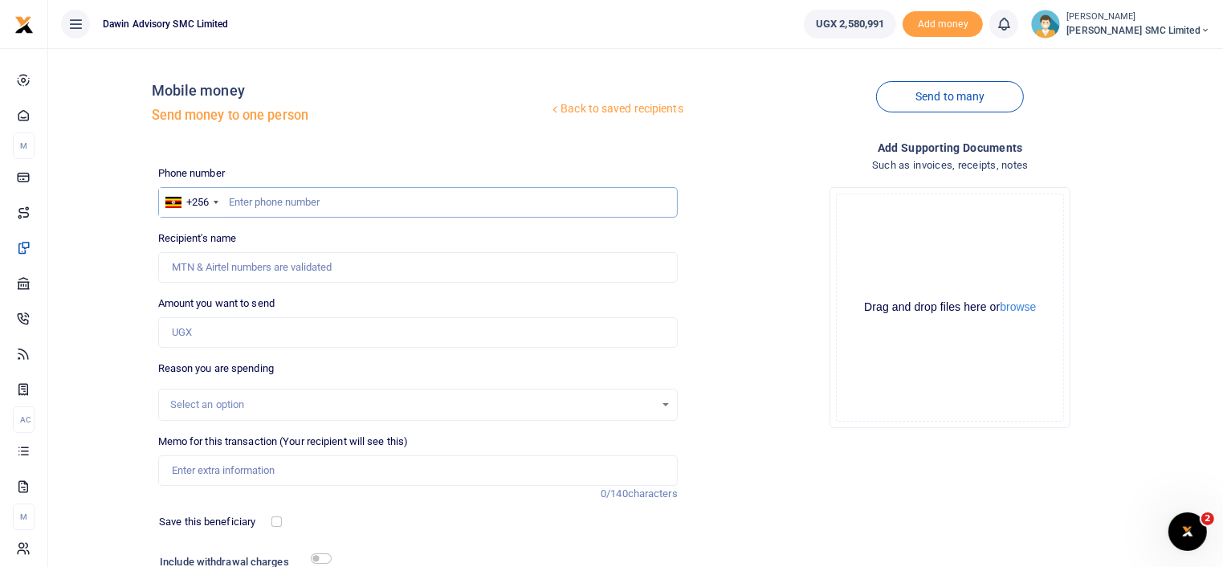
click at [331, 207] on input "text" at bounding box center [417, 202] width 519 height 31
type input "783089681"
type input "[PERSON_NAME]"
click at [202, 351] on div "Phone number +256 [GEOGRAPHIC_DATA] [PHONE_NUMBER] Phone is required. Recipient…" at bounding box center [418, 403] width 532 height 476
click at [202, 327] on input "Amount you want to send" at bounding box center [417, 332] width 519 height 31
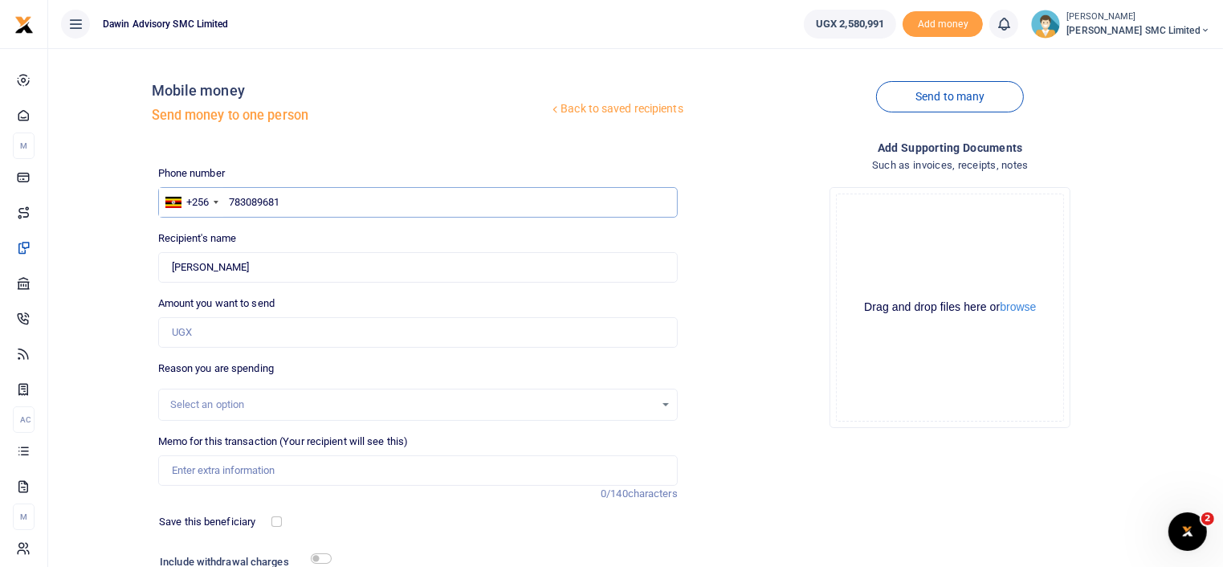
click at [291, 198] on input "783089681" at bounding box center [417, 202] width 519 height 31
type input "751213959"
type input "[PERSON_NAME]"
click at [197, 329] on input "Amount you want to send" at bounding box center [417, 332] width 519 height 31
type input "50,000"
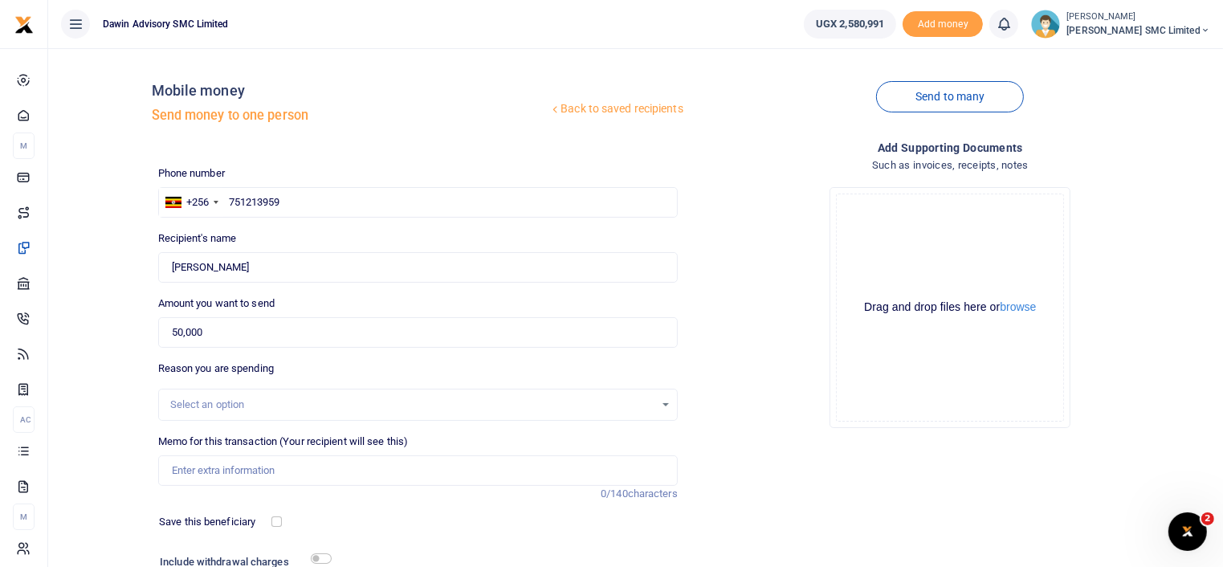
click at [755, 455] on div "Add supporting Documents Such as invoices, receipts, notes Drop your files here…" at bounding box center [950, 390] width 532 height 502
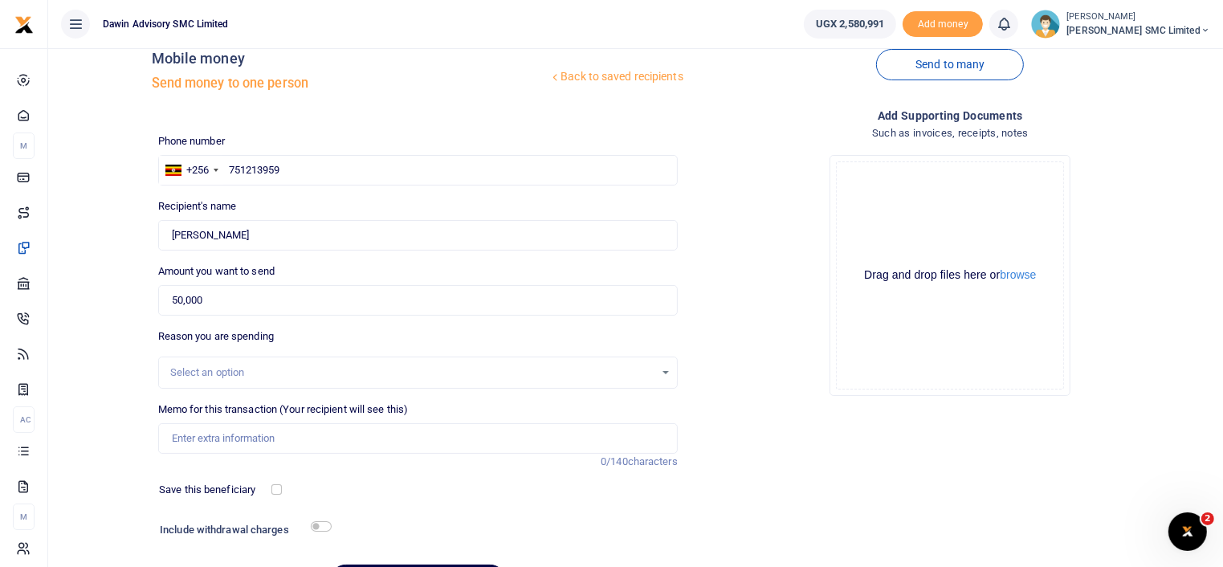
scroll to position [128, 0]
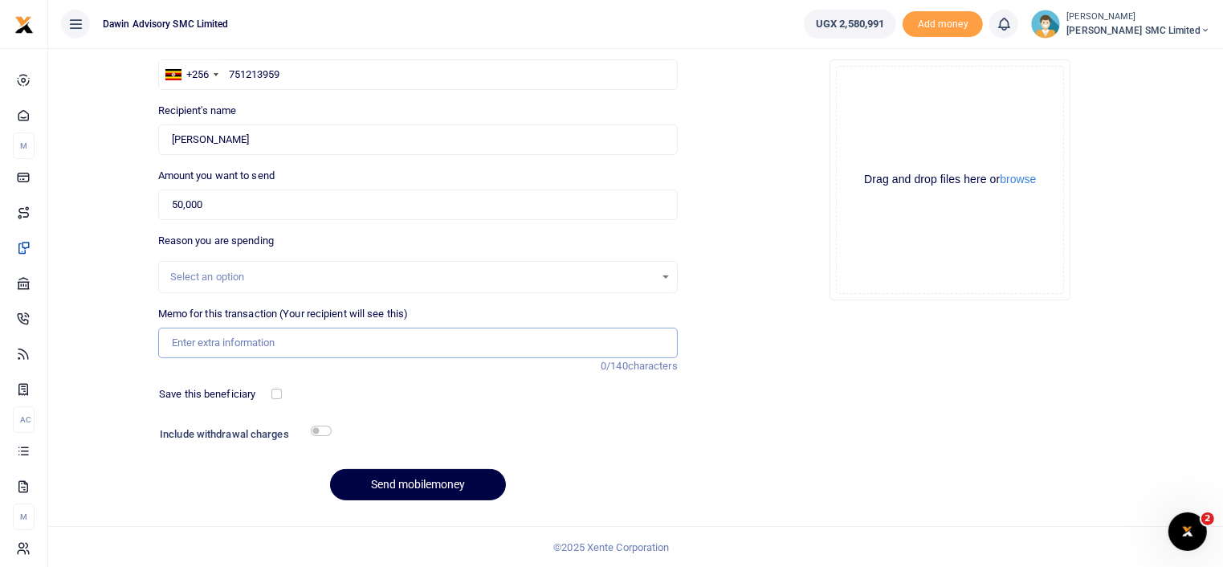
click at [261, 351] on input "Memo for this transaction (Your recipient will see this)" at bounding box center [417, 342] width 519 height 31
click at [336, 347] on input "Being payment for October salary" at bounding box center [417, 342] width 519 height 31
type input "Being payment for Computer repair for Edmond bill DWF121"
click at [322, 433] on input "checkbox" at bounding box center [321, 430] width 21 height 10
checkbox input "true"
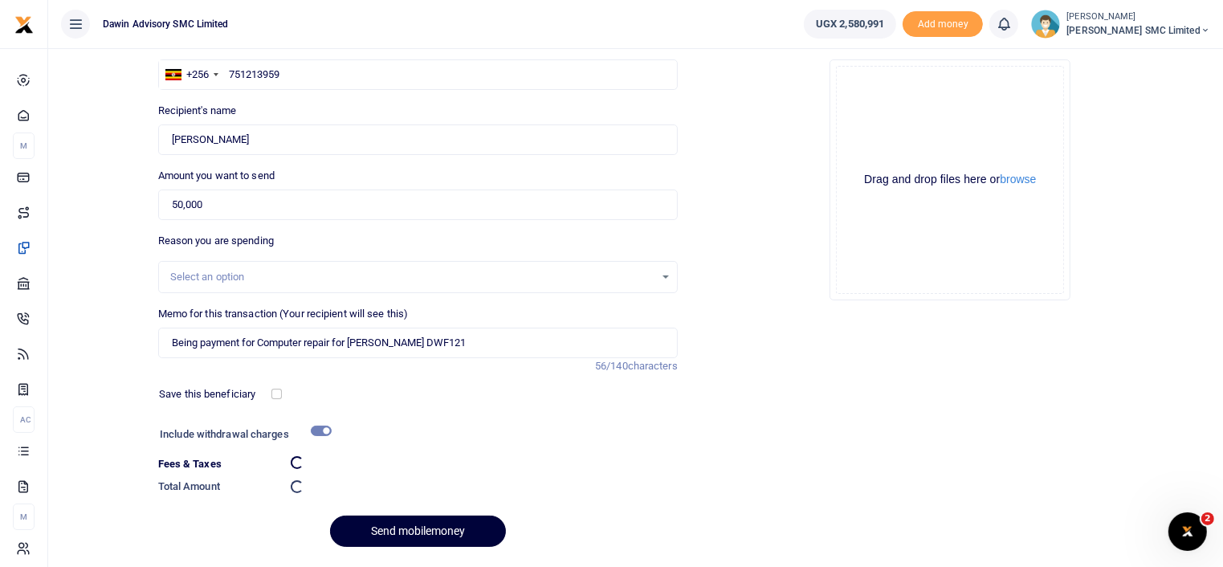
click at [447, 530] on button "Send mobilemoney" at bounding box center [418, 530] width 176 height 31
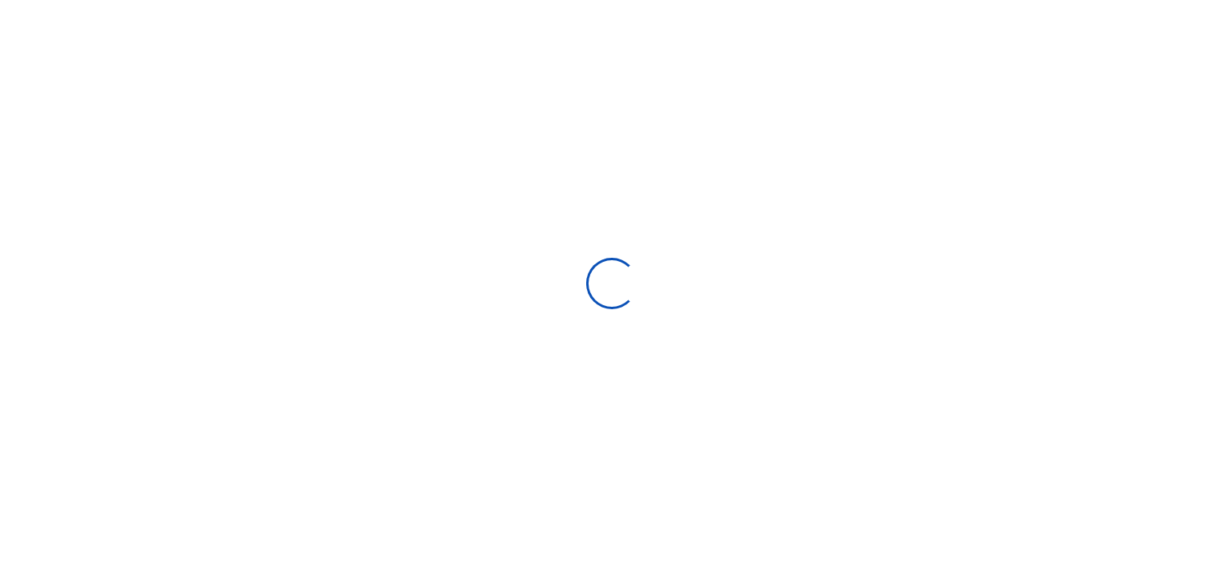
select select "Loading bundles"
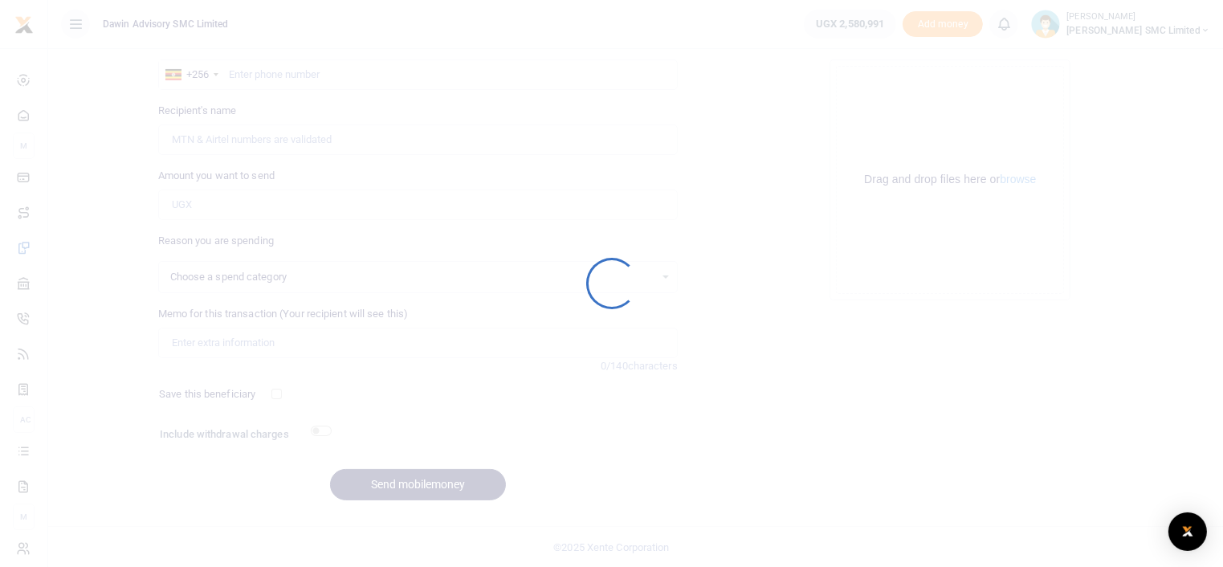
select select
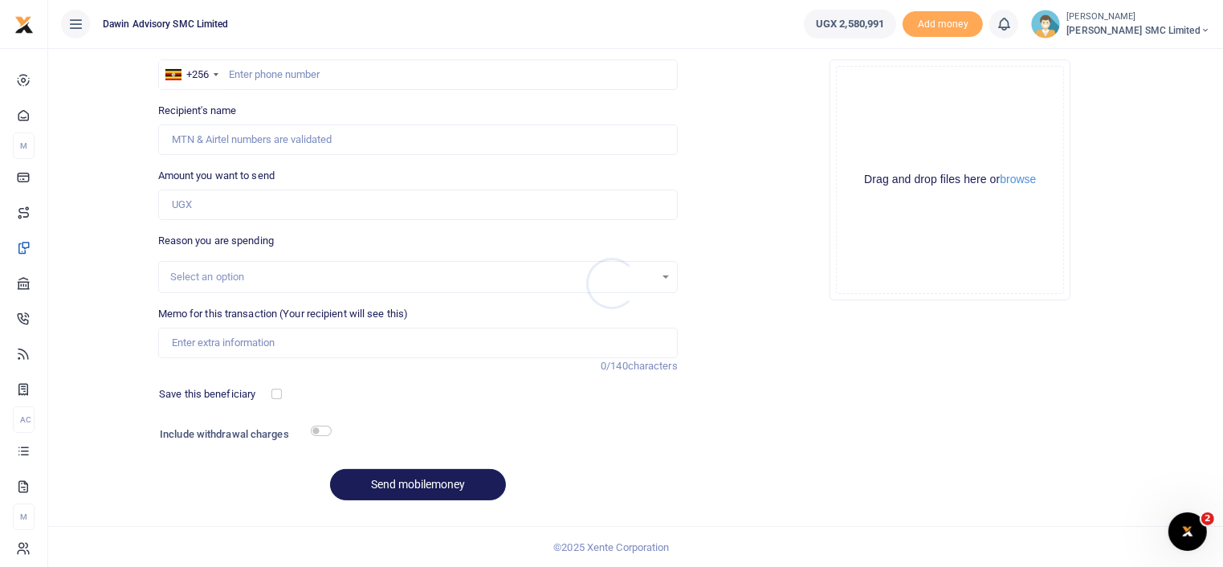
scroll to position [0, 0]
click at [751, 399] on div "Add supporting Documents Such as invoices, receipts, notes Drop your files here…" at bounding box center [950, 262] width 532 height 502
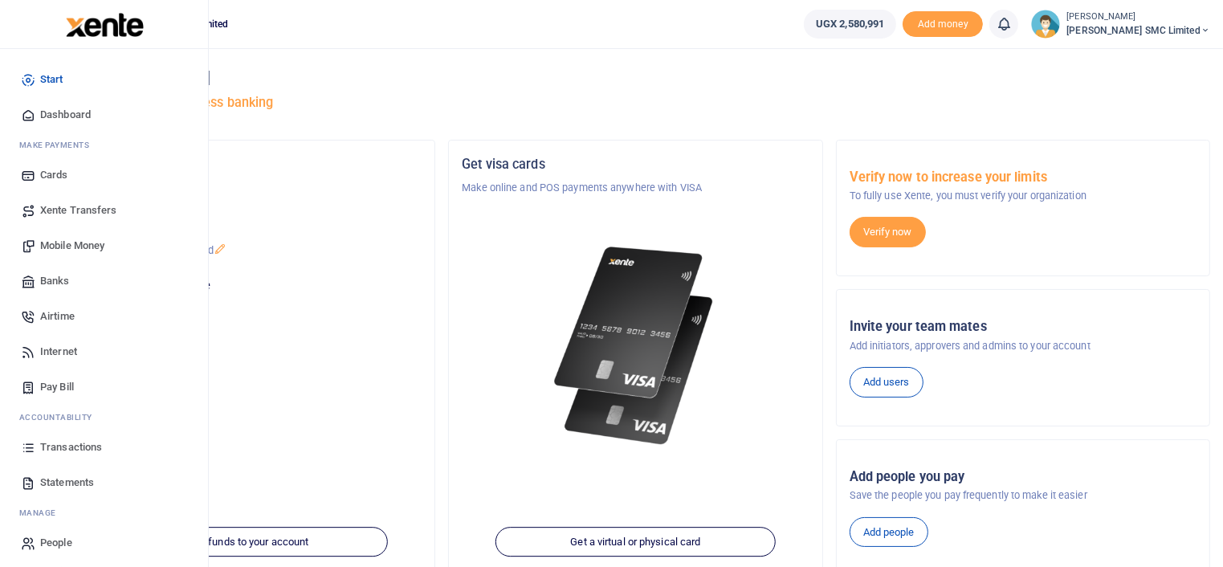
click at [64, 248] on span "Mobile Money" at bounding box center [72, 246] width 64 height 16
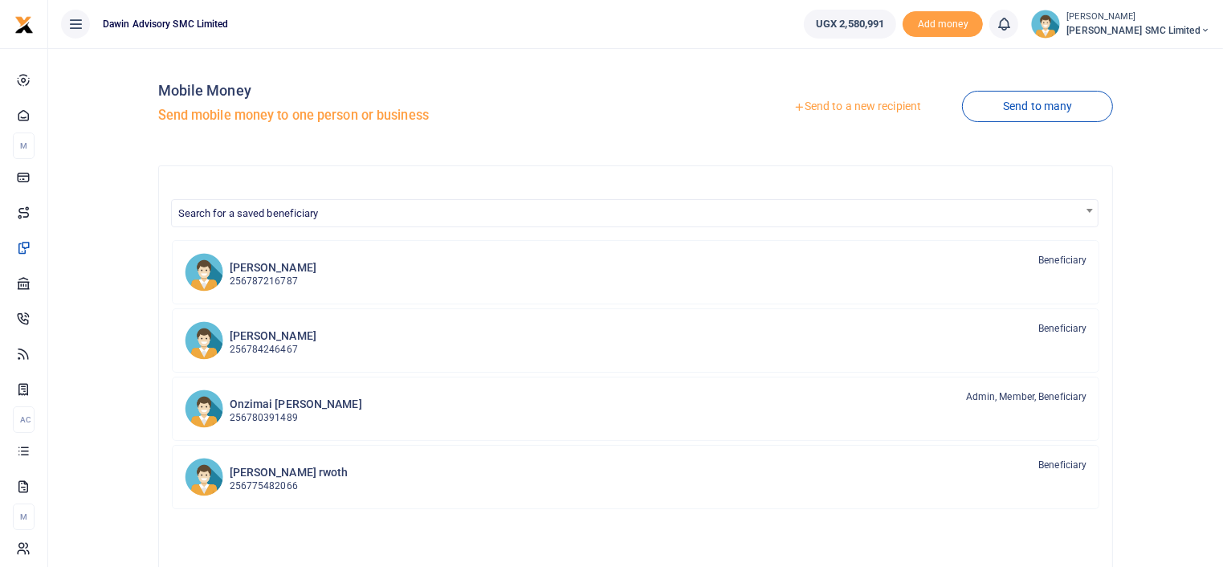
click at [844, 105] on link "Send to a new recipient" at bounding box center [857, 106] width 210 height 29
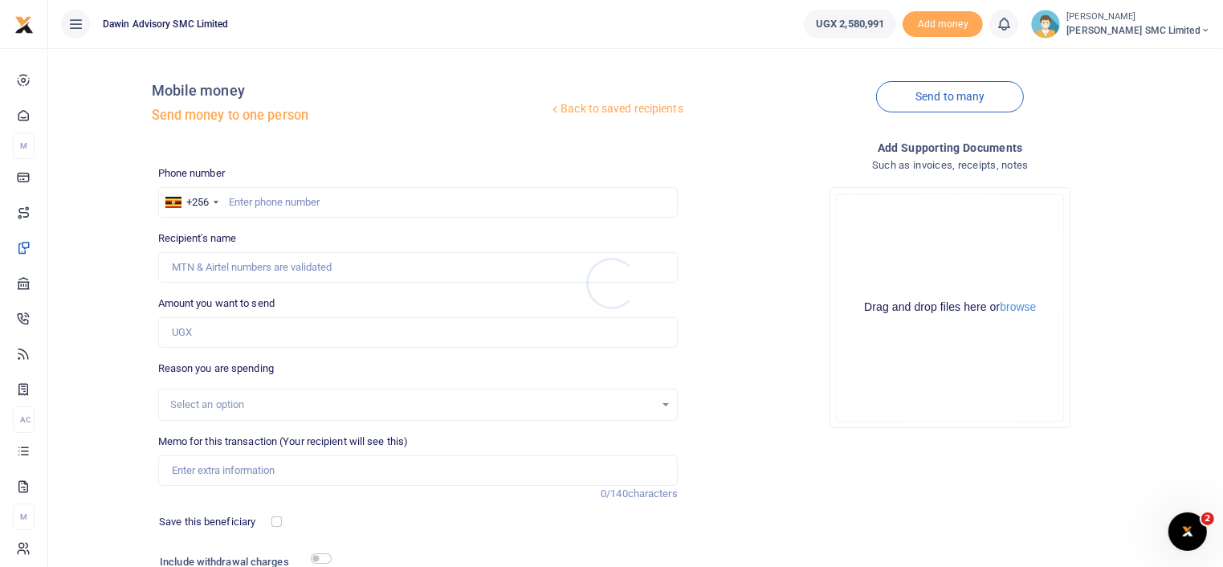
click at [320, 197] on div at bounding box center [611, 283] width 1223 height 567
click at [306, 200] on input "text" at bounding box center [417, 202] width 519 height 31
type input "778271909"
type input "[PERSON_NAME]"
type input "778271909"
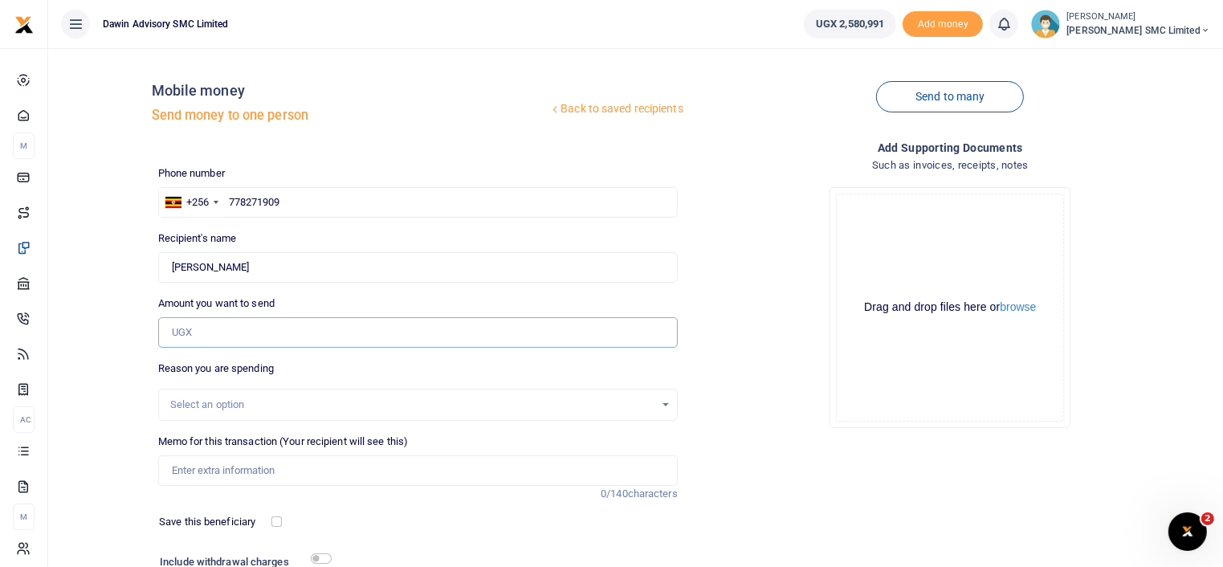
click at [207, 337] on input "Amount you want to send" at bounding box center [417, 332] width 519 height 31
type input "48,000"
click at [83, 348] on div "Back to saved recipients Mobile money Send money to one person Send to many Pho…" at bounding box center [636, 351] width 1162 height 580
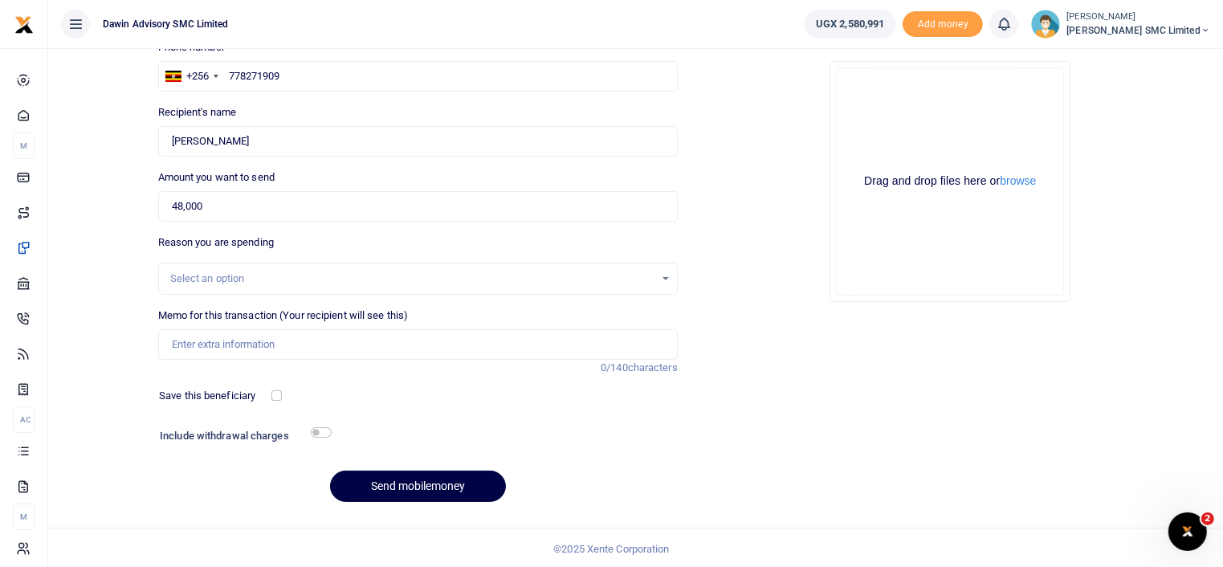
scroll to position [128, 0]
click at [197, 348] on input "Memo for this transaction (Your recipient will see this)" at bounding box center [417, 342] width 519 height 31
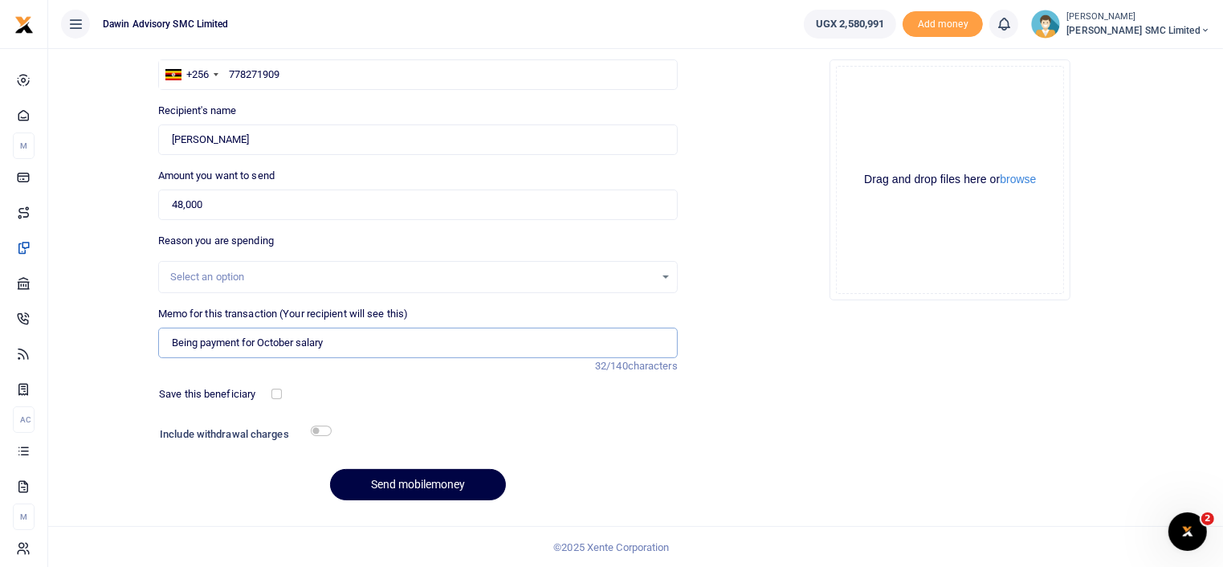
click at [337, 346] on input "Being payment for October salary" at bounding box center [417, 342] width 519 height 31
type input "Being payment for Socket Spanner"
click at [318, 429] on input "checkbox" at bounding box center [321, 430] width 21 height 10
checkbox input "true"
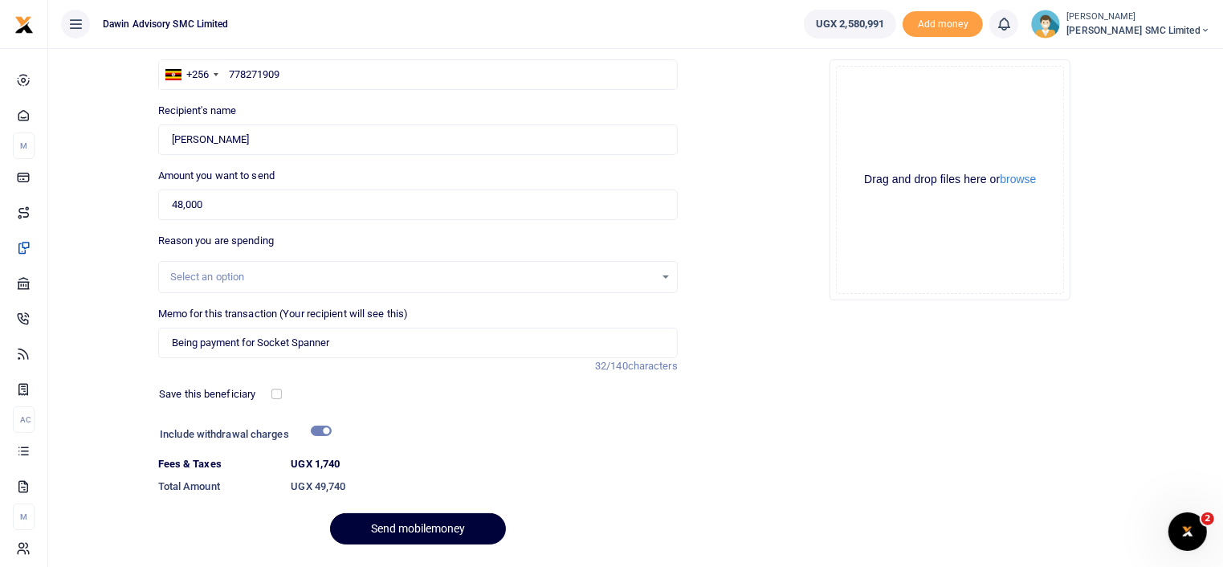
click at [408, 521] on button "Send mobilemoney" at bounding box center [418, 528] width 176 height 31
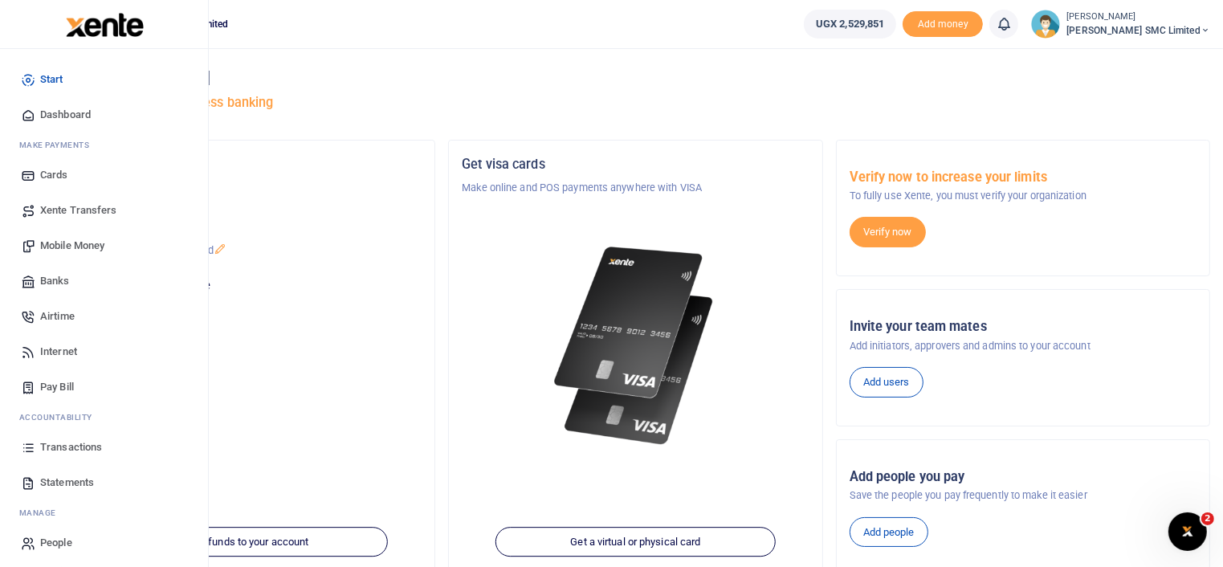
click at [79, 437] on link "Transactions" at bounding box center [104, 446] width 182 height 35
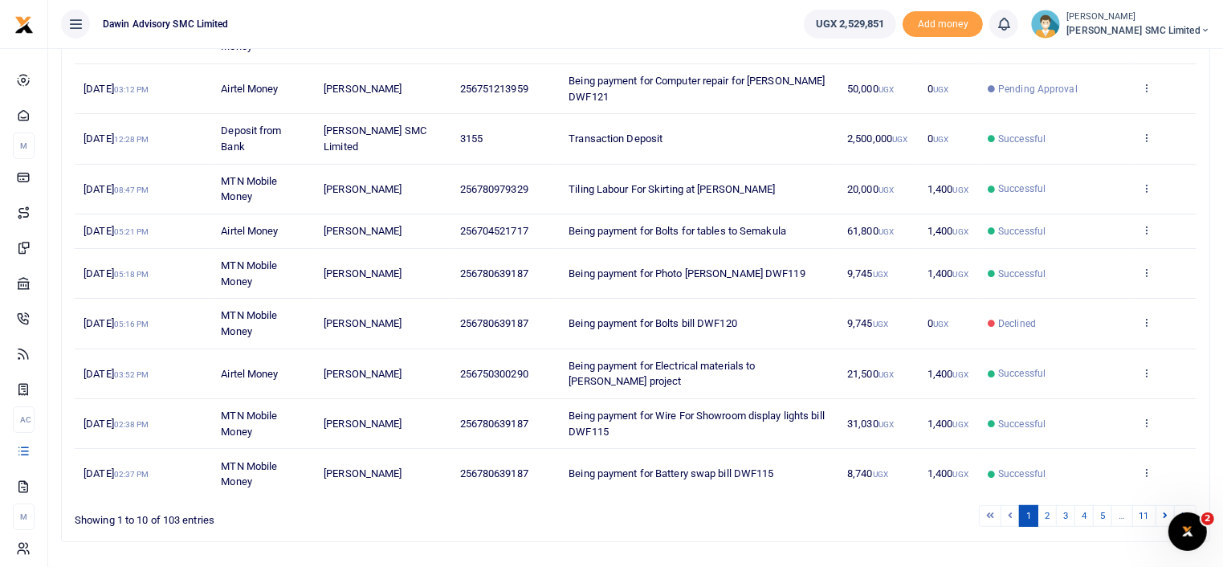
scroll to position [289, 0]
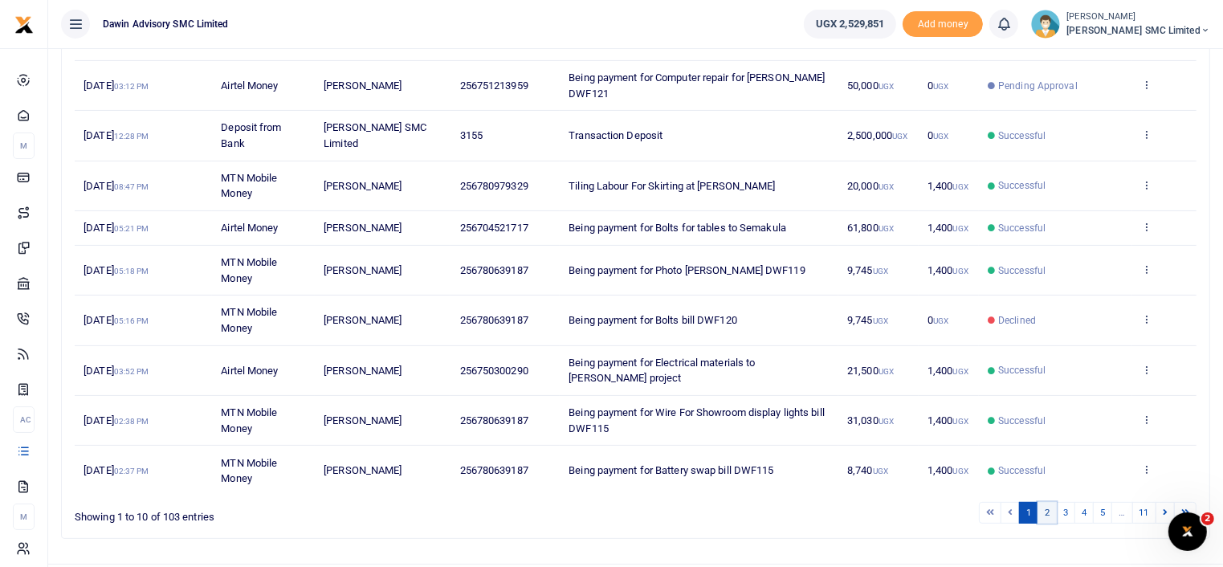
click at [1053, 510] on link "2" at bounding box center [1046, 513] width 19 height 22
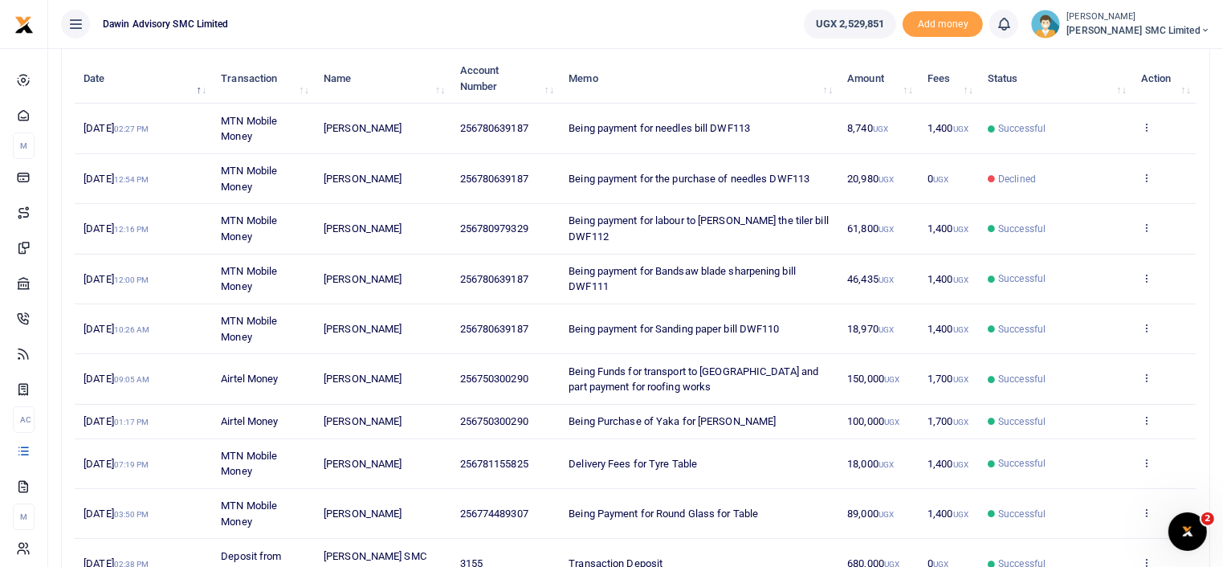
scroll to position [303, 0]
